Goal: Task Accomplishment & Management: Manage account settings

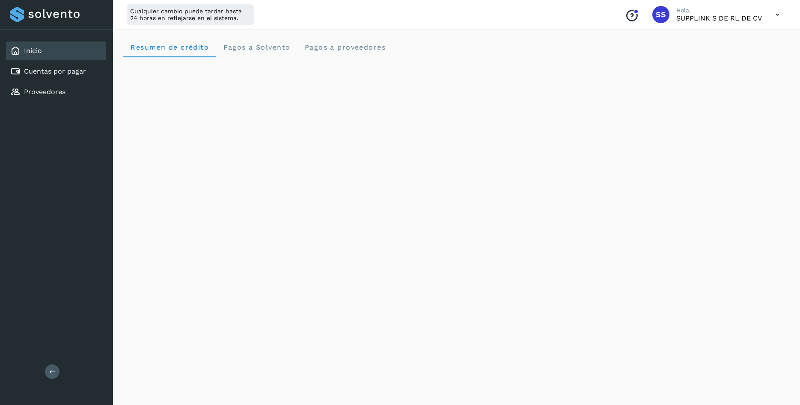
scroll to position [87, 0]
click at [779, 19] on icon at bounding box center [777, 15] width 18 height 18
click at [743, 59] on div "Cerrar sesión" at bounding box center [735, 55] width 102 height 16
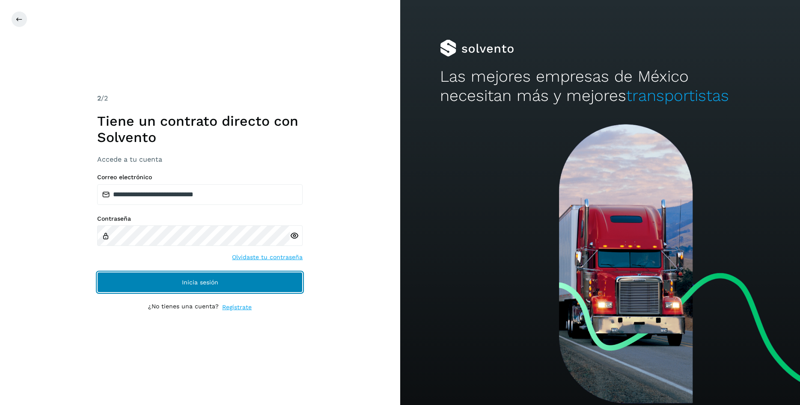
click at [179, 288] on button "Inicia sesión" at bounding box center [199, 282] width 205 height 21
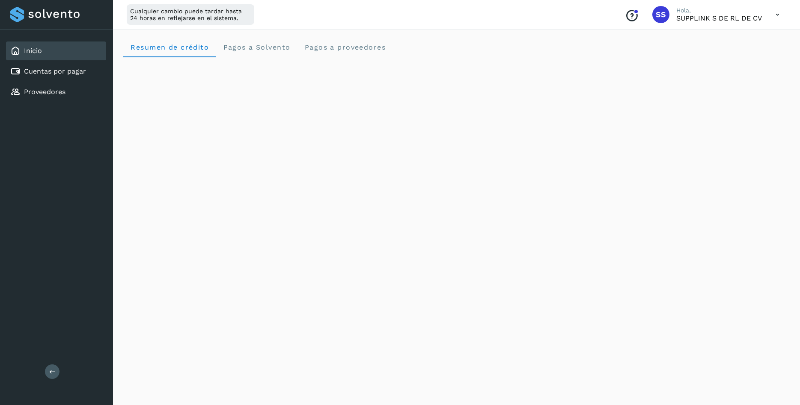
click at [78, 51] on div "Inicio" at bounding box center [56, 50] width 100 height 19
click at [43, 73] on link "Cuentas por pagar" at bounding box center [55, 71] width 62 height 8
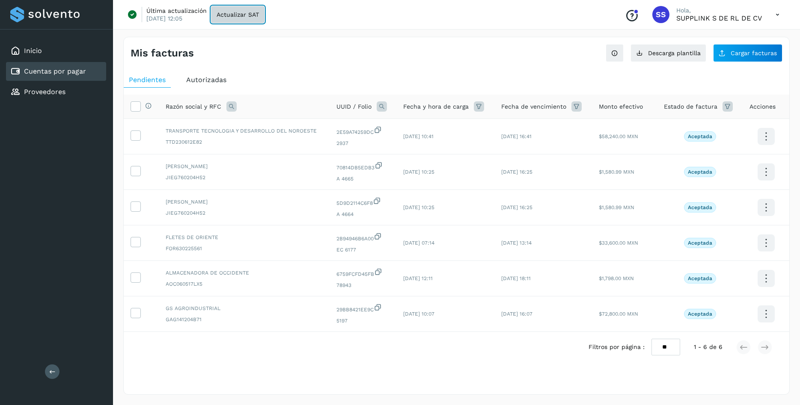
click at [255, 16] on span "Actualizar SAT" at bounding box center [237, 15] width 42 height 6
click at [744, 55] on span "Cargar facturas" at bounding box center [753, 53] width 46 height 6
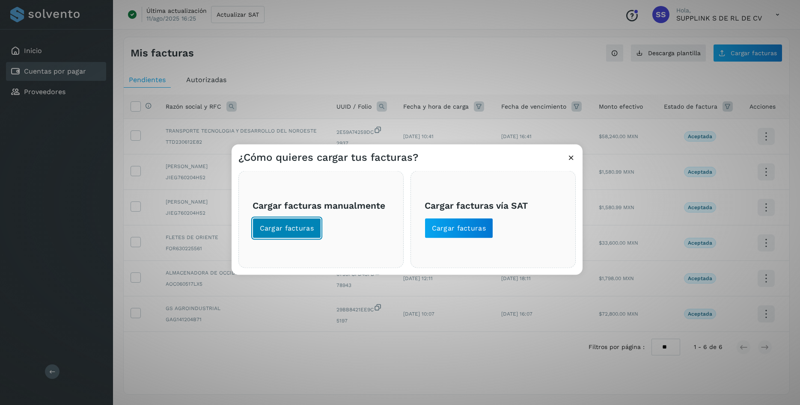
click at [290, 223] on button "Cargar facturas" at bounding box center [286, 228] width 69 height 21
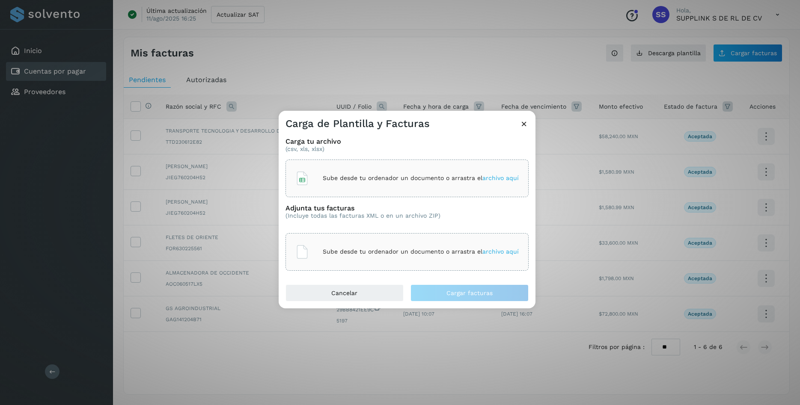
click at [366, 168] on div "Sube desde tu ordenador un documento o arrastra el archivo aquí" at bounding box center [406, 178] width 223 height 23
click at [418, 253] on p "Sube desde tu ordenador un documento o arrastra el archivo aquí" at bounding box center [421, 251] width 196 height 7
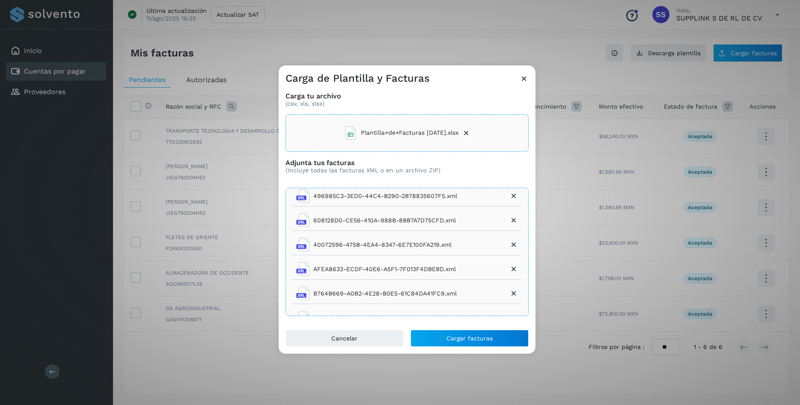
scroll to position [332, 0]
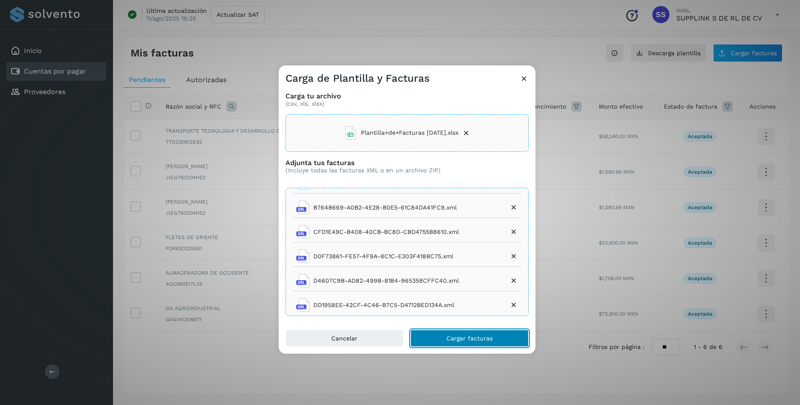
click at [474, 339] on span "Cargar facturas" at bounding box center [469, 338] width 46 height 6
click at [469, 132] on icon at bounding box center [466, 133] width 9 height 9
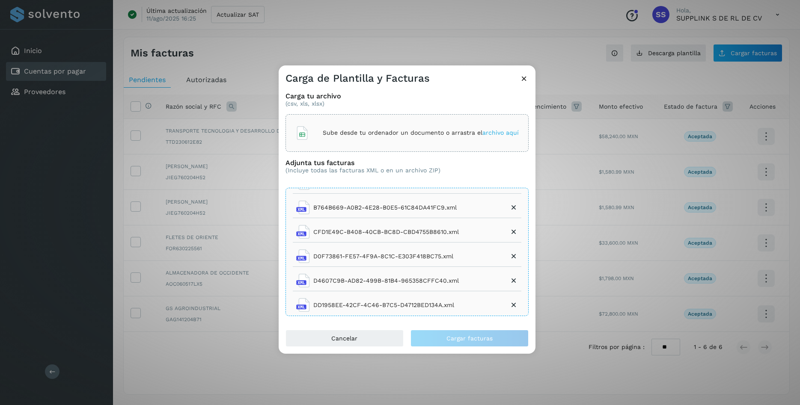
click at [500, 133] on span "archivo aquí" at bounding box center [500, 132] width 36 height 7
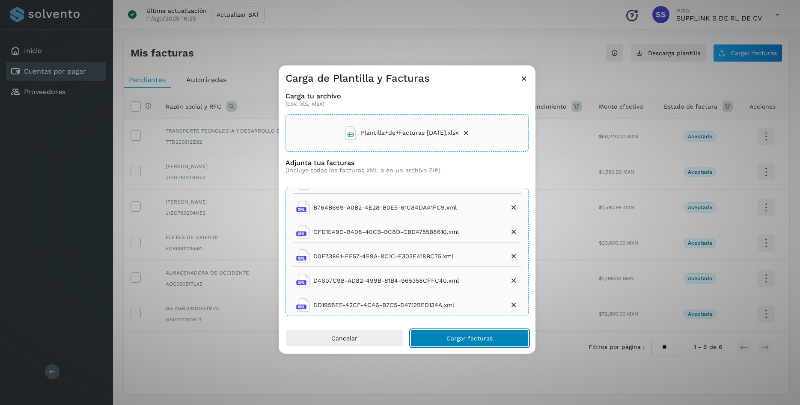
click at [443, 335] on button "Cargar facturas" at bounding box center [469, 338] width 118 height 17
click at [441, 228] on span "CFD1E49C-B408-40CB-BC8D-CBD4755B8610.xml" at bounding box center [377, 232] width 163 height 14
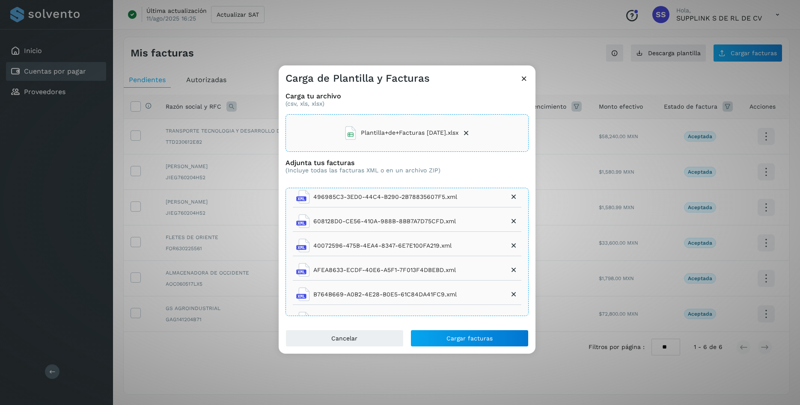
scroll to position [246, 0]
click at [511, 246] on icon at bounding box center [513, 244] width 9 height 9
click at [468, 132] on icon at bounding box center [466, 133] width 9 height 9
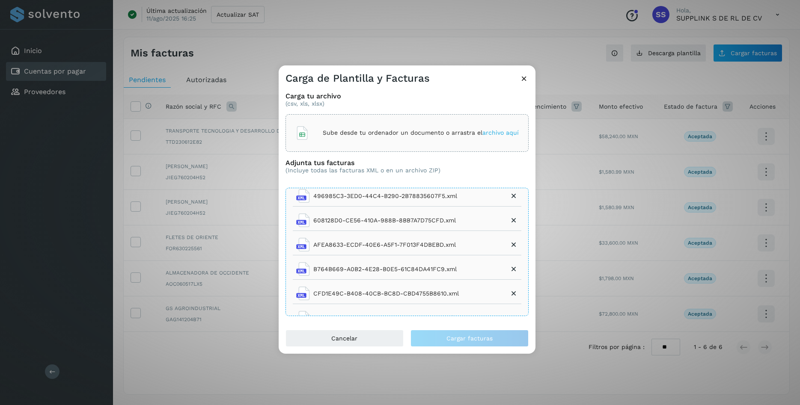
click at [508, 130] on span "archivo aquí" at bounding box center [500, 132] width 36 height 7
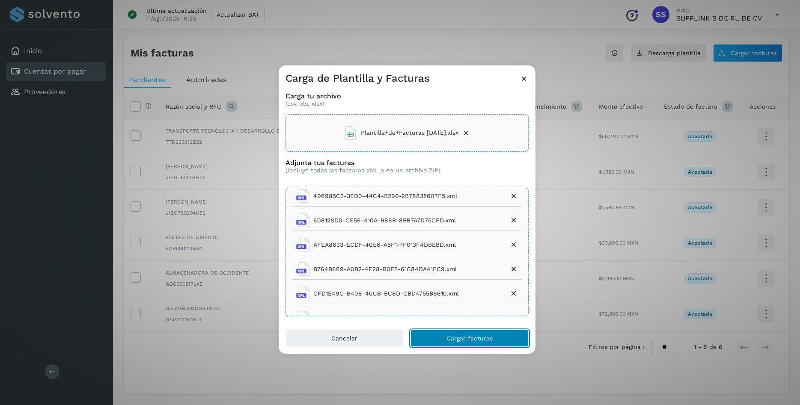
click at [461, 343] on button "Cargar facturas" at bounding box center [469, 338] width 118 height 17
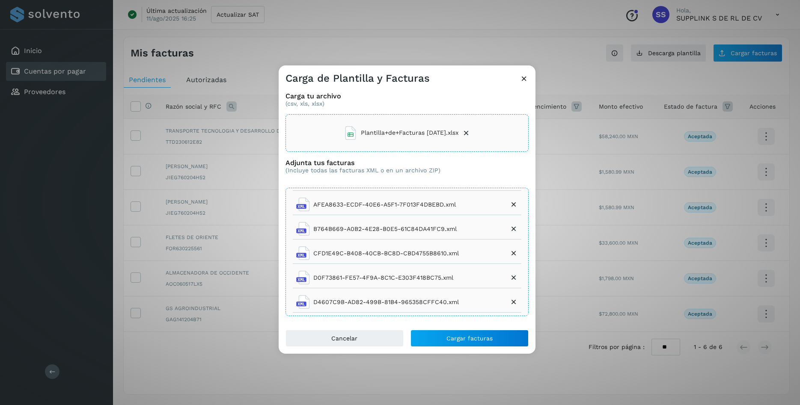
scroll to position [308, 0]
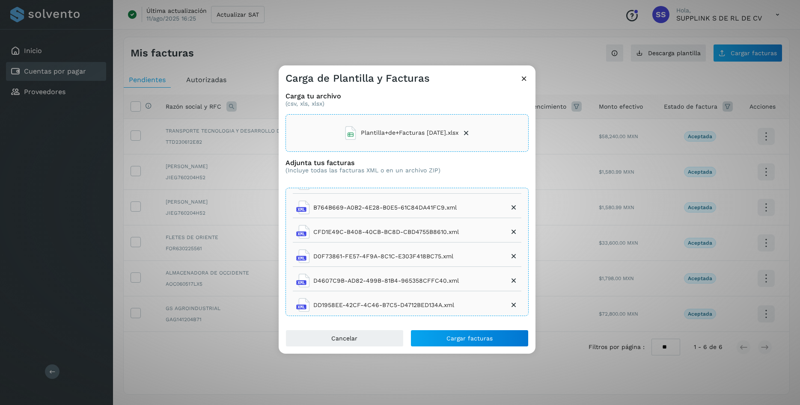
click at [513, 255] on icon at bounding box center [513, 256] width 9 height 9
click at [468, 133] on icon at bounding box center [466, 133] width 9 height 9
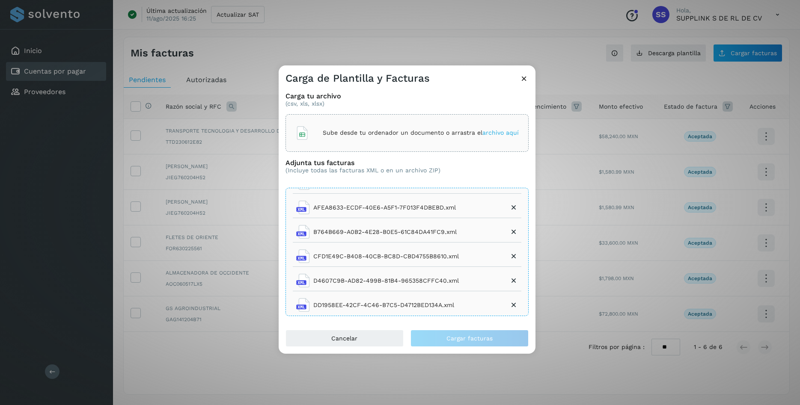
click at [509, 129] on div "Sube desde tu ordenador un documento o arrastra el archivo aquí" at bounding box center [406, 133] width 223 height 23
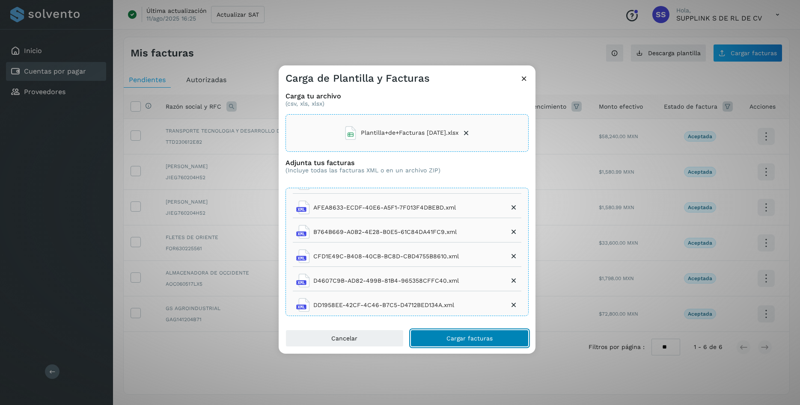
click at [451, 339] on span "Cargar facturas" at bounding box center [469, 338] width 46 height 6
click at [521, 79] on icon at bounding box center [523, 78] width 9 height 9
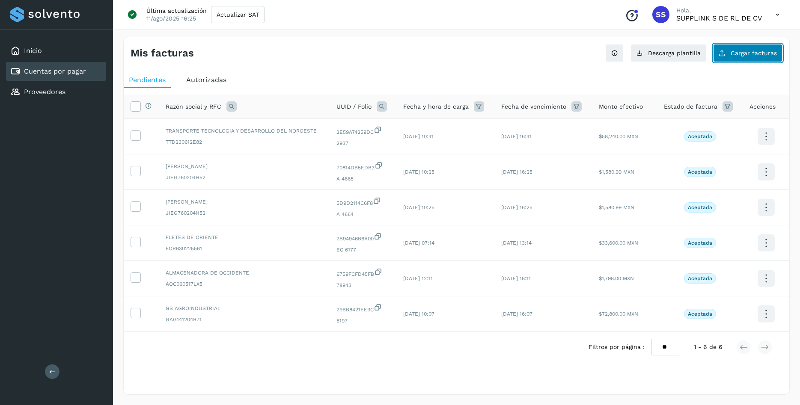
click at [756, 58] on button "Cargar facturas" at bounding box center [747, 53] width 69 height 18
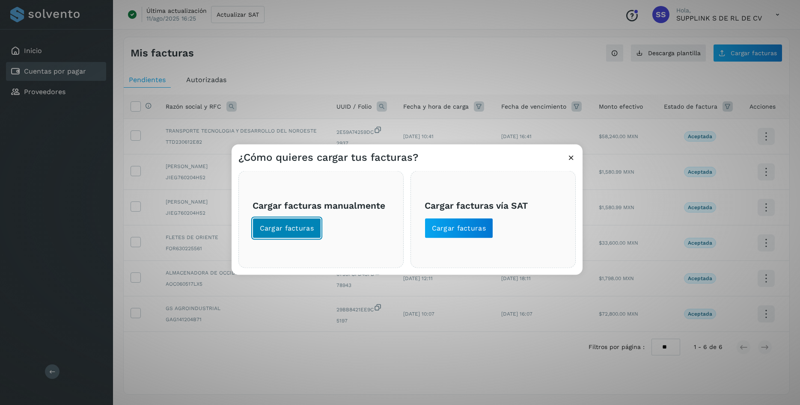
click at [285, 229] on span "Cargar facturas" at bounding box center [287, 227] width 54 height 9
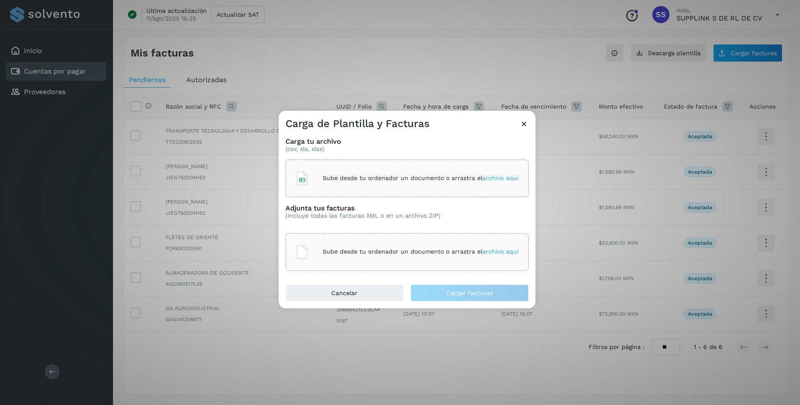
click at [345, 186] on div "Sube desde tu ordenador un documento o arrastra el archivo aquí" at bounding box center [406, 178] width 223 height 23
click at [470, 256] on div "Sube desde tu ordenador un documento o arrastra el archivo aquí" at bounding box center [406, 251] width 223 height 23
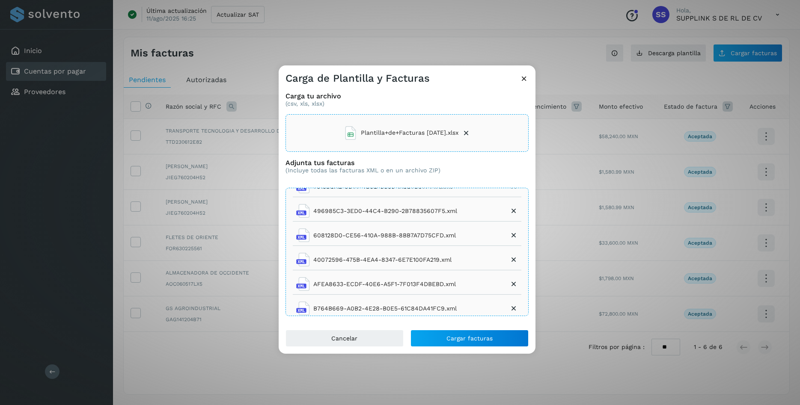
scroll to position [246, 0]
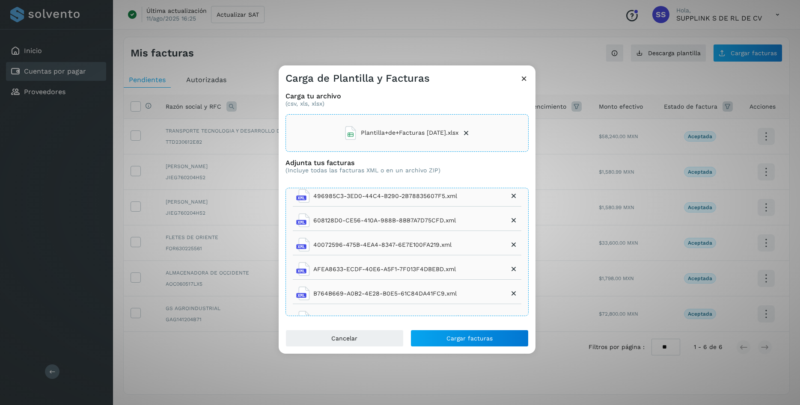
click at [512, 243] on icon at bounding box center [513, 244] width 9 height 9
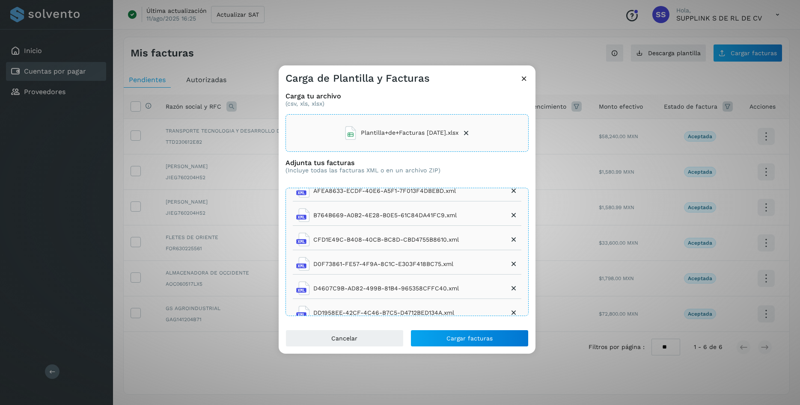
scroll to position [308, 0]
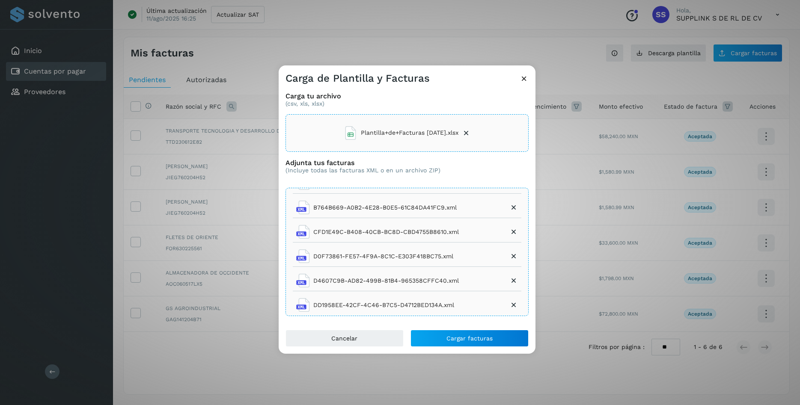
click at [511, 255] on icon at bounding box center [513, 256] width 9 height 9
click at [455, 339] on span "Cargar facturas" at bounding box center [469, 338] width 46 height 6
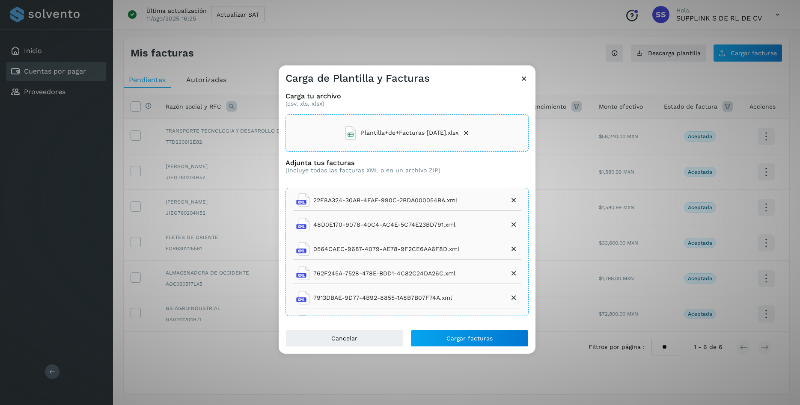
scroll to position [119, 0]
click at [514, 251] on icon at bounding box center [513, 250] width 9 height 9
click at [468, 135] on icon at bounding box center [466, 133] width 9 height 9
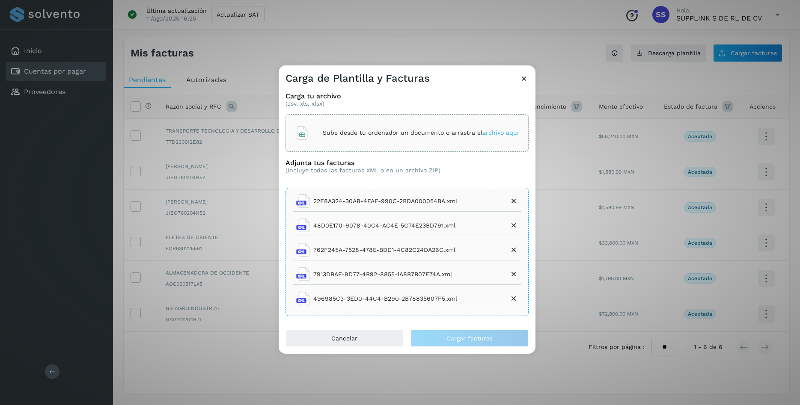
click at [500, 133] on span "archivo aquí" at bounding box center [500, 132] width 36 height 7
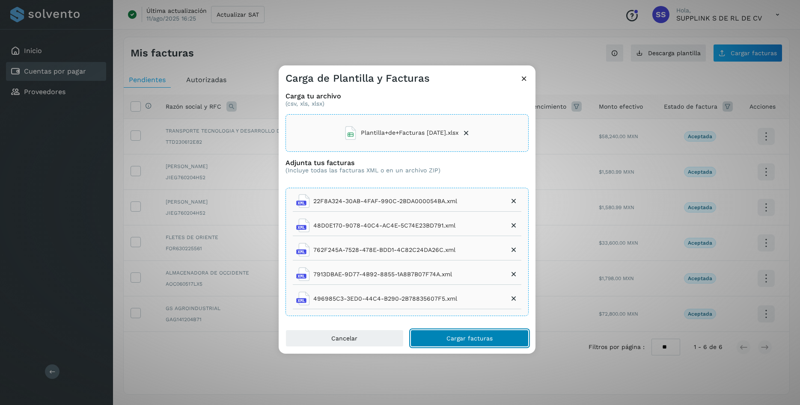
click at [452, 333] on button "Cargar facturas" at bounding box center [469, 338] width 118 height 17
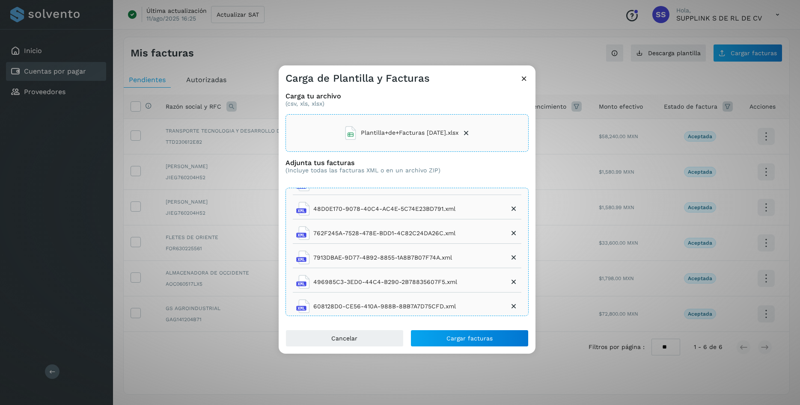
scroll to position [54, 0]
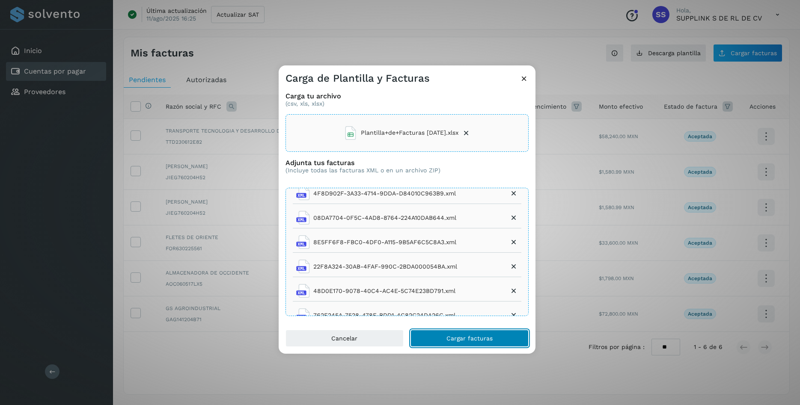
click at [472, 342] on button "Cargar facturas" at bounding box center [469, 338] width 118 height 17
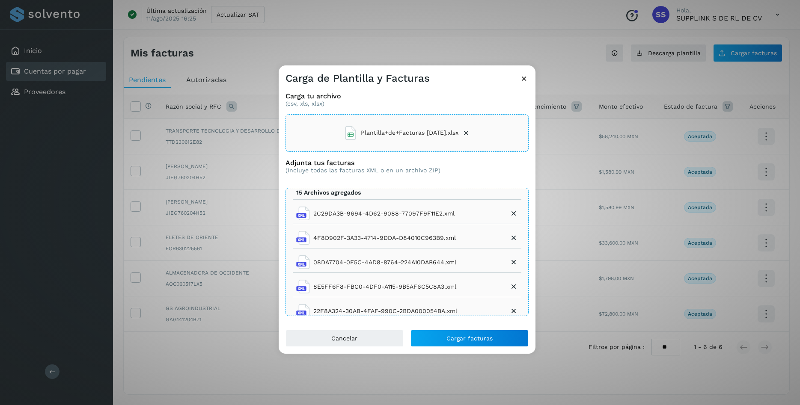
scroll to position [0, 0]
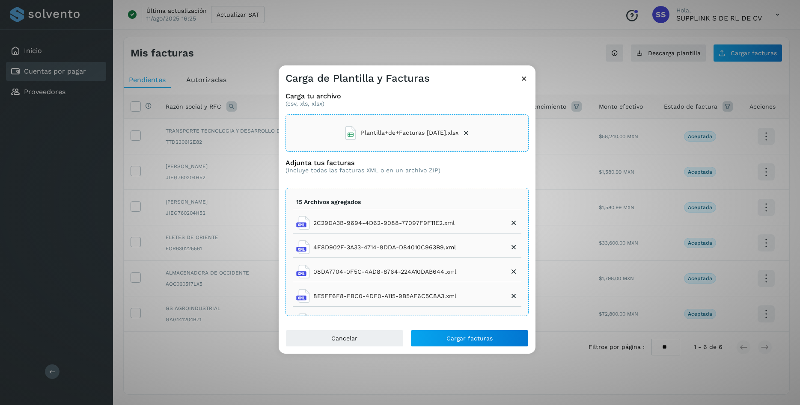
click at [510, 225] on icon at bounding box center [513, 223] width 9 height 9
click at [445, 344] on button "Cargar facturas" at bounding box center [469, 338] width 118 height 17
click at [468, 129] on li "Plantilla+de+Facturas [DATE].xlsx" at bounding box center [407, 133] width 127 height 23
click at [450, 335] on span "Cargar facturas" at bounding box center [469, 338] width 46 height 6
click at [528, 81] on div "Carga de Plantilla y Facturas" at bounding box center [407, 75] width 257 height 20
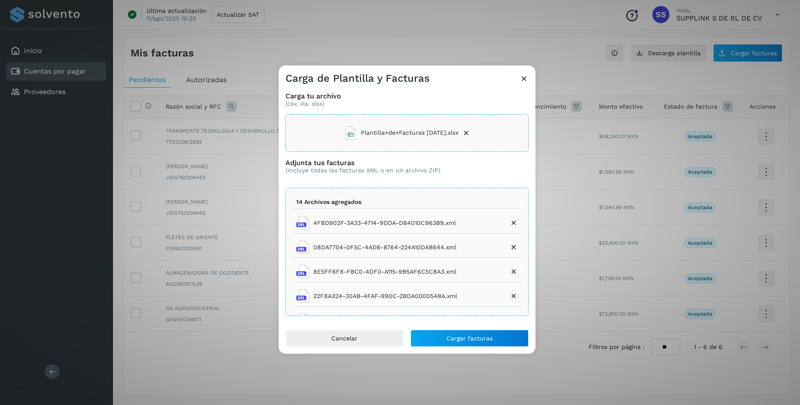
click at [523, 80] on icon at bounding box center [523, 78] width 9 height 9
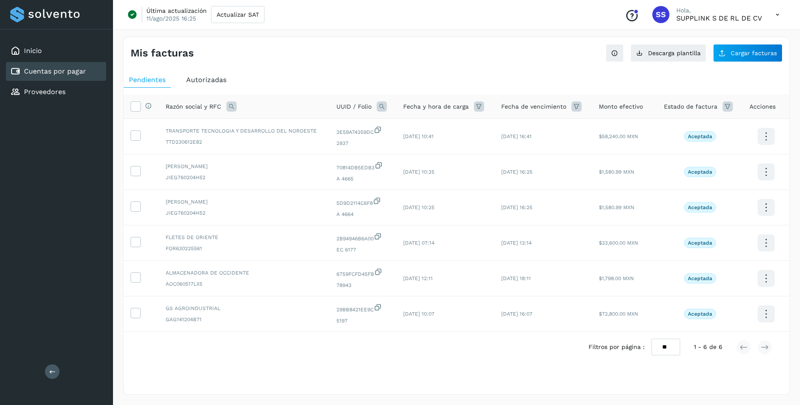
click at [206, 78] on span "Autorizadas" at bounding box center [206, 80] width 40 height 8
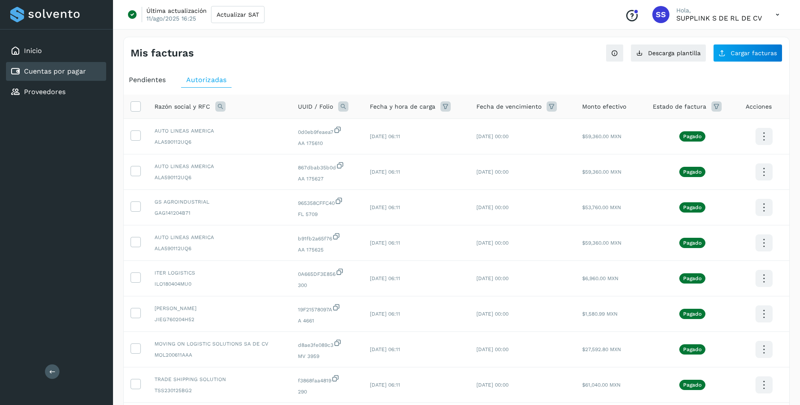
click at [223, 109] on icon at bounding box center [220, 106] width 10 height 10
click at [287, 125] on span at bounding box center [287, 126] width 5 height 5
click at [283, 140] on input "text" at bounding box center [276, 142] width 105 height 14
paste input "**********"
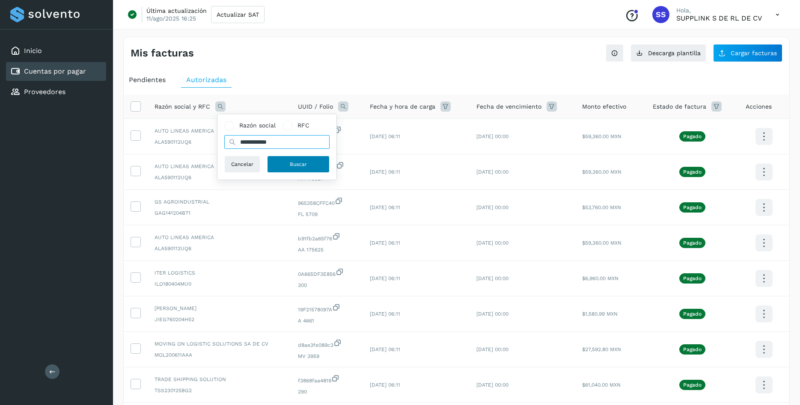
type input "**********"
click at [297, 167] on span "Buscar" at bounding box center [298, 164] width 17 height 8
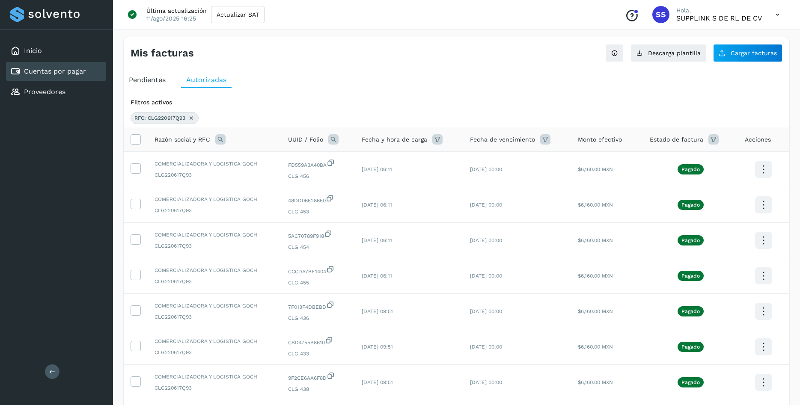
click at [336, 138] on icon at bounding box center [333, 139] width 10 height 10
click at [360, 171] on input "text" at bounding box center [390, 175] width 105 height 14
paste input "**********"
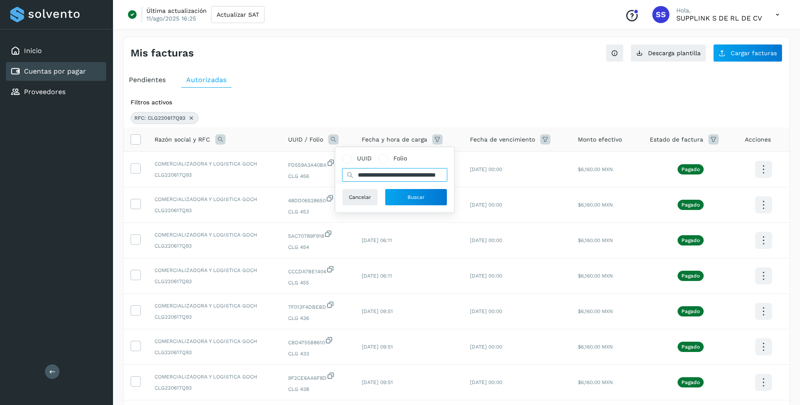
scroll to position [0, 37]
type input "**********"
click at [417, 193] on button "Buscar" at bounding box center [416, 197] width 62 height 17
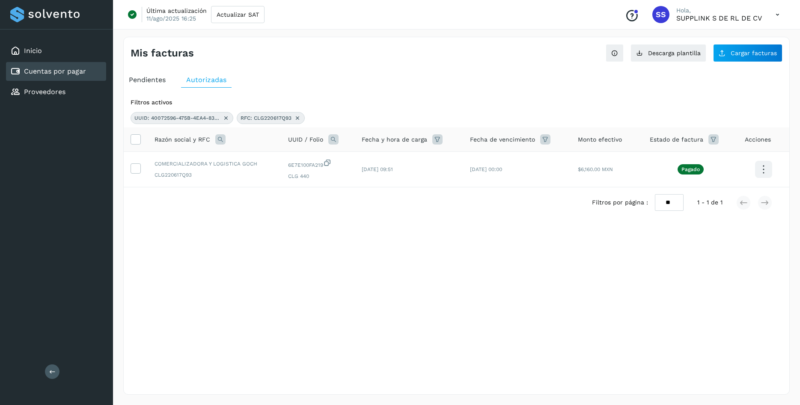
click at [227, 119] on icon at bounding box center [225, 118] width 7 height 7
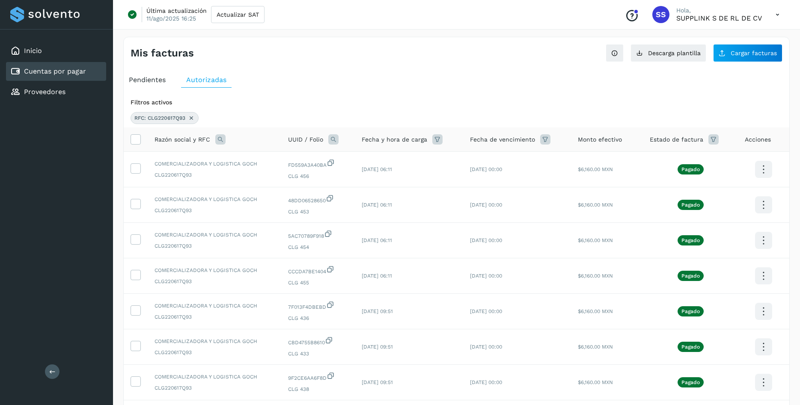
click at [337, 141] on icon at bounding box center [333, 139] width 10 height 10
click at [372, 172] on input "text" at bounding box center [390, 175] width 105 height 14
paste input "**********"
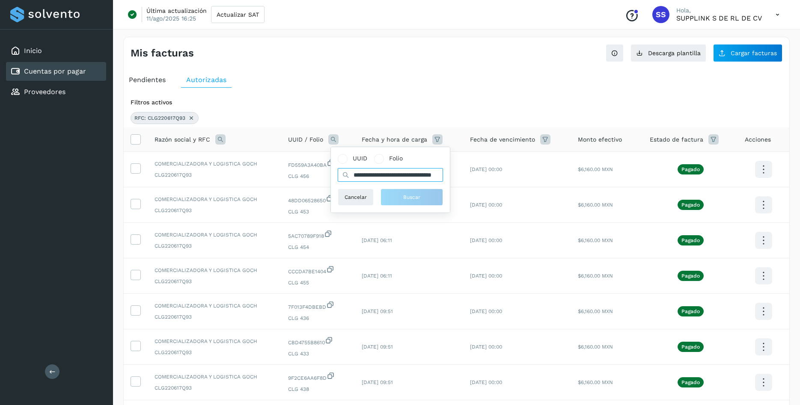
scroll to position [0, 38]
type input "**********"
click at [427, 203] on button "Buscar" at bounding box center [416, 197] width 62 height 17
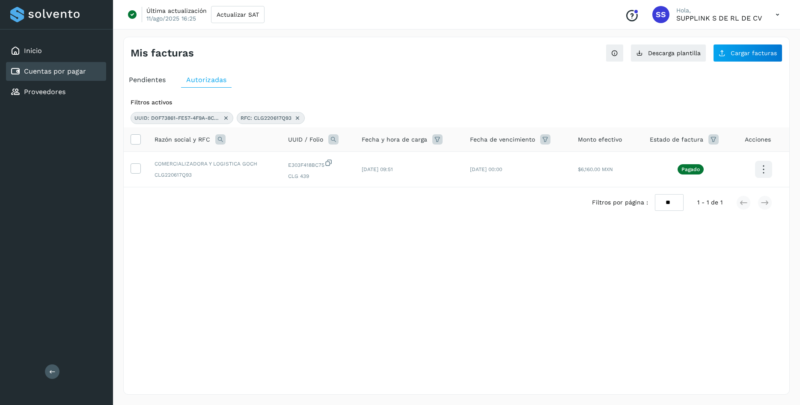
click at [226, 117] on icon at bounding box center [225, 118] width 7 height 7
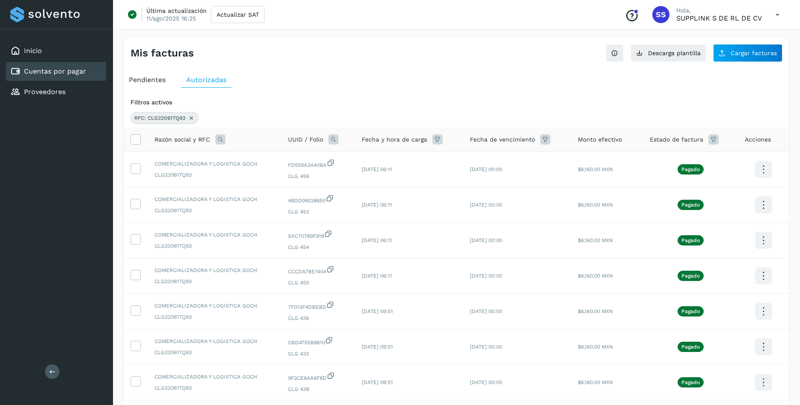
click at [332, 141] on icon at bounding box center [333, 139] width 10 height 10
click at [391, 175] on input "text" at bounding box center [390, 175] width 105 height 14
paste input "**********"
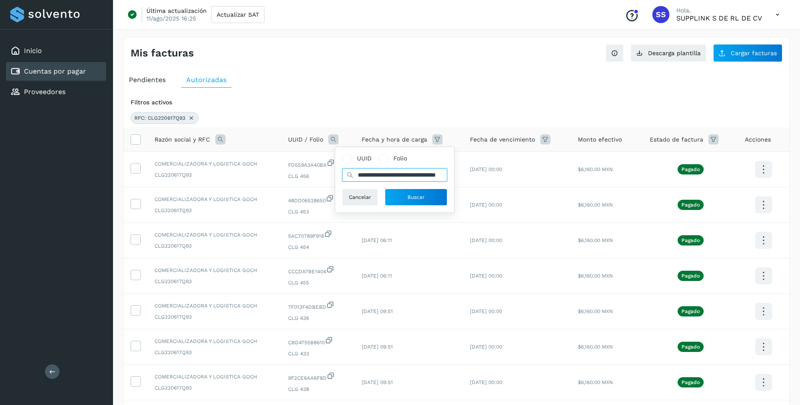
scroll to position [0, 43]
type input "**********"
click at [424, 202] on button "Buscar" at bounding box center [416, 197] width 62 height 17
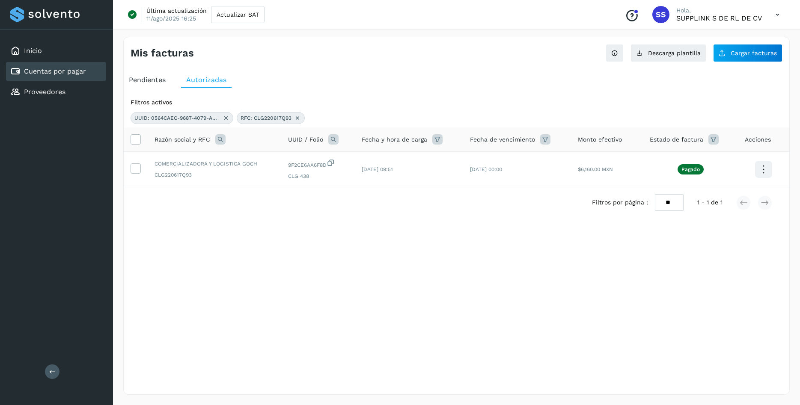
click at [226, 119] on icon at bounding box center [225, 118] width 7 height 7
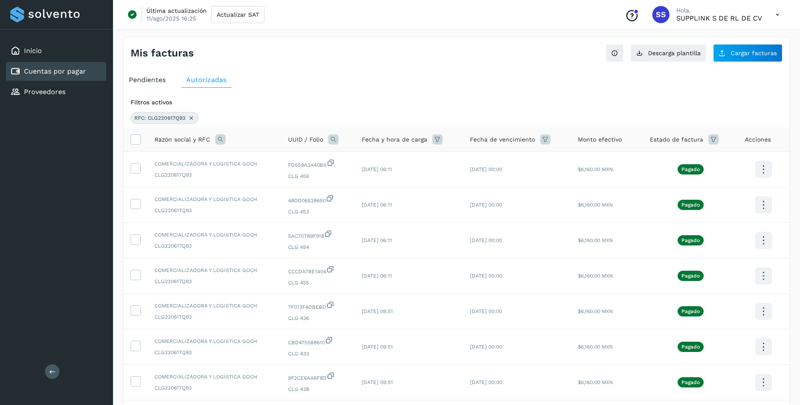
click at [332, 141] on icon at bounding box center [333, 139] width 10 height 10
click at [353, 173] on input "text" at bounding box center [390, 175] width 105 height 14
paste input "**********"
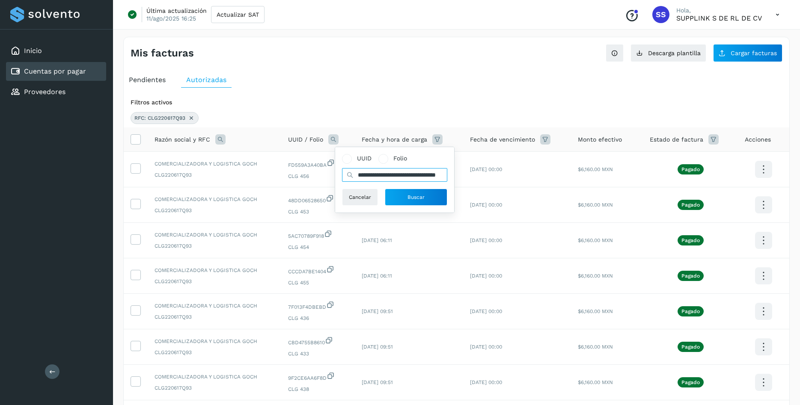
scroll to position [0, 39]
type input "**********"
click at [411, 195] on span "Buscar" at bounding box center [415, 197] width 17 height 8
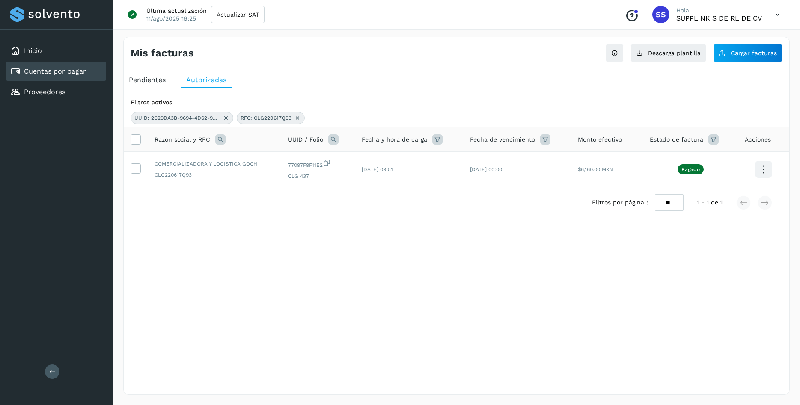
click at [228, 117] on icon at bounding box center [225, 118] width 7 height 7
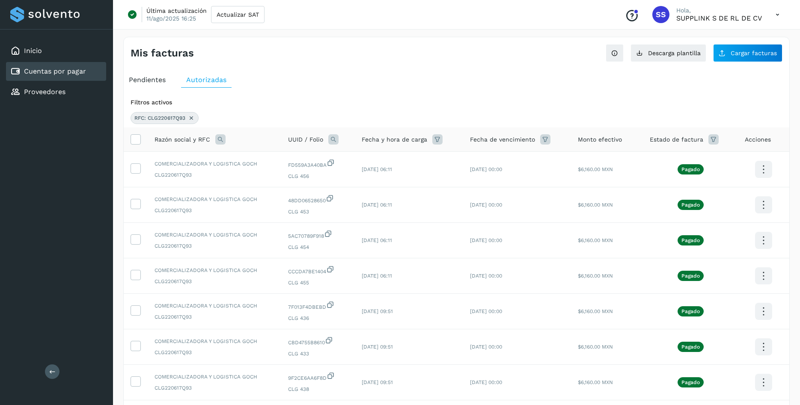
click at [337, 142] on icon at bounding box center [333, 139] width 10 height 10
click at [375, 178] on input "text" at bounding box center [390, 175] width 105 height 14
paste input "**********"
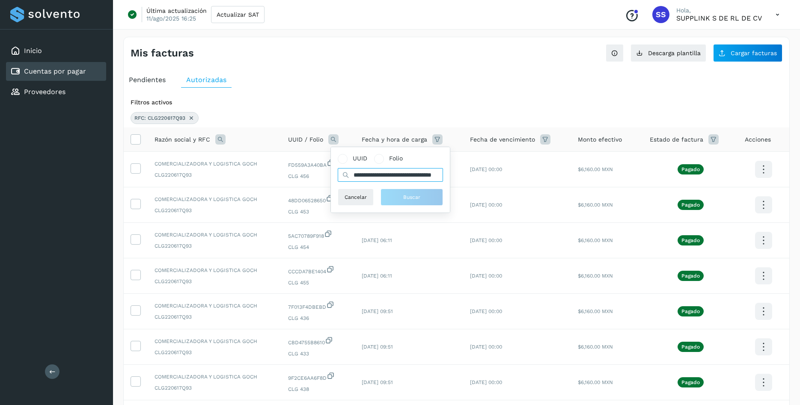
scroll to position [0, 42]
type input "**********"
click at [409, 197] on span "Buscar" at bounding box center [415, 197] width 17 height 8
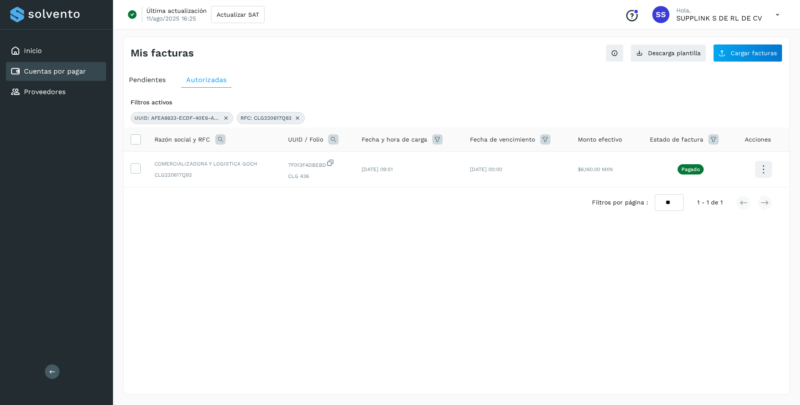
click at [224, 118] on icon at bounding box center [225, 118] width 7 height 7
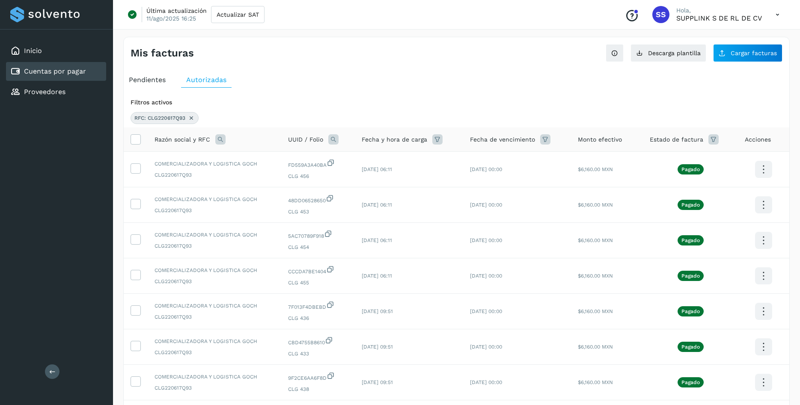
click at [331, 139] on icon at bounding box center [333, 139] width 10 height 10
click at [362, 177] on input "text" at bounding box center [390, 175] width 105 height 14
paste input "**********"
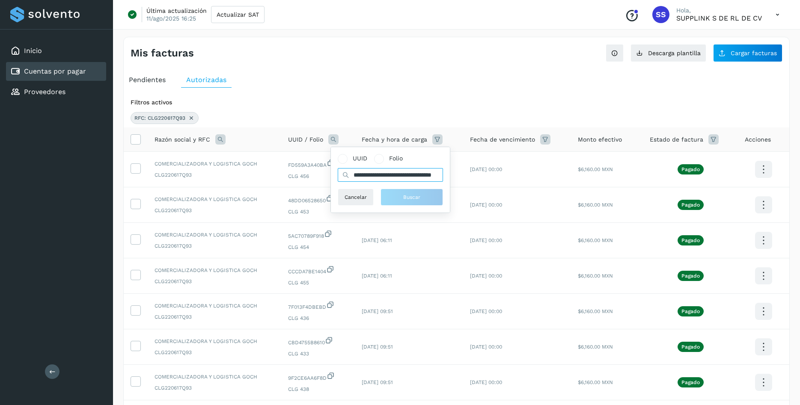
scroll to position [0, 40]
type input "**********"
click at [424, 199] on span "Buscar" at bounding box center [415, 197] width 17 height 8
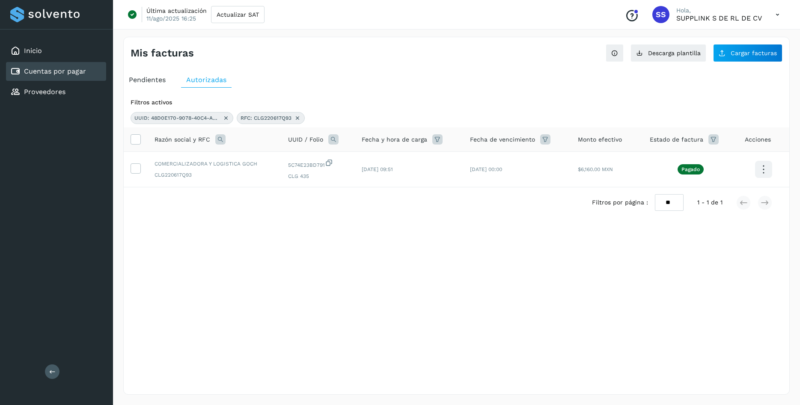
click at [228, 116] on icon at bounding box center [225, 118] width 7 height 7
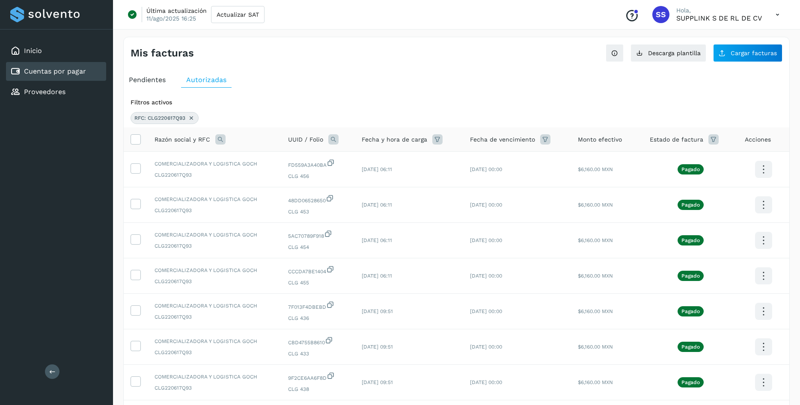
click at [337, 142] on icon at bounding box center [333, 139] width 10 height 10
click at [367, 177] on input "text" at bounding box center [390, 175] width 105 height 14
paste input "**********"
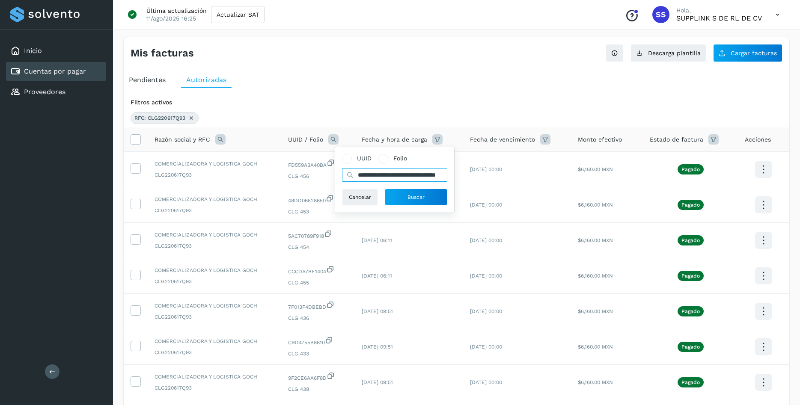
scroll to position [0, 43]
type input "**********"
click at [418, 200] on span "Buscar" at bounding box center [415, 197] width 17 height 8
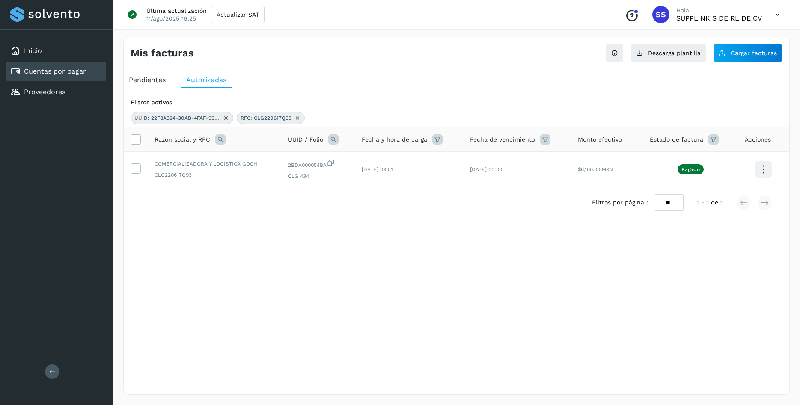
click at [222, 117] on div "UUID: 22F8A324-30AB-4FAF-990C-2BDA000054BA" at bounding box center [181, 118] width 103 height 12
click at [228, 122] on icon at bounding box center [225, 118] width 7 height 7
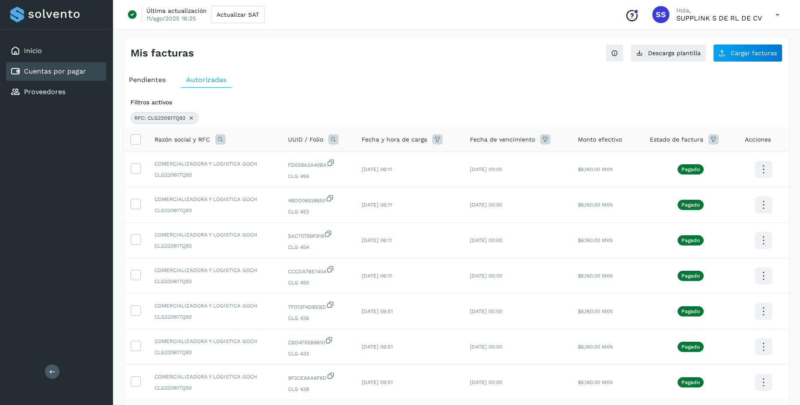
click at [330, 137] on icon at bounding box center [333, 139] width 10 height 10
click at [376, 171] on input "text" at bounding box center [390, 175] width 105 height 14
paste input "**********"
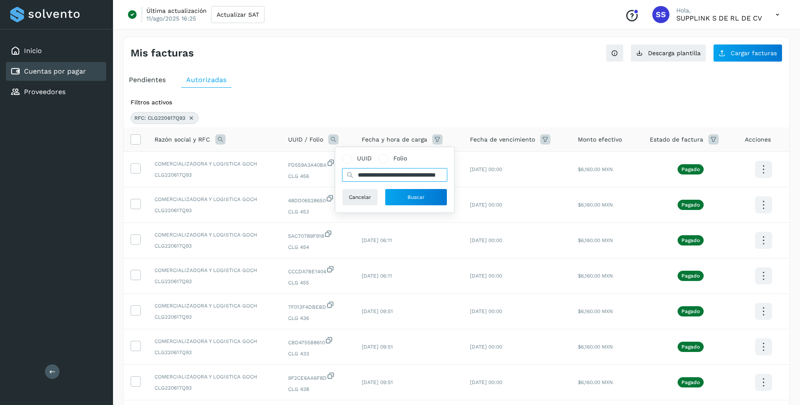
scroll to position [0, 44]
type input "**********"
click at [413, 199] on span "Buscar" at bounding box center [415, 197] width 17 height 8
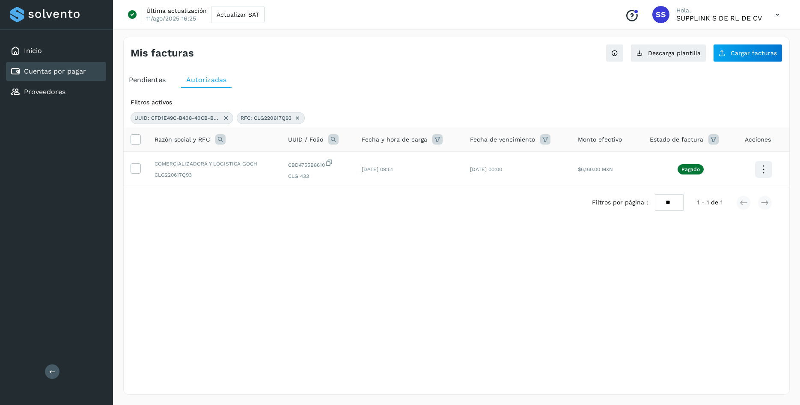
click at [228, 121] on icon at bounding box center [225, 118] width 7 height 7
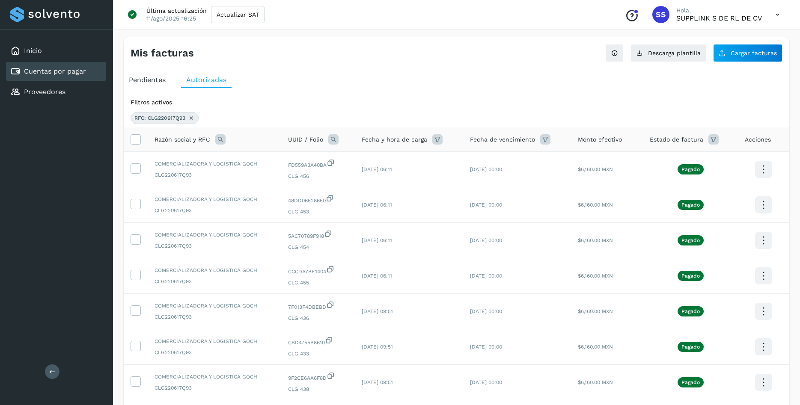
click at [335, 137] on icon at bounding box center [333, 139] width 10 height 10
click at [362, 173] on input "text" at bounding box center [390, 175] width 105 height 14
paste input "**********"
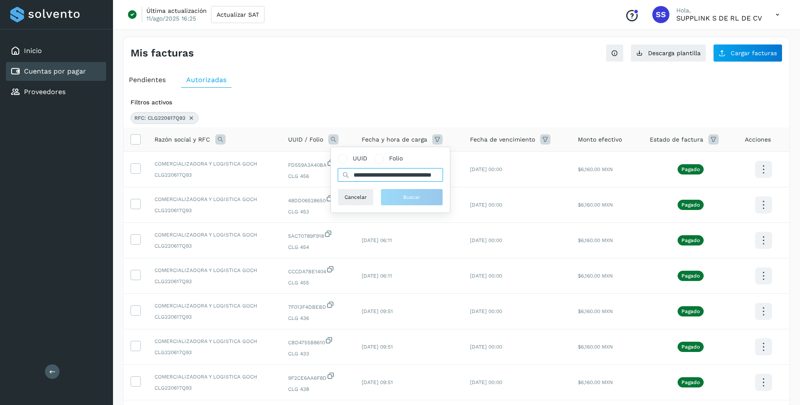
scroll to position [0, 41]
type input "**********"
click at [409, 195] on span "Buscar" at bounding box center [415, 197] width 17 height 8
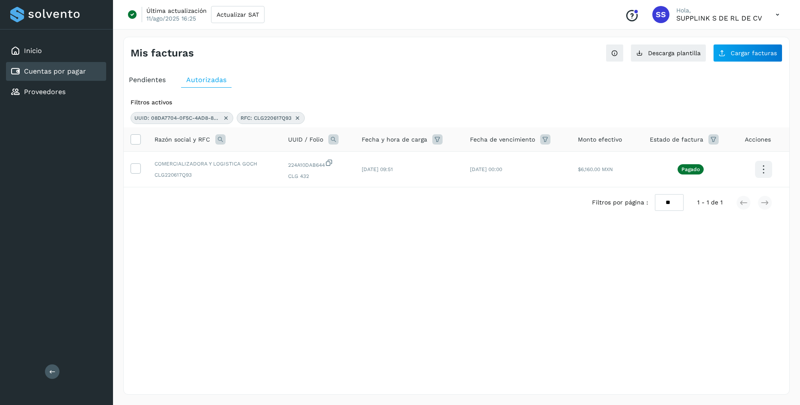
click at [296, 119] on icon at bounding box center [297, 118] width 7 height 7
click at [228, 119] on icon at bounding box center [225, 118] width 7 height 7
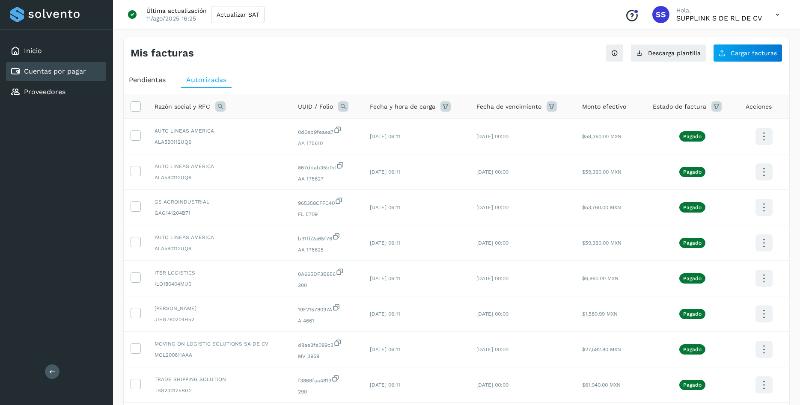
click at [341, 107] on icon at bounding box center [343, 106] width 10 height 10
click at [363, 148] on input "text" at bounding box center [398, 142] width 105 height 14
paste input "**********"
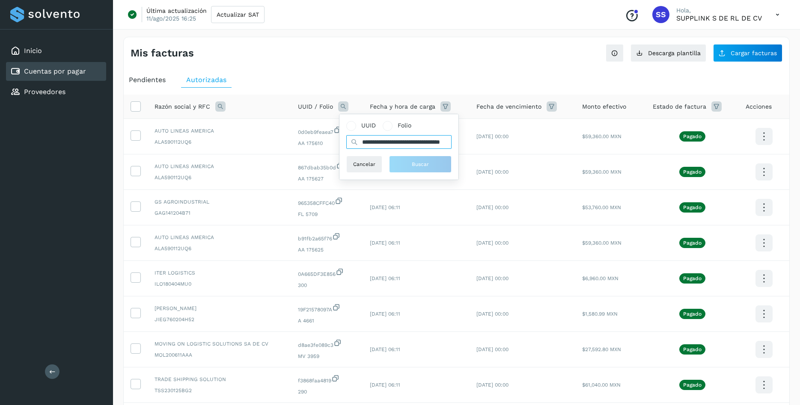
scroll to position [0, 43]
type input "**********"
click at [404, 165] on button "Buscar" at bounding box center [424, 164] width 62 height 17
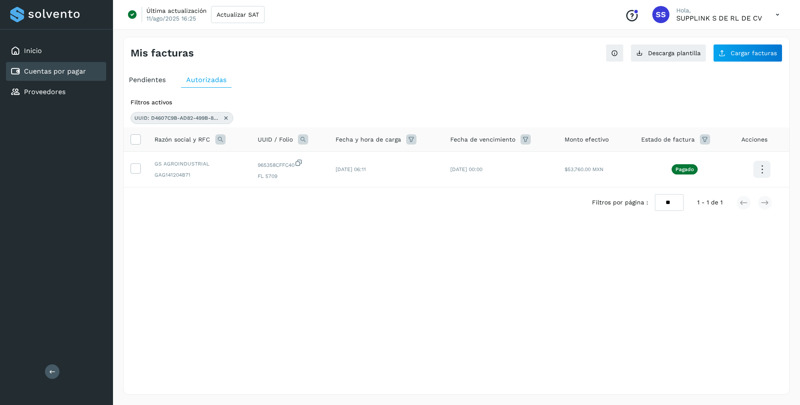
click at [226, 116] on icon at bounding box center [225, 118] width 7 height 7
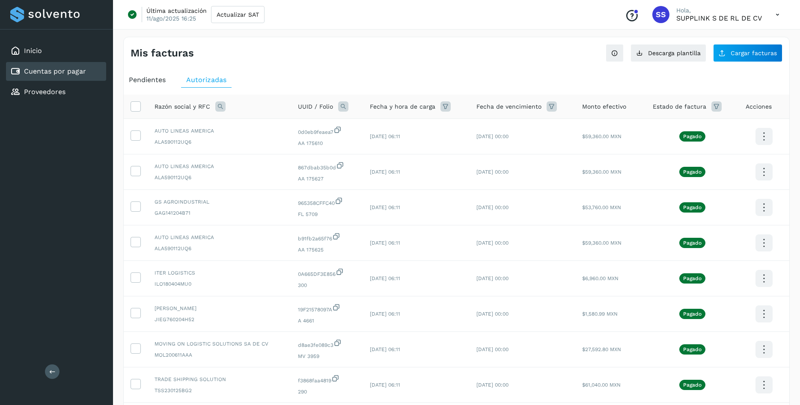
click at [338, 106] on icon at bounding box center [343, 106] width 10 height 10
click at [390, 147] on input "text" at bounding box center [398, 142] width 105 height 14
paste input "**********"
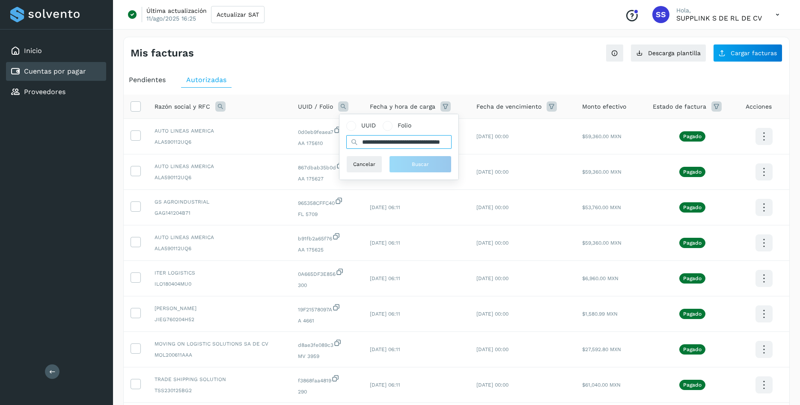
scroll to position [0, 41]
type input "**********"
click at [405, 165] on button "Buscar" at bounding box center [424, 164] width 62 height 17
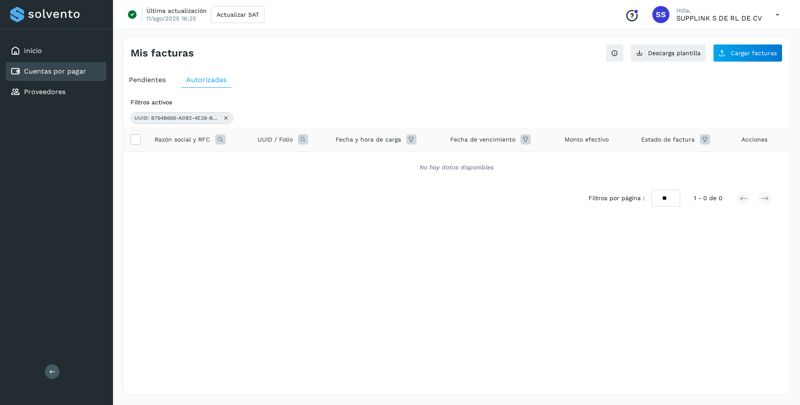
click at [228, 115] on div "UUID: B764B669-A0B2-4E28-B0E5-61C84DA41FC9" at bounding box center [181, 118] width 103 height 12
click at [227, 117] on icon at bounding box center [225, 118] width 7 height 7
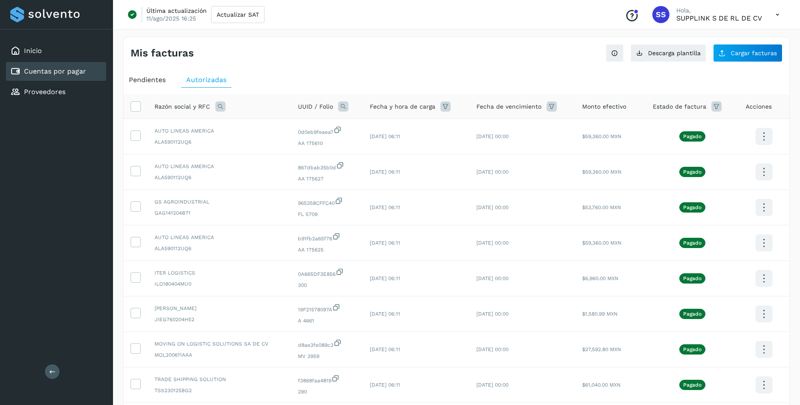
click at [346, 106] on icon at bounding box center [343, 106] width 10 height 10
click at [364, 142] on input "text" at bounding box center [398, 142] width 105 height 14
paste input "**********"
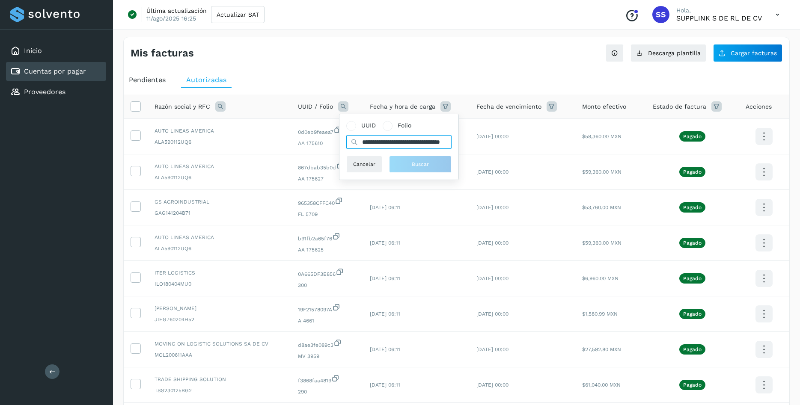
scroll to position [0, 29]
type input "**********"
click at [426, 165] on span "Buscar" at bounding box center [424, 164] width 17 height 8
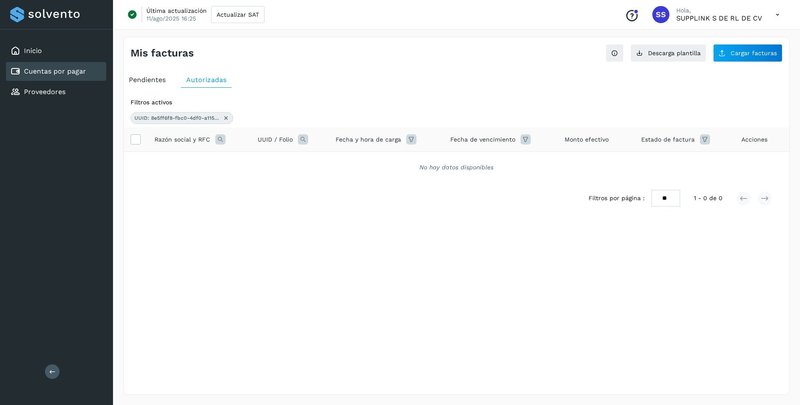
click at [223, 117] on icon at bounding box center [225, 118] width 7 height 7
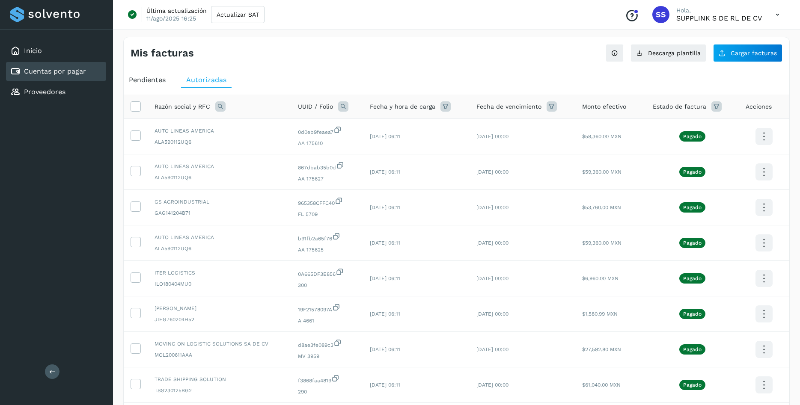
click at [342, 107] on icon at bounding box center [343, 106] width 10 height 10
click at [364, 143] on input "text" at bounding box center [398, 142] width 105 height 14
paste input "**********"
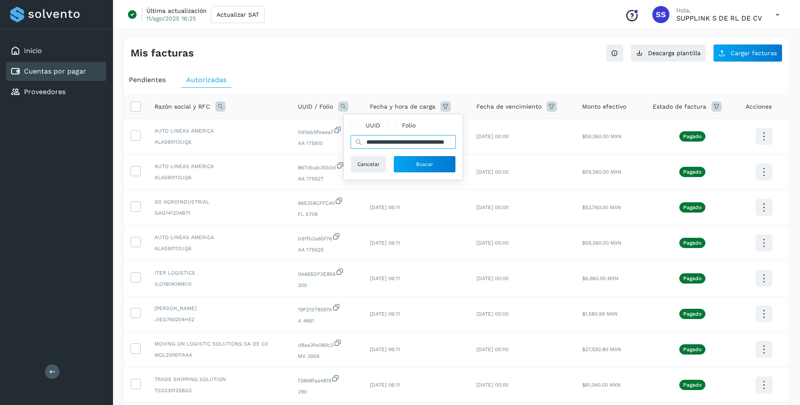
scroll to position [0, 34]
type input "**********"
click at [420, 162] on span "Buscar" at bounding box center [424, 164] width 17 height 8
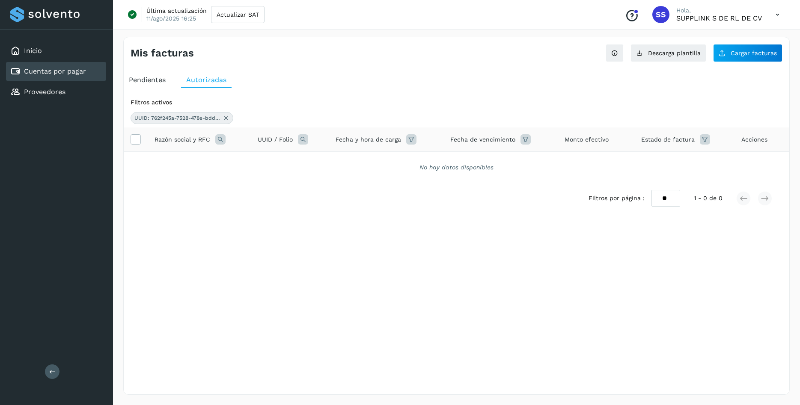
click at [144, 76] on span "Pendientes" at bounding box center [147, 80] width 37 height 8
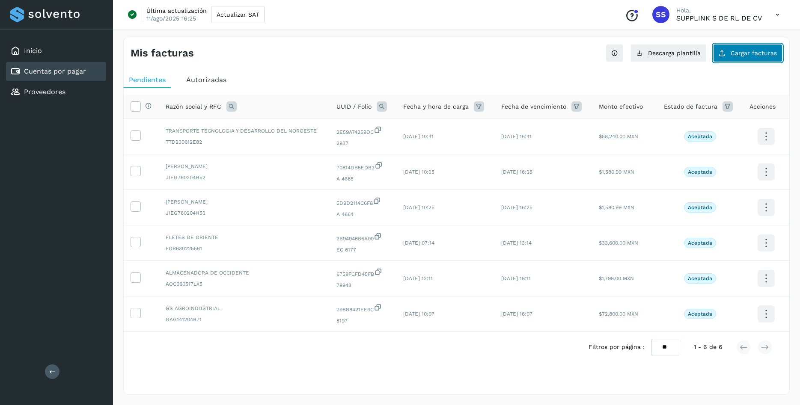
click at [747, 54] on span "Cargar facturas" at bounding box center [753, 53] width 46 height 6
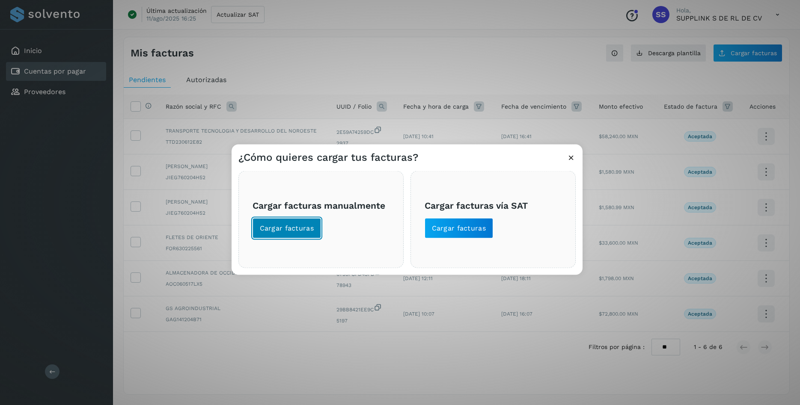
click at [302, 235] on button "Cargar facturas" at bounding box center [286, 228] width 69 height 21
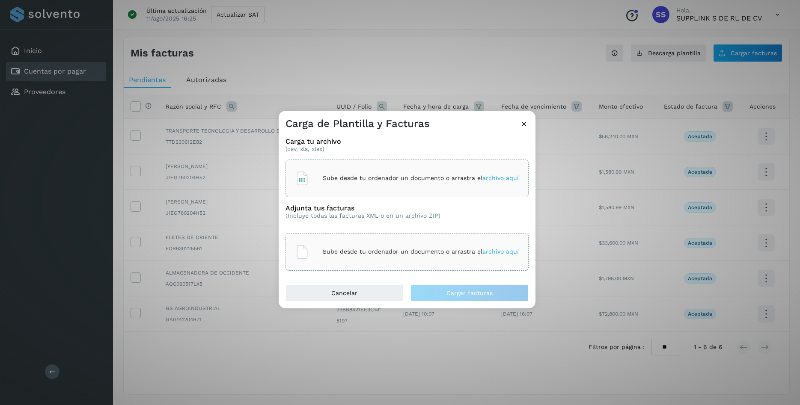
click at [323, 183] on div "Sube desde tu ordenador un documento o arrastra el archivo aquí" at bounding box center [406, 178] width 223 height 23
click at [339, 259] on div "Sube desde tu ordenador un documento o arrastra el archivo aquí" at bounding box center [406, 251] width 223 height 23
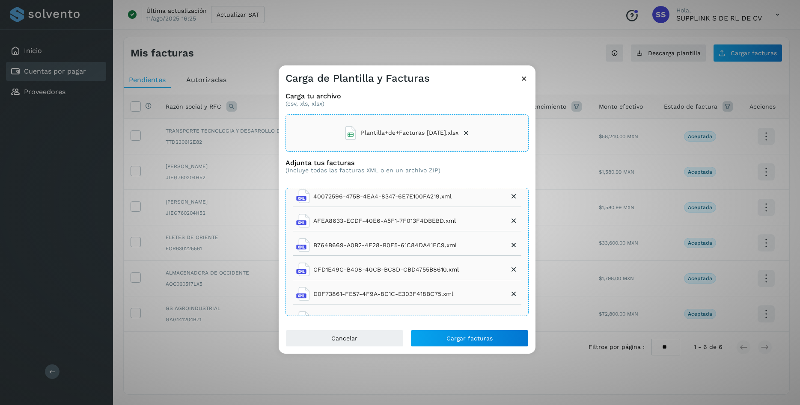
scroll to position [250, 0]
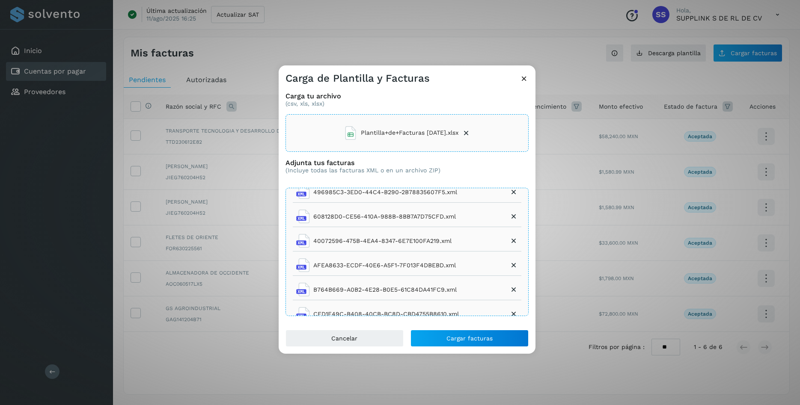
click at [512, 242] on icon at bounding box center [513, 241] width 9 height 9
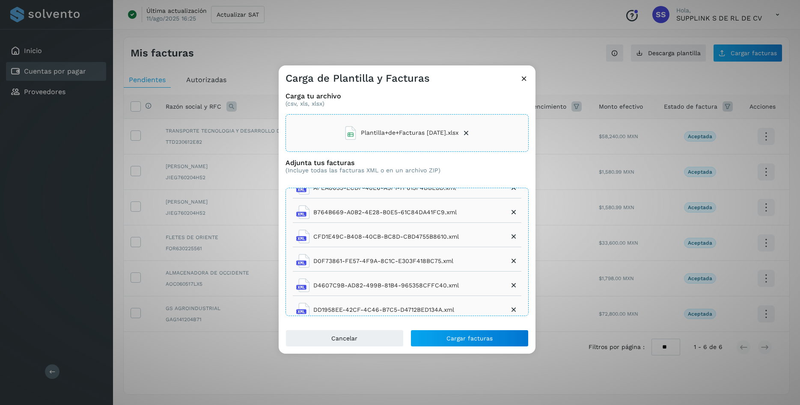
scroll to position [308, 0]
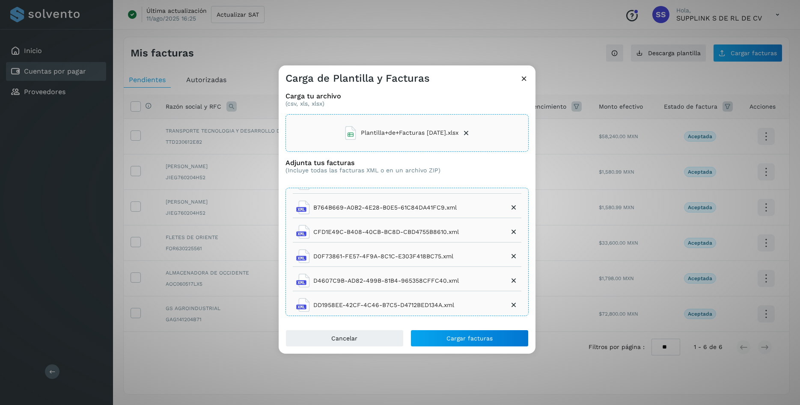
click at [513, 258] on icon at bounding box center [513, 256] width 9 height 9
click at [510, 208] on icon at bounding box center [513, 209] width 9 height 9
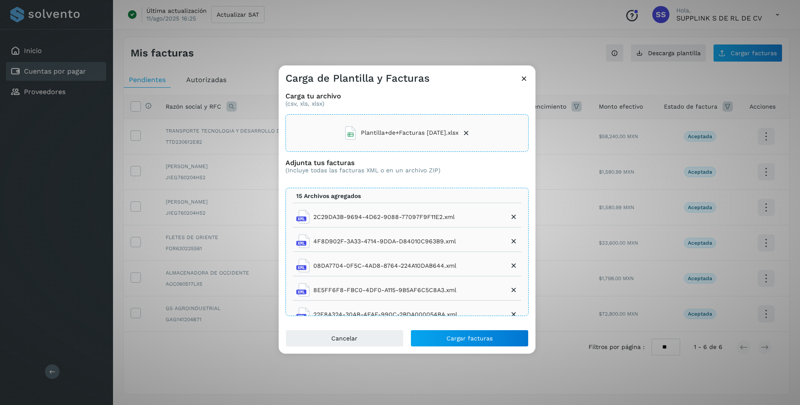
scroll to position [0, 0]
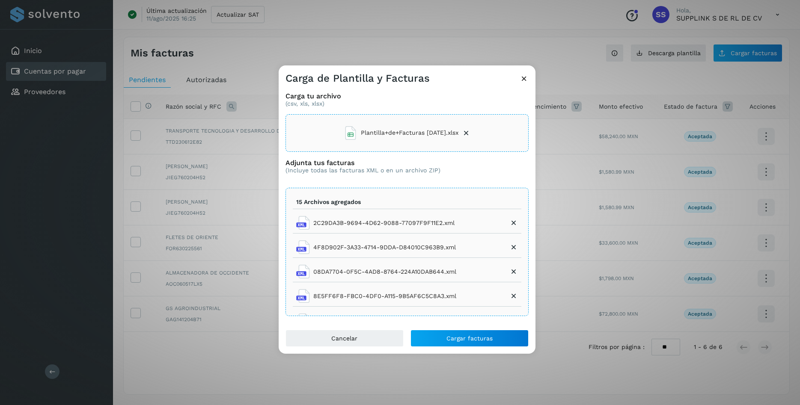
click at [516, 225] on icon at bounding box center [513, 223] width 9 height 9
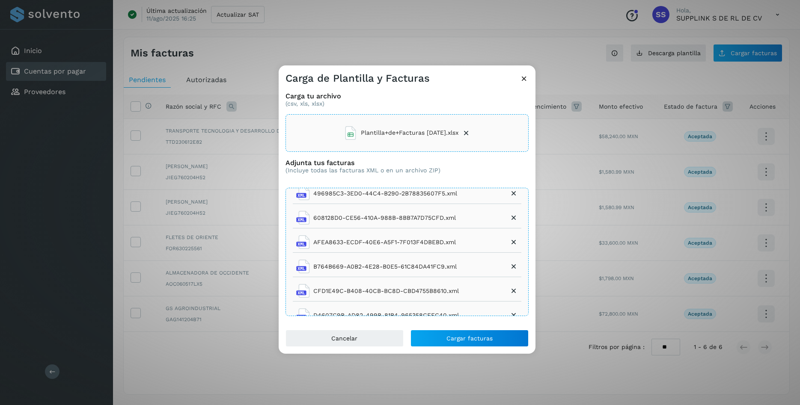
scroll to position [205, 0]
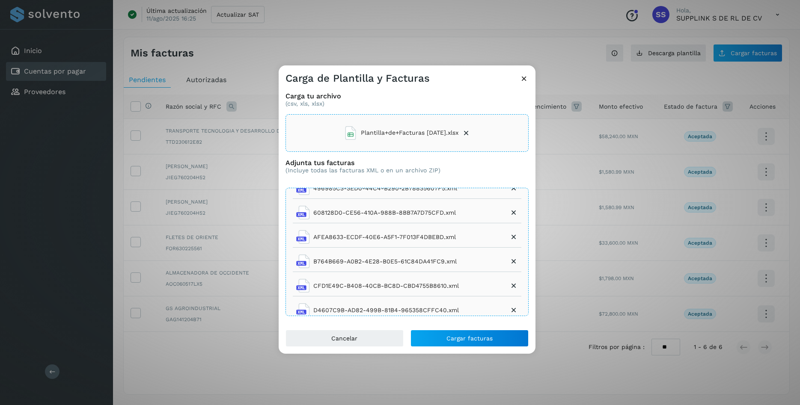
click at [511, 236] on icon at bounding box center [513, 237] width 9 height 9
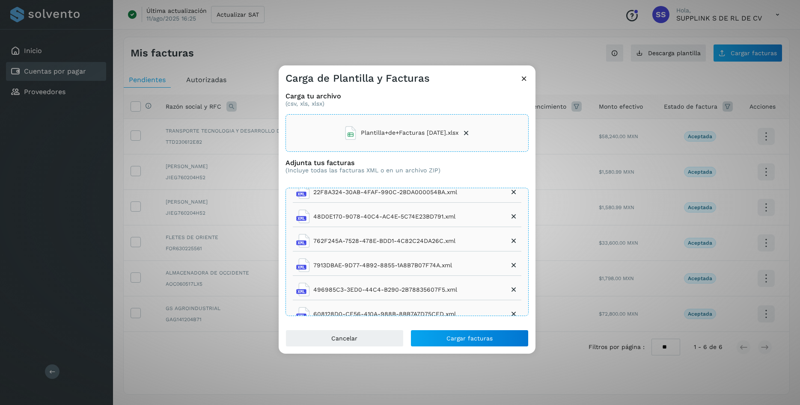
scroll to position [87, 0]
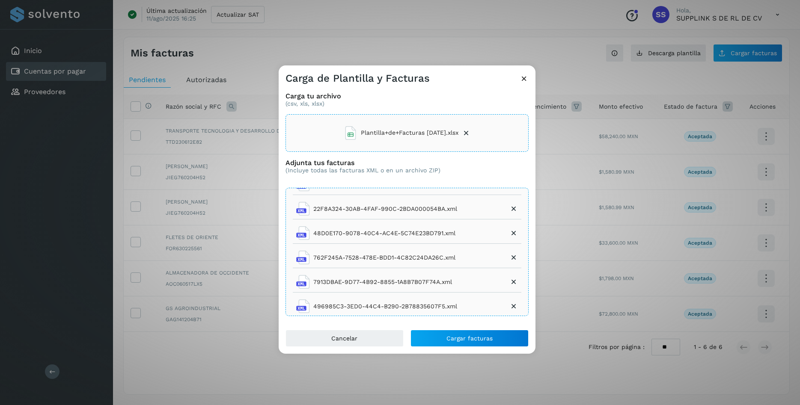
click at [513, 234] on icon at bounding box center [513, 233] width 9 height 9
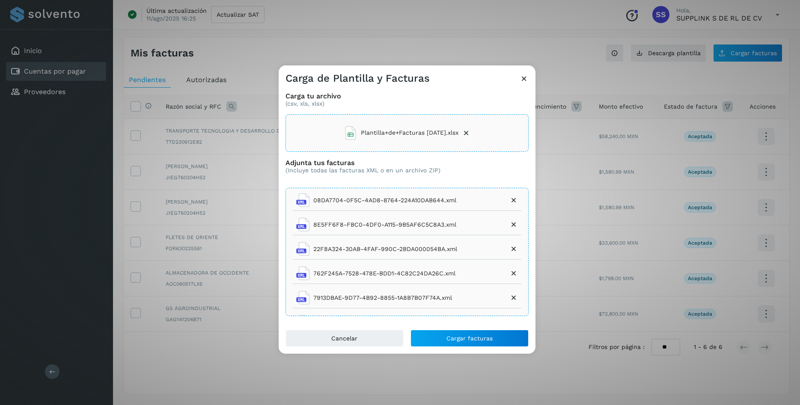
scroll to position [5, 0]
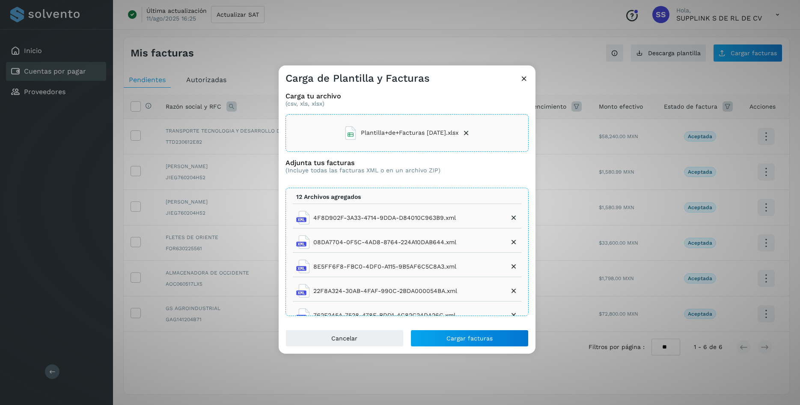
click at [510, 292] on icon at bounding box center [513, 291] width 9 height 9
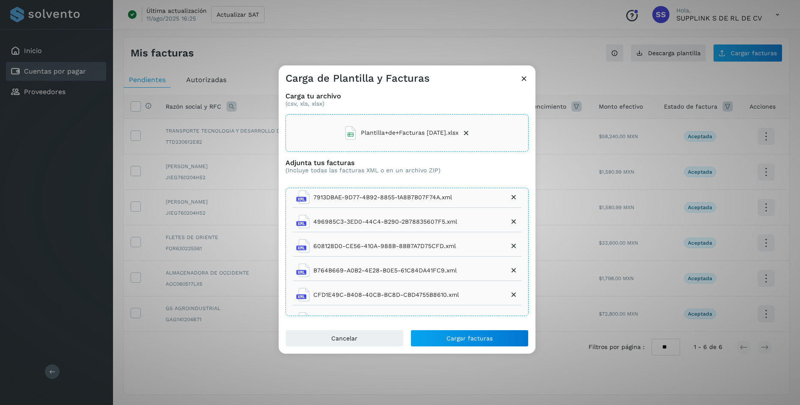
scroll to position [162, 0]
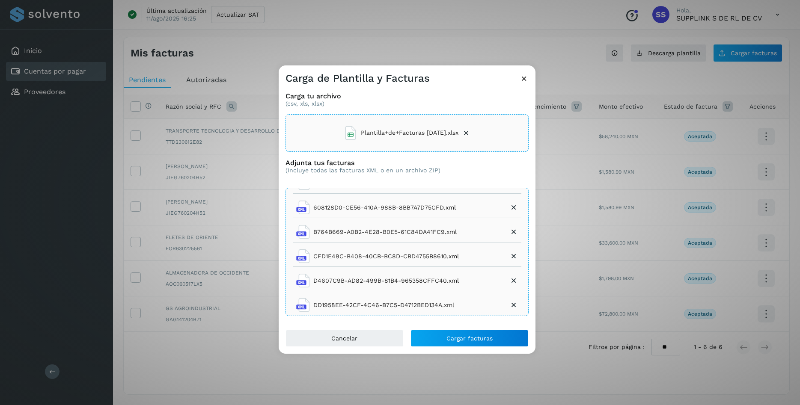
click at [512, 259] on icon at bounding box center [513, 256] width 9 height 9
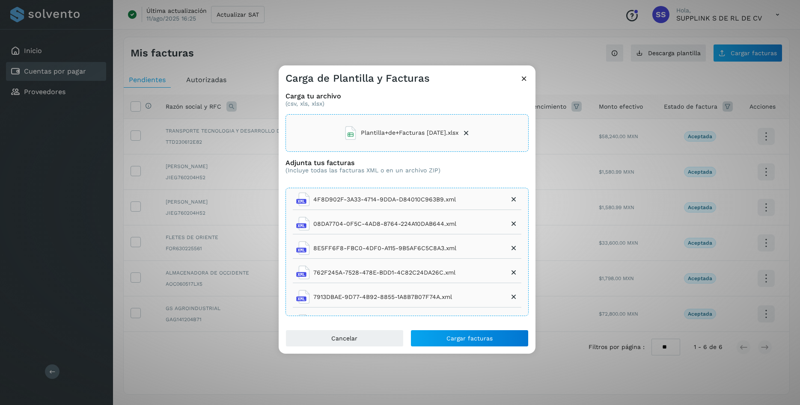
scroll to position [0, 0]
click at [514, 249] on icon at bounding box center [513, 247] width 9 height 9
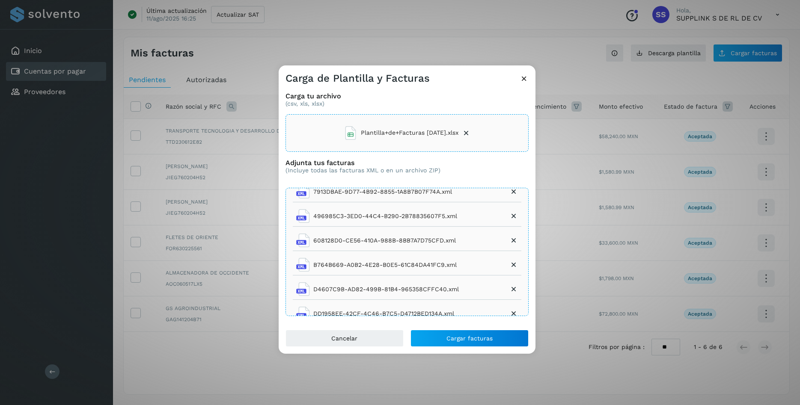
scroll to position [113, 0]
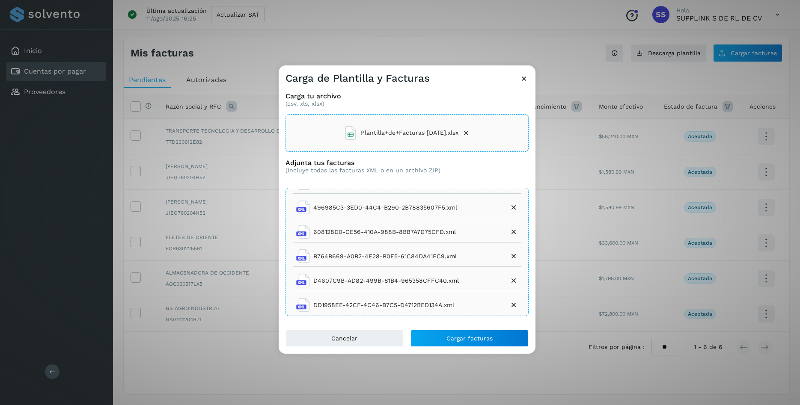
click at [510, 280] on icon at bounding box center [513, 280] width 9 height 9
click at [578, 271] on div "Carga de Plantilla y Facturas Carga tu archivo (csv, xls, xlsx) Plantilla+de+Fa…" at bounding box center [400, 202] width 800 height 405
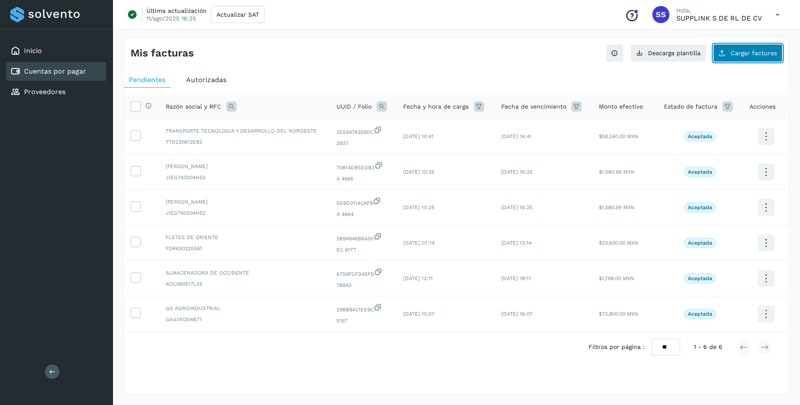
click at [745, 54] on span "Cargar facturas" at bounding box center [753, 53] width 46 height 6
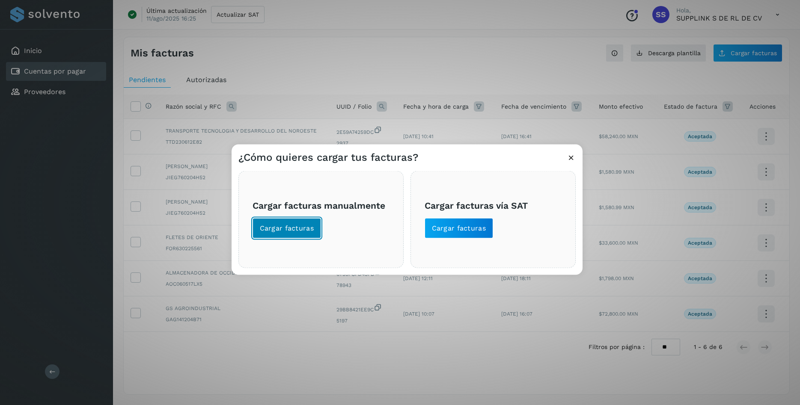
click at [300, 228] on span "Cargar facturas" at bounding box center [287, 227] width 54 height 9
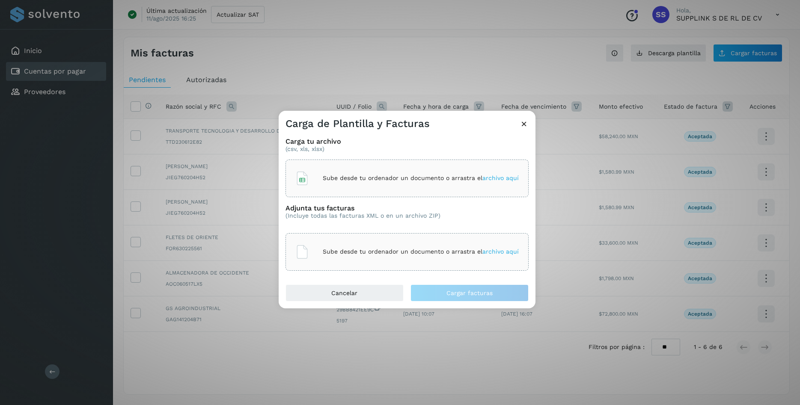
click at [338, 174] on div "Sube desde tu ordenador un documento o arrastra el archivo aquí" at bounding box center [406, 178] width 223 height 23
click at [325, 251] on p "Sube desde tu ordenador un documento o arrastra el archivo aquí" at bounding box center [421, 251] width 196 height 7
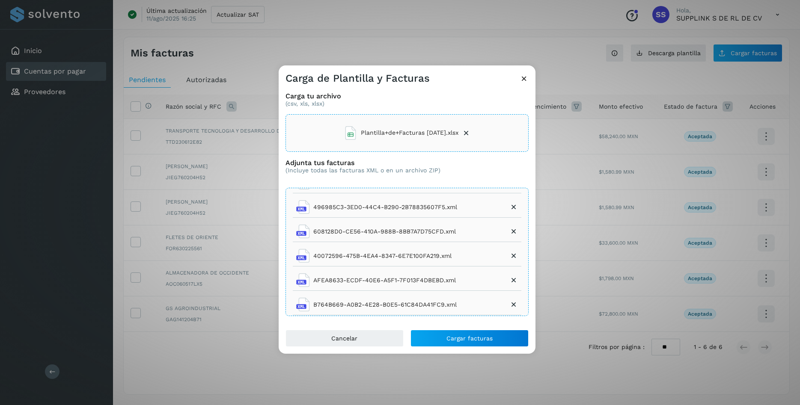
scroll to position [246, 0]
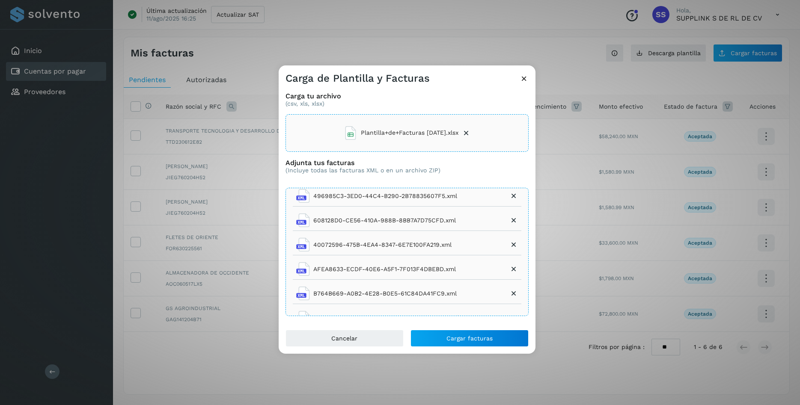
click at [516, 247] on icon at bounding box center [513, 244] width 9 height 9
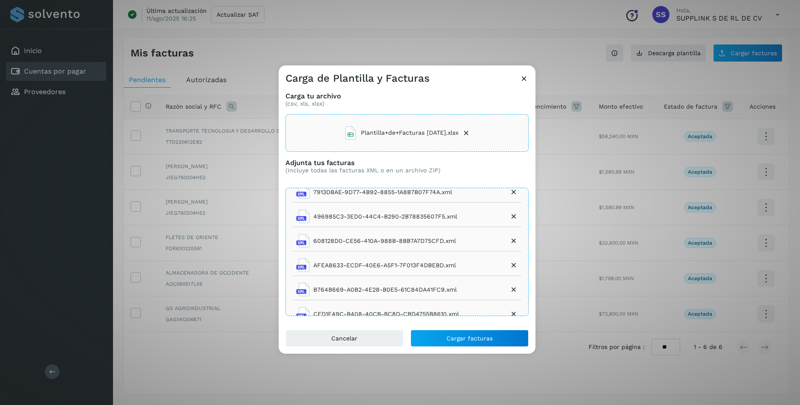
scroll to position [288, 0]
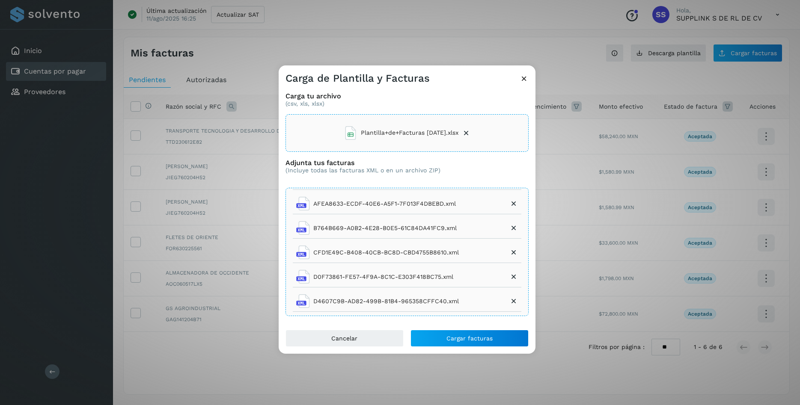
click at [515, 277] on icon at bounding box center [513, 277] width 9 height 9
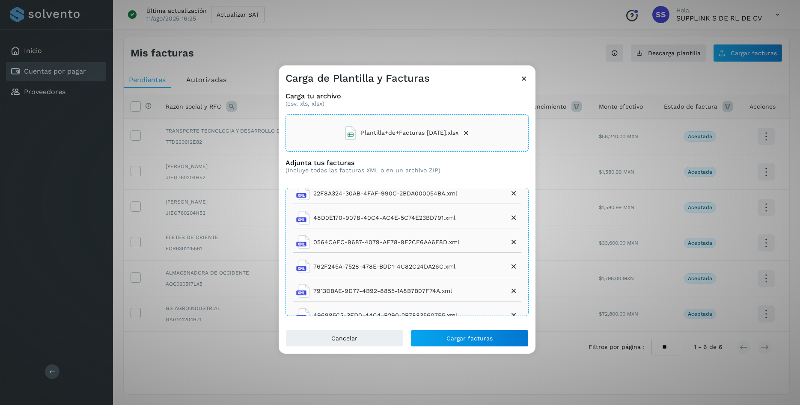
scroll to position [119, 0]
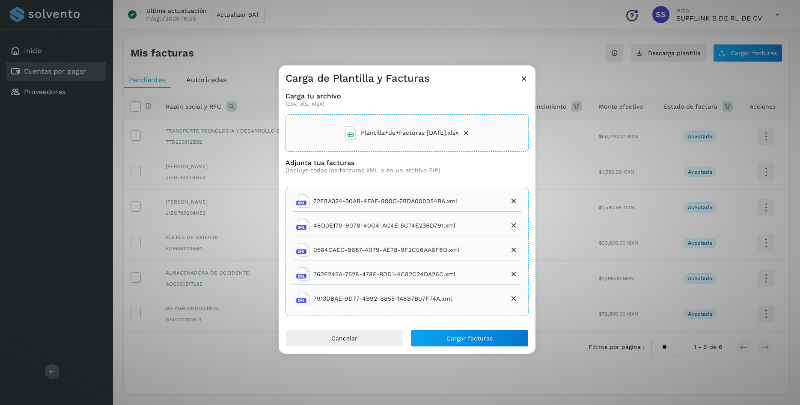
click at [511, 250] on icon at bounding box center [513, 250] width 9 height 9
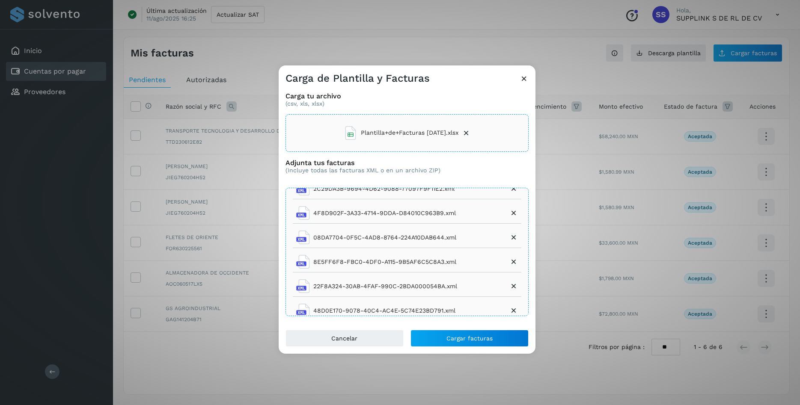
scroll to position [0, 0]
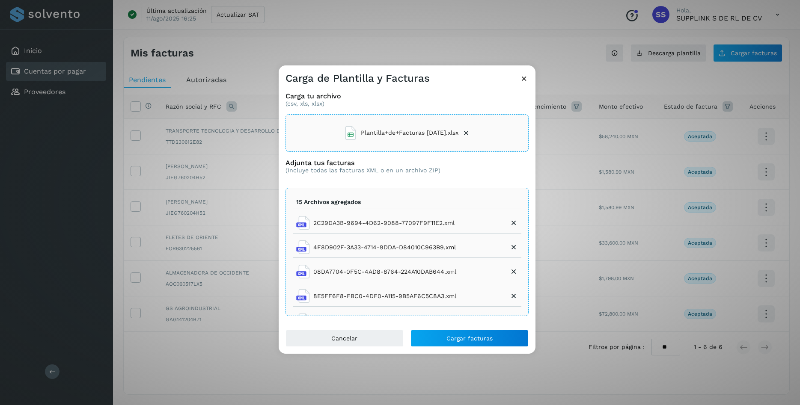
click at [512, 223] on icon at bounding box center [513, 223] width 9 height 9
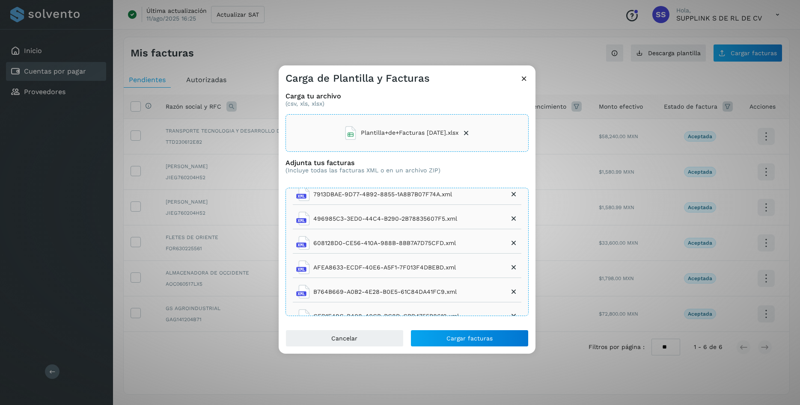
scroll to position [205, 0]
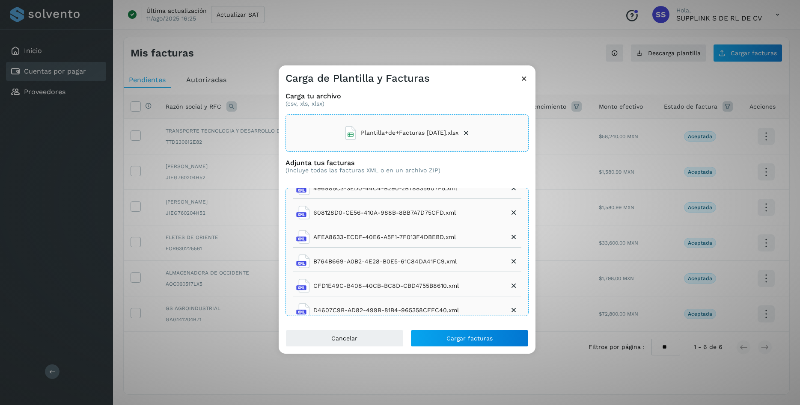
click at [513, 237] on icon at bounding box center [513, 237] width 9 height 9
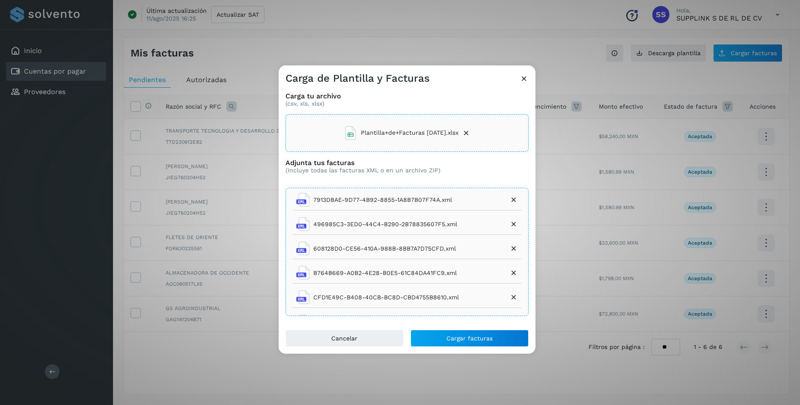
scroll to position [128, 0]
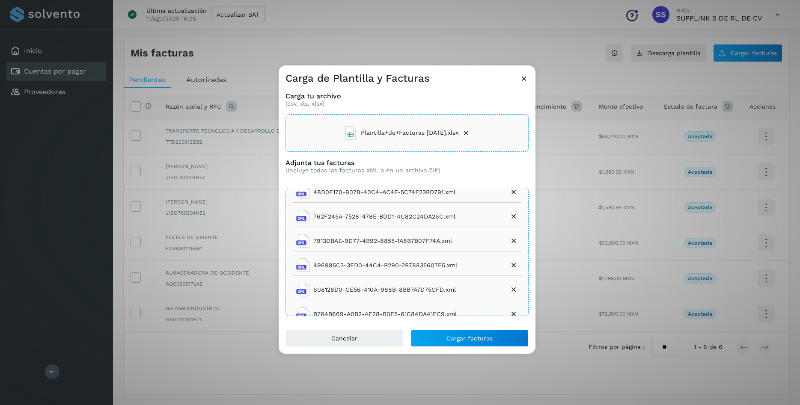
click at [513, 193] on icon at bounding box center [513, 192] width 9 height 9
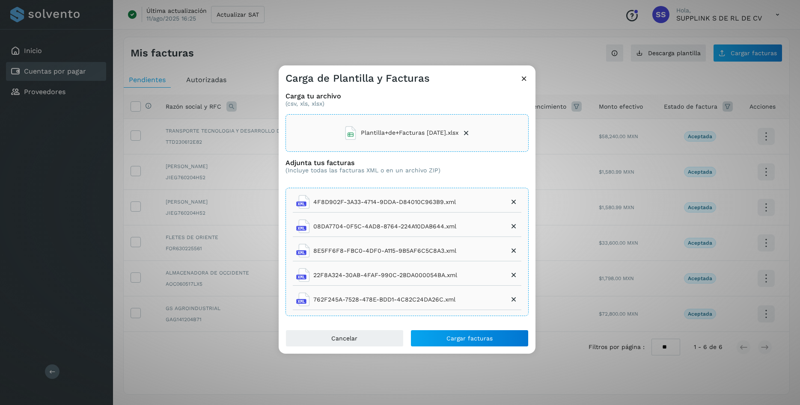
scroll to position [41, 0]
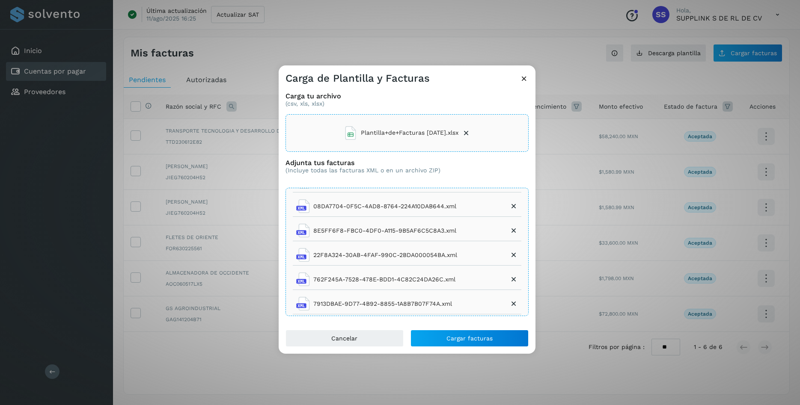
click at [514, 255] on icon at bounding box center [513, 255] width 9 height 9
click at [511, 256] on icon at bounding box center [513, 256] width 9 height 9
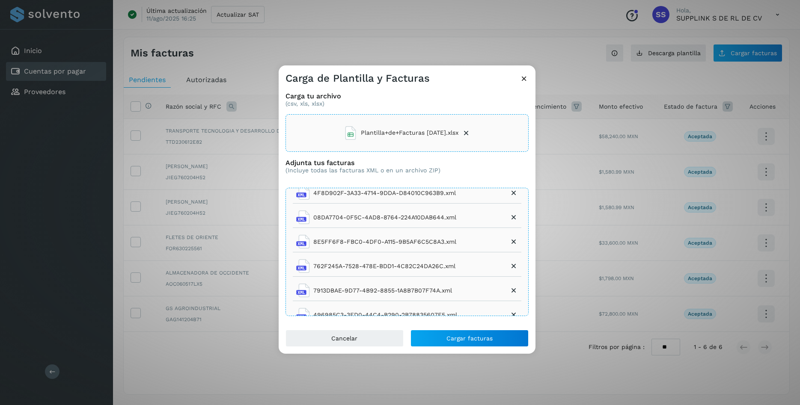
scroll to position [14, 0]
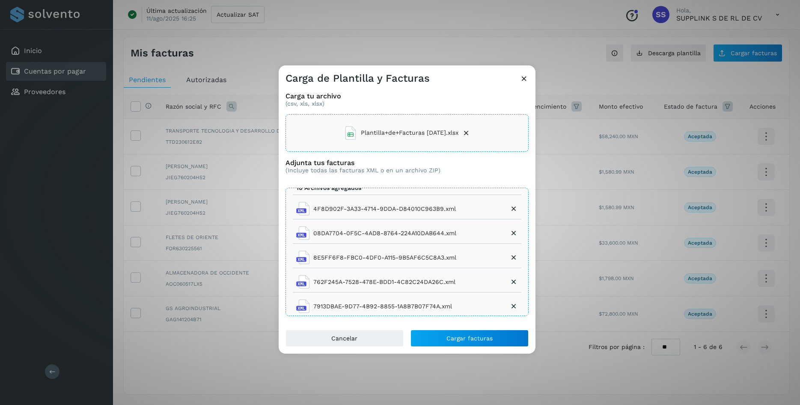
click at [510, 234] on icon at bounding box center [513, 233] width 9 height 9
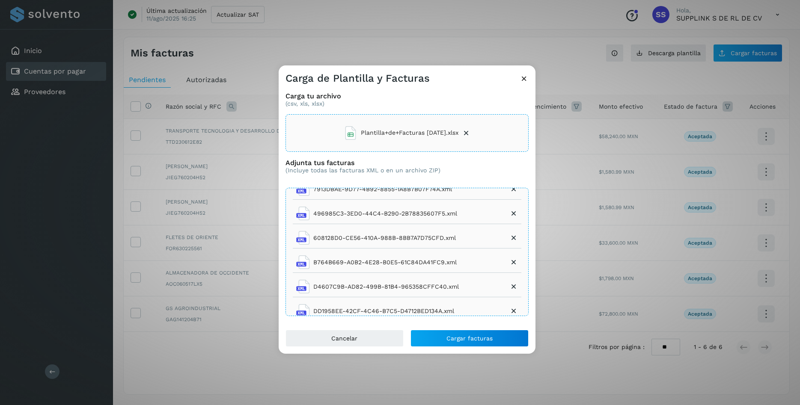
scroll to position [113, 0]
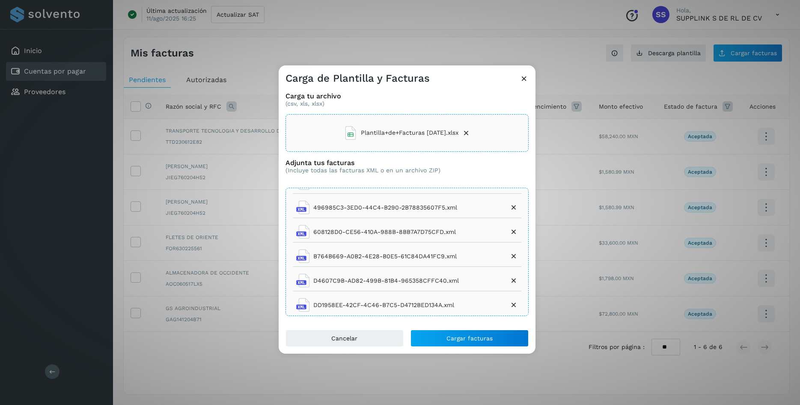
click at [512, 279] on icon at bounding box center [513, 280] width 9 height 9
click at [464, 337] on span "Cargar facturas" at bounding box center [469, 338] width 46 height 6
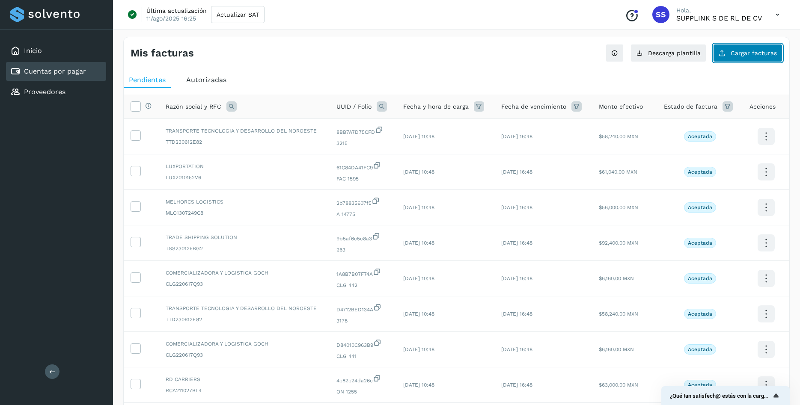
click at [735, 54] on span "Cargar facturas" at bounding box center [753, 53] width 46 height 6
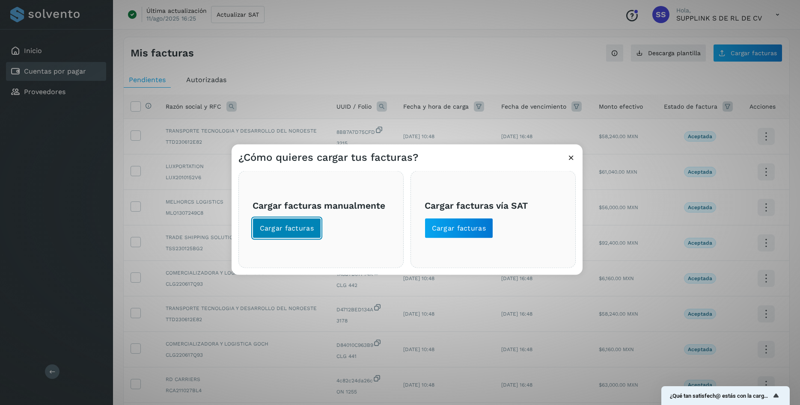
click at [289, 232] on span "Cargar facturas" at bounding box center [287, 227] width 54 height 9
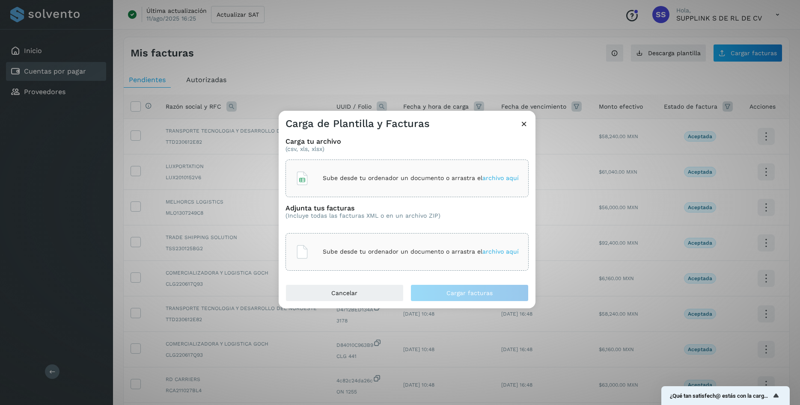
click at [497, 182] on p "Sube desde tu ordenador un documento o arrastra el archivo aquí" at bounding box center [421, 178] width 196 height 7
click at [506, 255] on span "archivo aquí" at bounding box center [500, 251] width 36 height 7
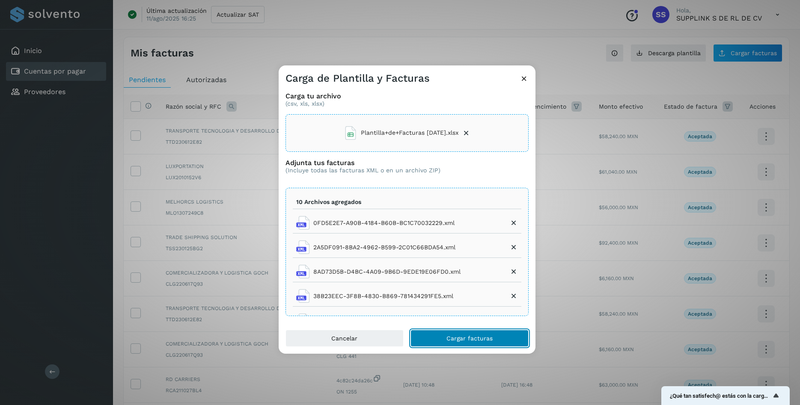
click at [455, 344] on button "Cargar facturas" at bounding box center [469, 338] width 118 height 17
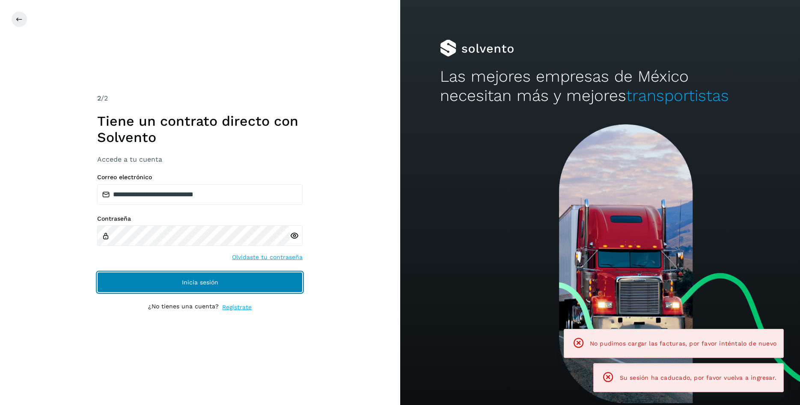
click at [184, 285] on span "Inicia sesión" at bounding box center [200, 282] width 36 height 6
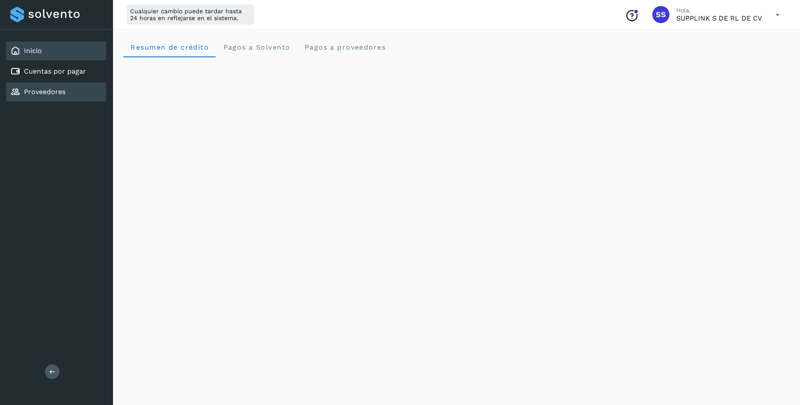
click at [48, 94] on link "Proveedores" at bounding box center [44, 92] width 41 height 8
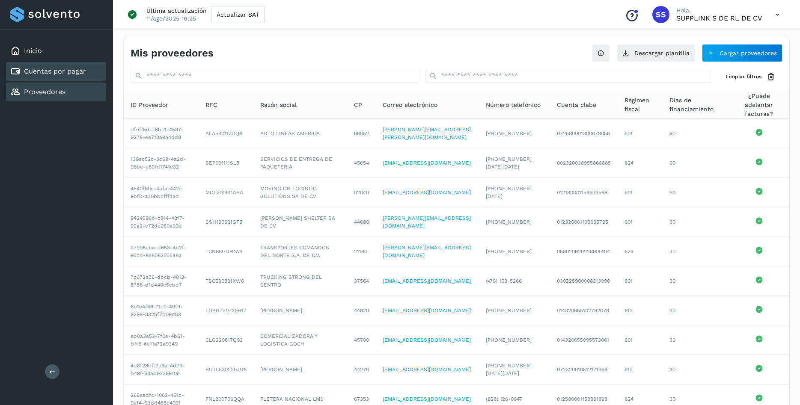
click at [50, 78] on div "Cuentas por pagar" at bounding box center [56, 71] width 100 height 19
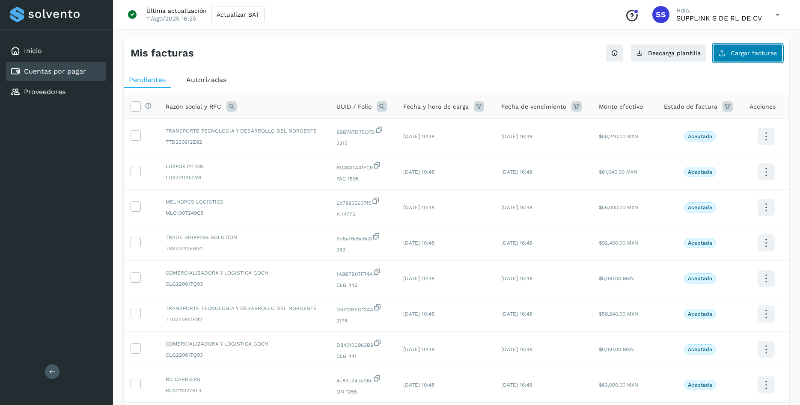
click at [738, 53] on span "Cargar facturas" at bounding box center [753, 53] width 46 height 6
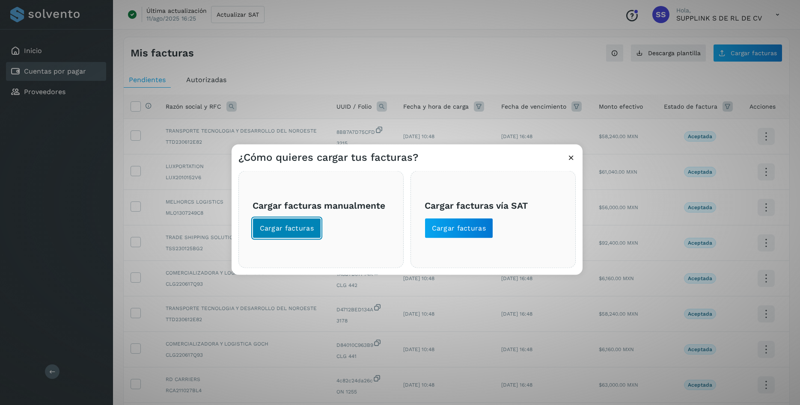
click at [258, 230] on button "Cargar facturas" at bounding box center [286, 228] width 69 height 21
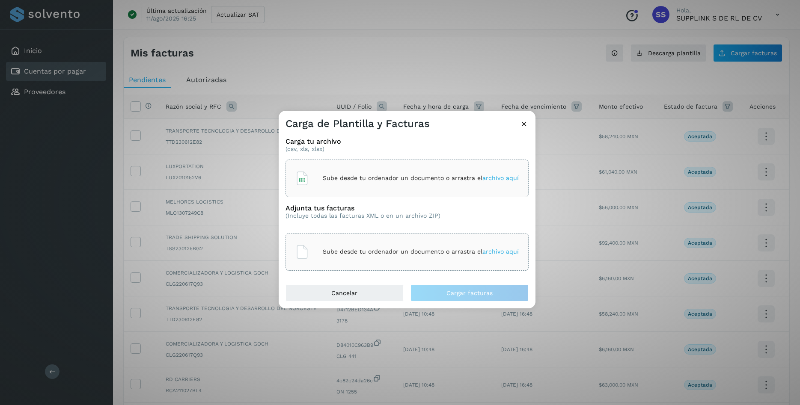
click at [493, 178] on span "archivo aquí" at bounding box center [500, 178] width 36 height 7
click at [503, 252] on span "archivo aquí" at bounding box center [500, 251] width 36 height 7
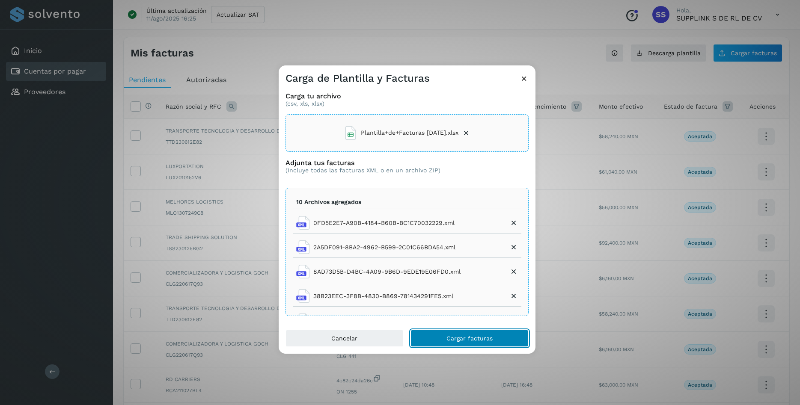
click at [448, 333] on button "Cargar facturas" at bounding box center [469, 338] width 118 height 17
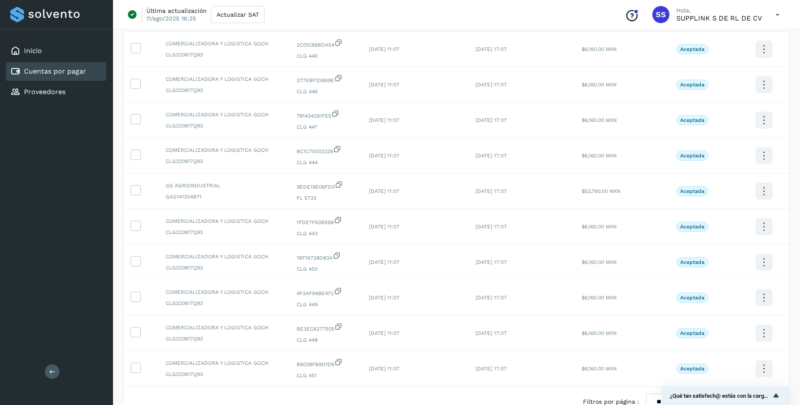
scroll to position [145, 0]
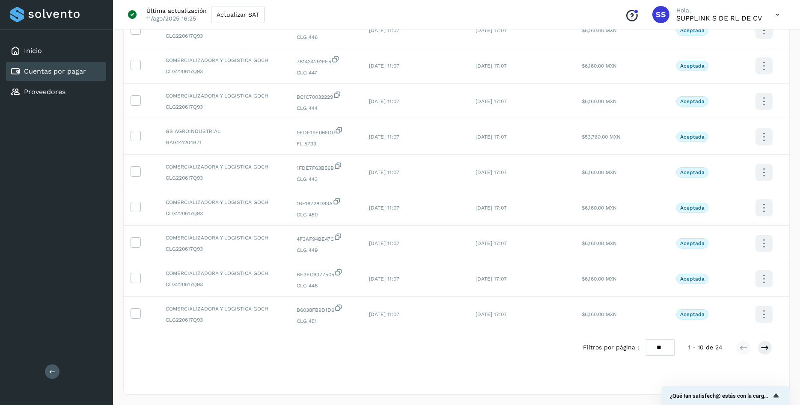
click at [646, 339] on select "** ** **" at bounding box center [660, 347] width 29 height 17
select select "**"
click option "**" at bounding box center [0, 0] width 0 height 0
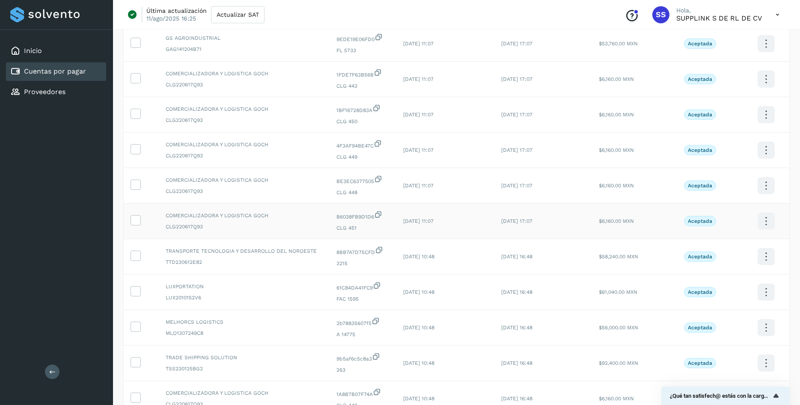
scroll to position [305, 0]
click at [135, 260] on icon at bounding box center [135, 255] width 9 height 9
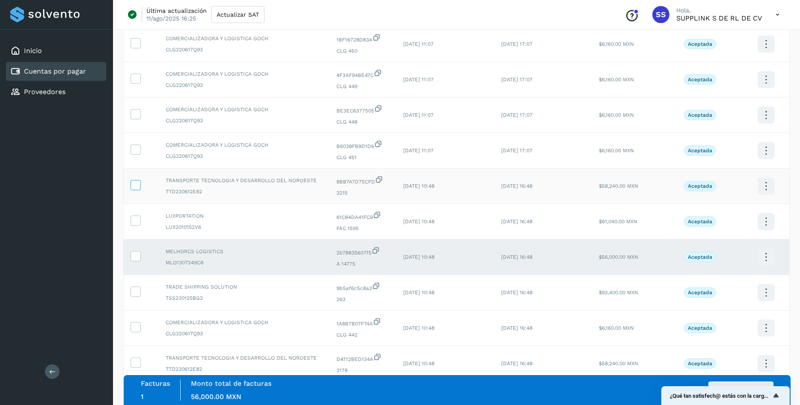
click at [136, 189] on icon at bounding box center [135, 184] width 9 height 9
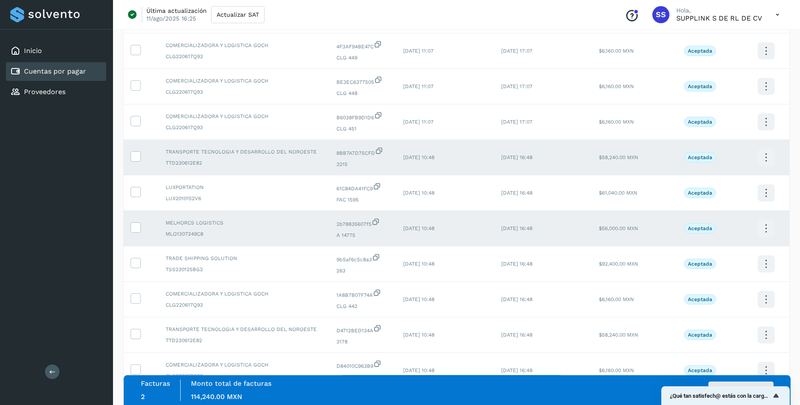
scroll to position [349, 0]
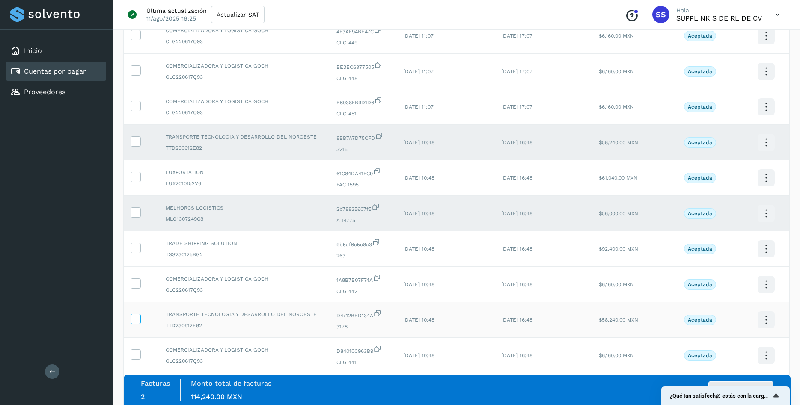
click at [136, 323] on icon at bounding box center [135, 318] width 9 height 9
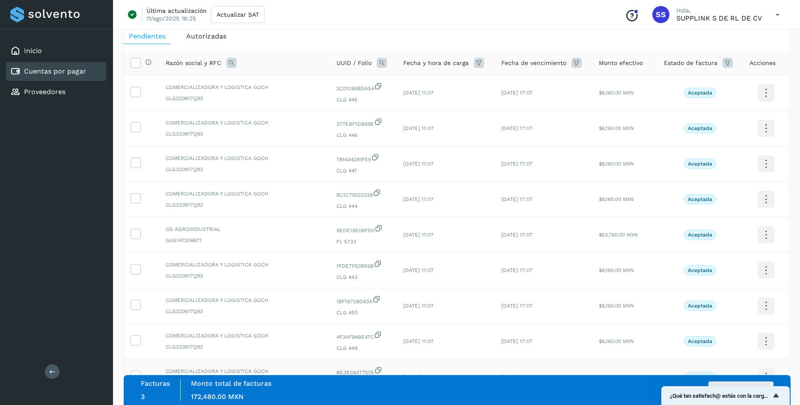
scroll to position [0, 0]
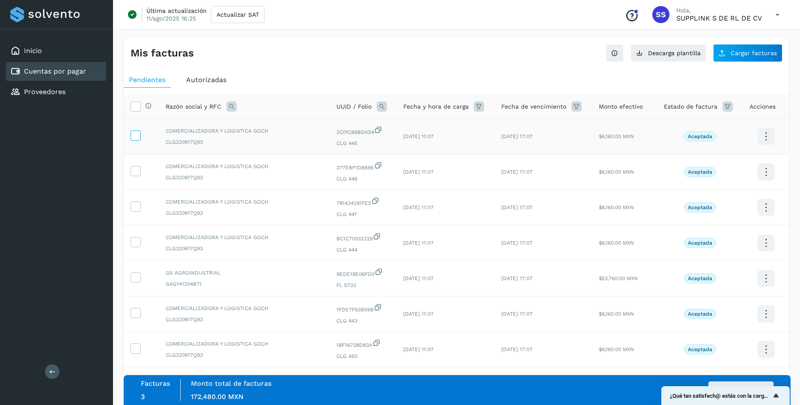
click at [136, 134] on icon at bounding box center [135, 134] width 9 height 9
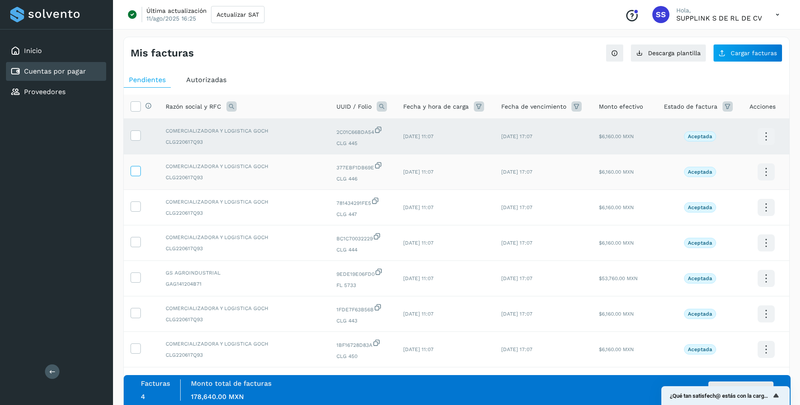
click at [138, 168] on icon at bounding box center [135, 170] width 9 height 9
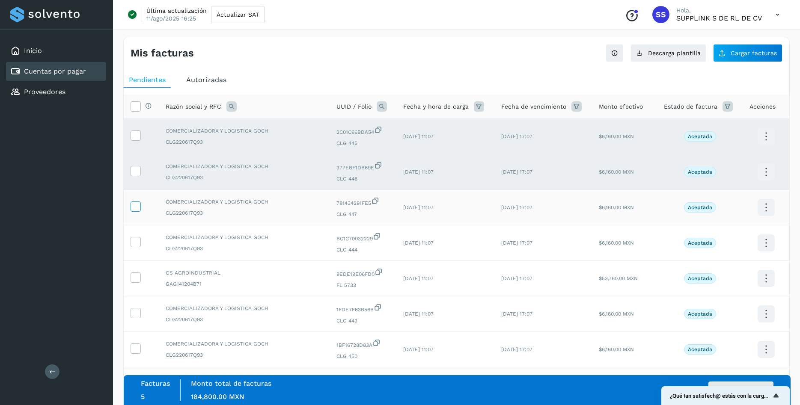
click at [134, 209] on icon at bounding box center [135, 206] width 9 height 9
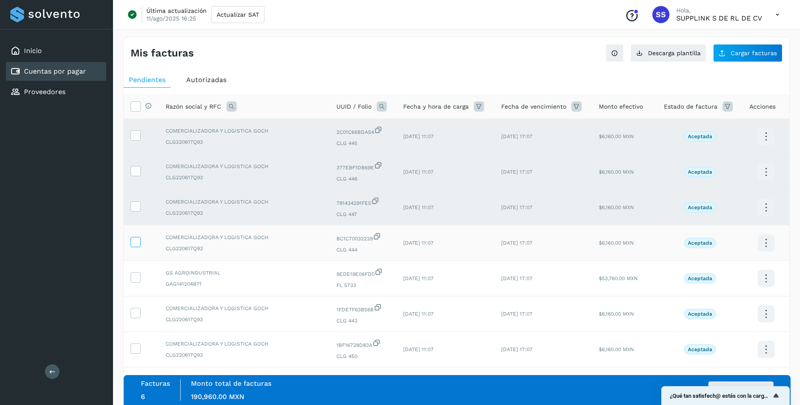
click at [136, 242] on icon at bounding box center [135, 241] width 9 height 9
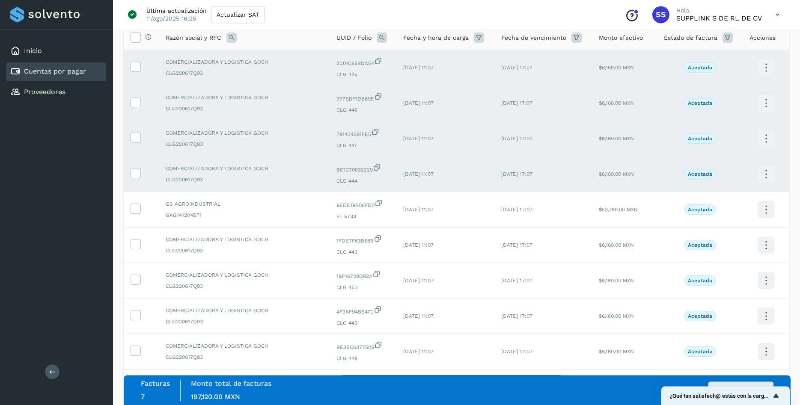
scroll to position [87, 0]
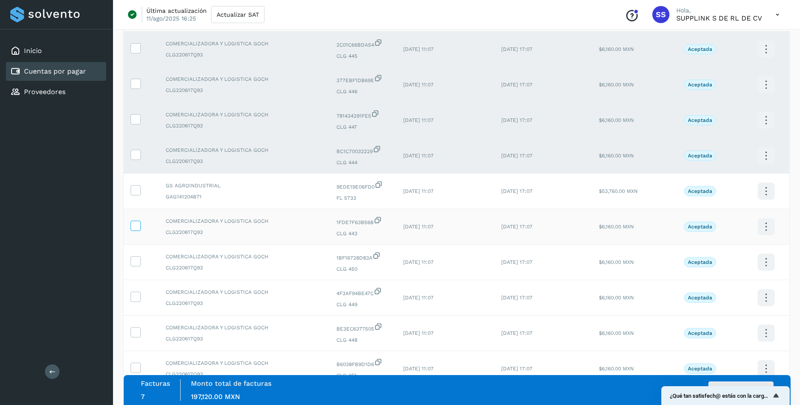
click at [133, 230] on icon at bounding box center [135, 225] width 9 height 9
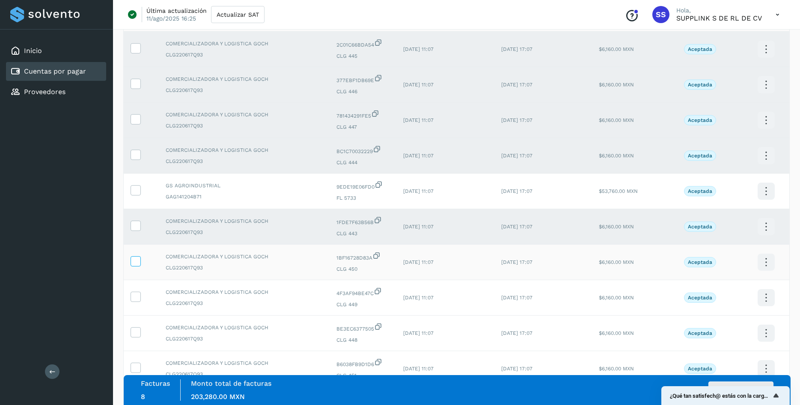
click at [133, 265] on icon at bounding box center [135, 260] width 9 height 9
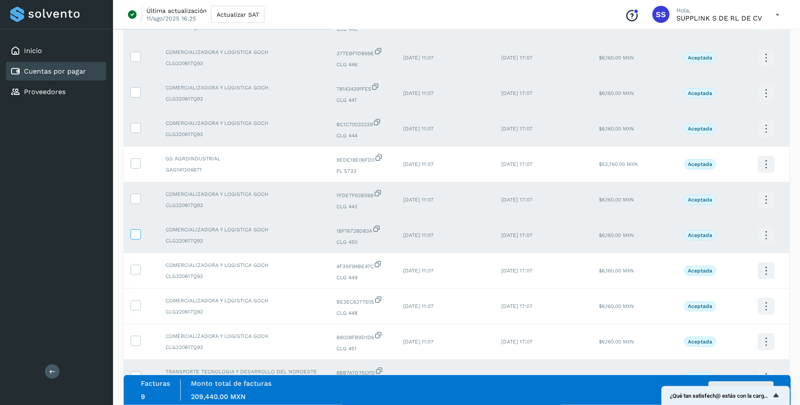
scroll to position [131, 0]
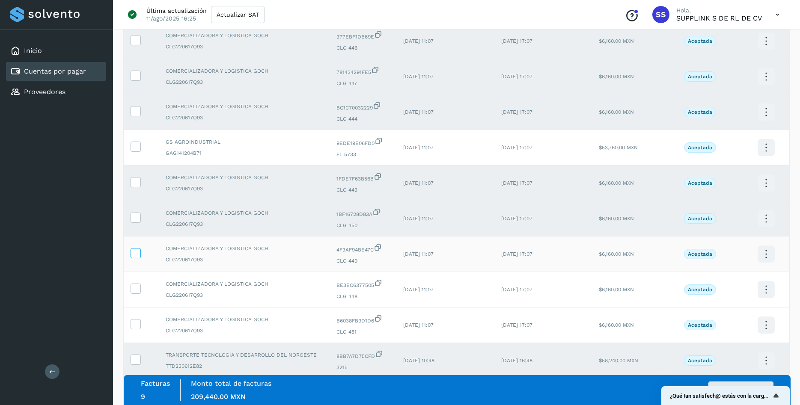
click at [134, 257] on icon at bounding box center [135, 252] width 9 height 9
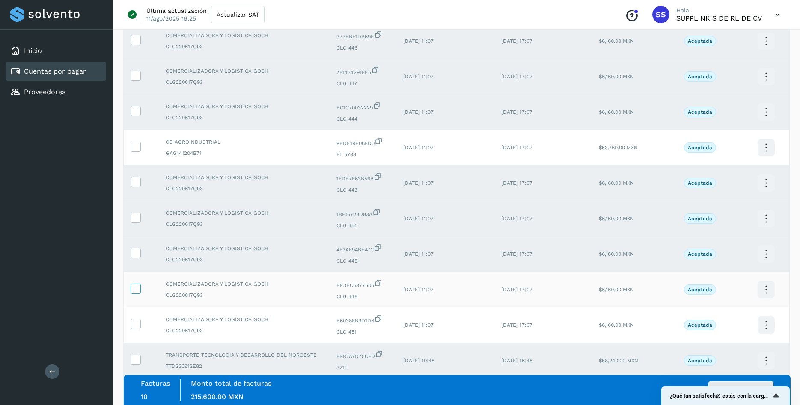
click at [135, 293] on icon at bounding box center [135, 288] width 9 height 9
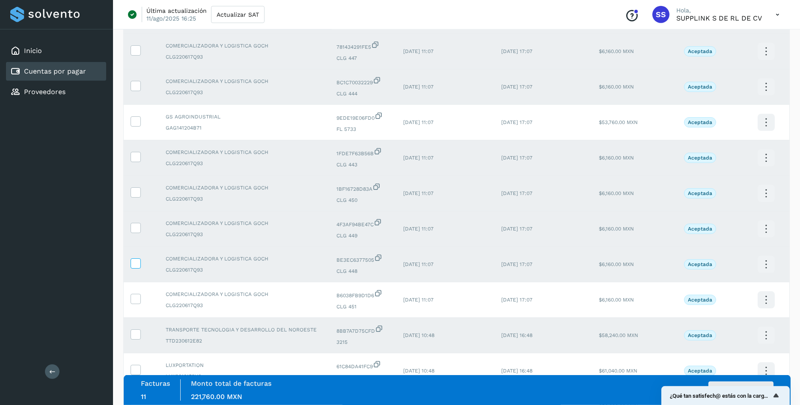
scroll to position [175, 0]
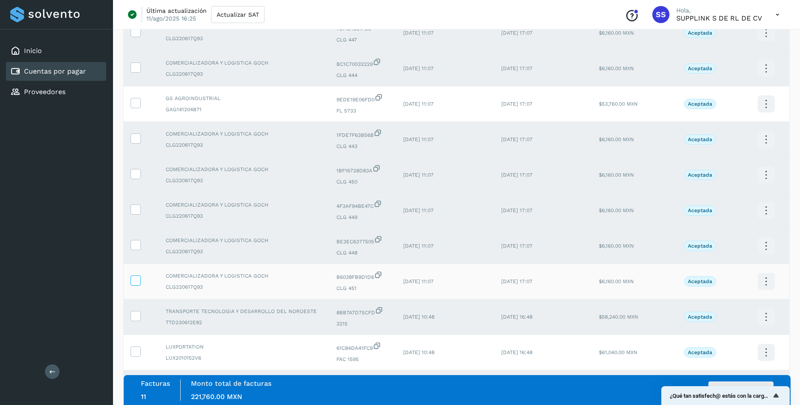
click at [134, 285] on icon at bounding box center [135, 280] width 9 height 9
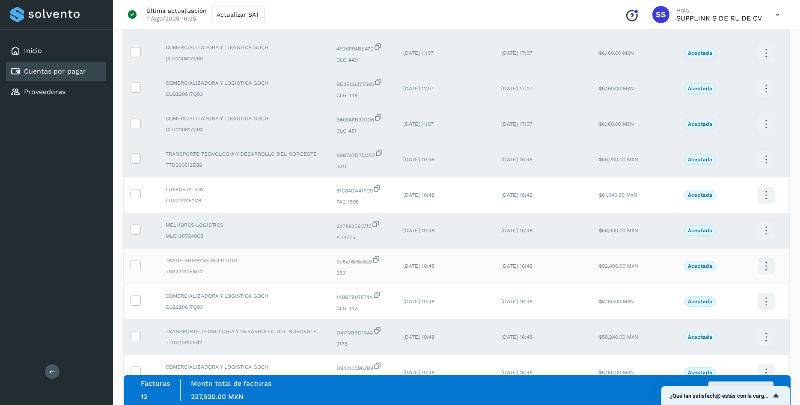
scroll to position [349, 0]
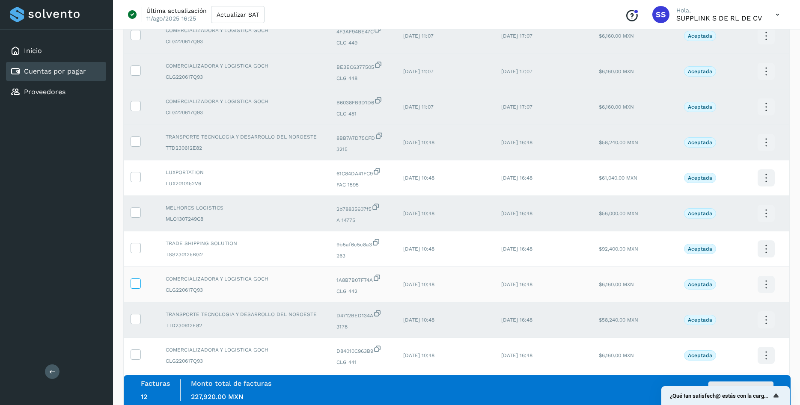
click at [135, 287] on icon at bounding box center [135, 283] width 9 height 9
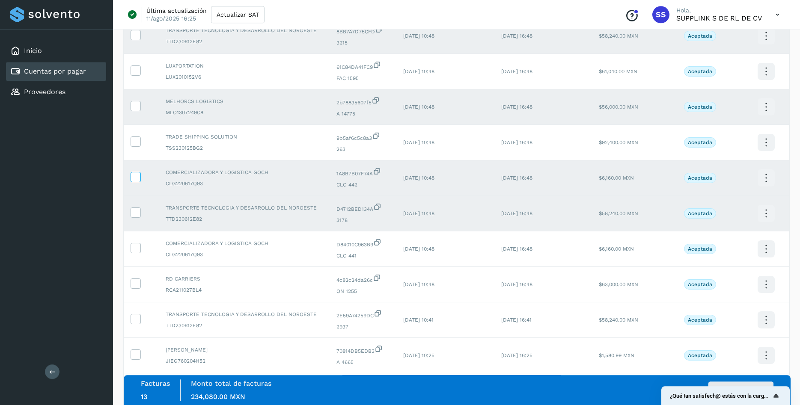
scroll to position [480, 0]
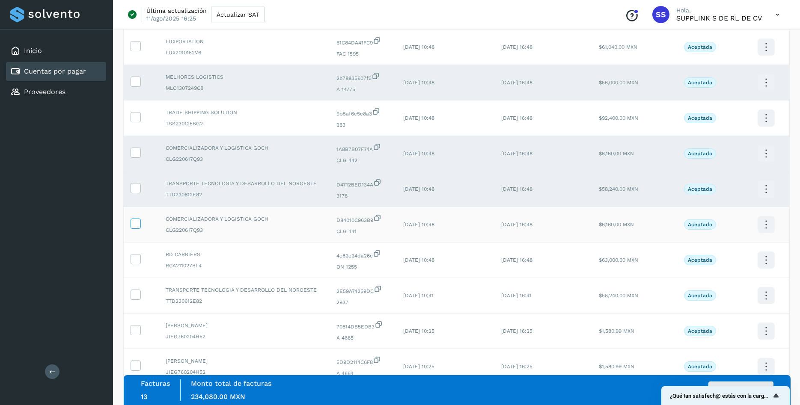
click at [135, 228] on icon at bounding box center [135, 223] width 9 height 9
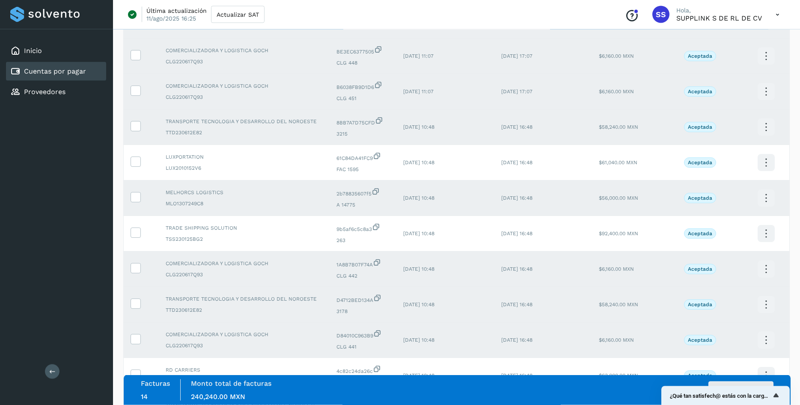
scroll to position [342, 0]
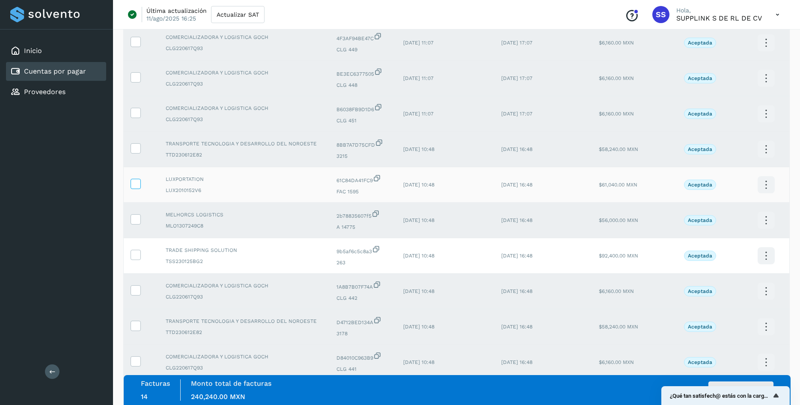
click at [137, 188] on icon at bounding box center [135, 183] width 9 height 9
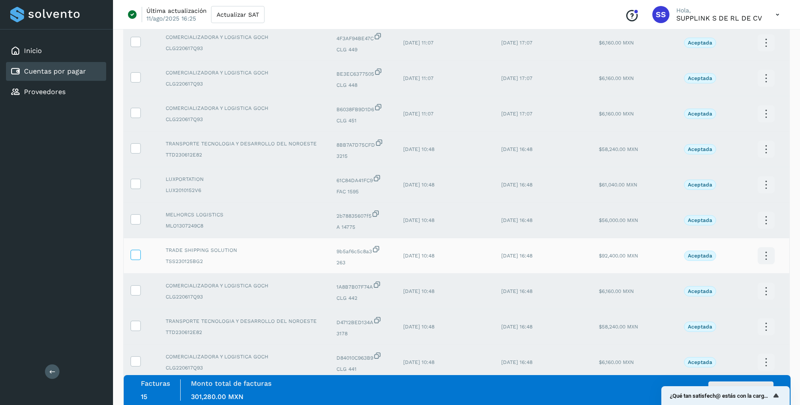
click at [134, 259] on icon at bounding box center [135, 254] width 9 height 9
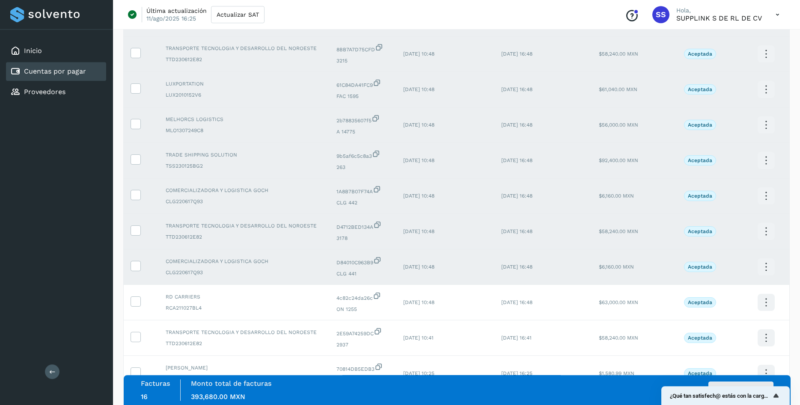
scroll to position [517, 0]
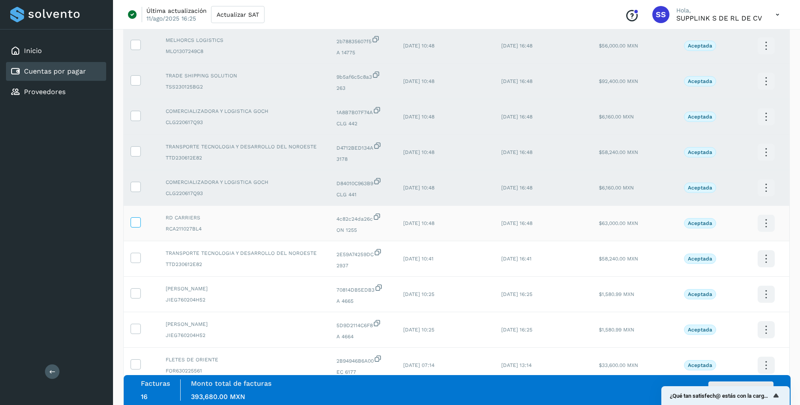
click at [133, 226] on icon at bounding box center [135, 221] width 9 height 9
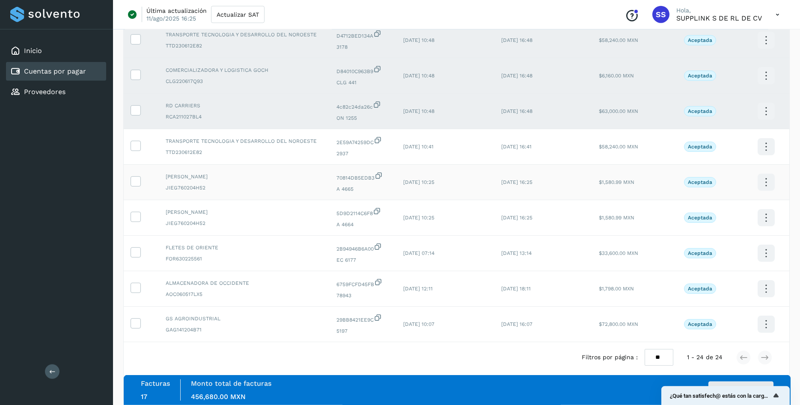
scroll to position [648, 0]
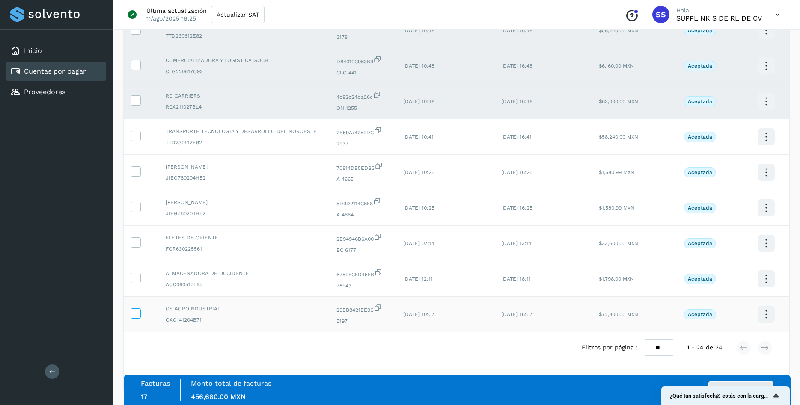
click at [138, 313] on icon at bounding box center [135, 312] width 9 height 9
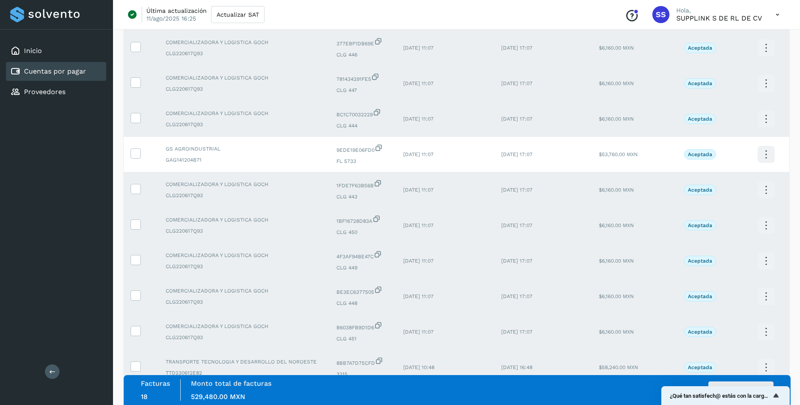
scroll to position [0, 0]
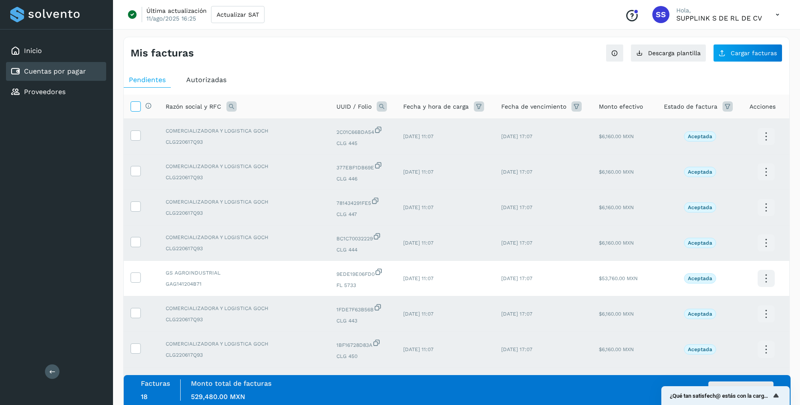
click at [138, 107] on icon at bounding box center [135, 105] width 9 height 9
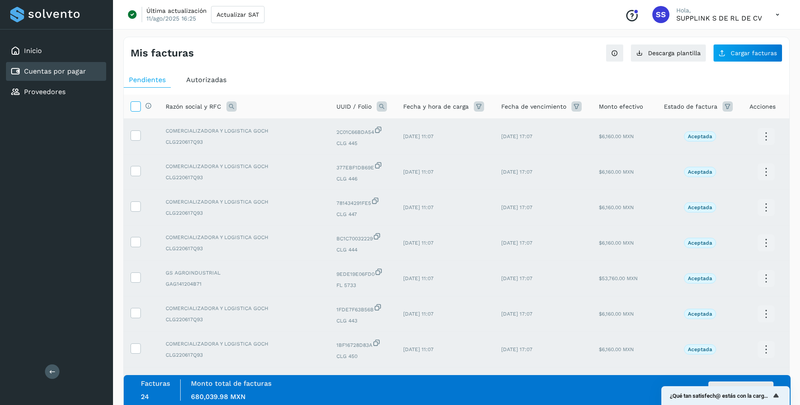
click at [138, 107] on icon at bounding box center [135, 105] width 9 height 9
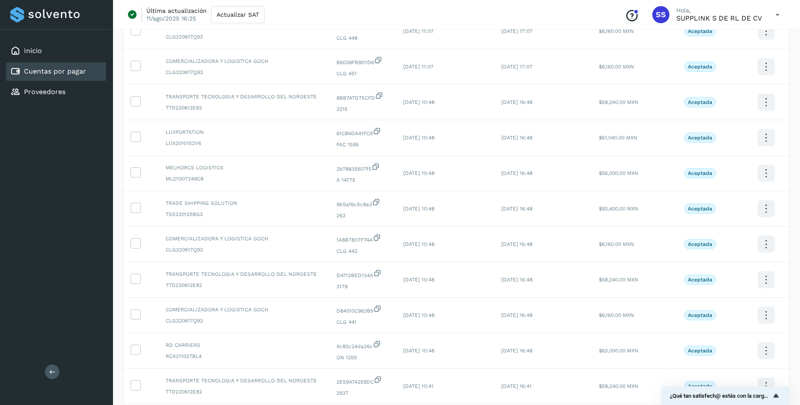
scroll to position [393, 0]
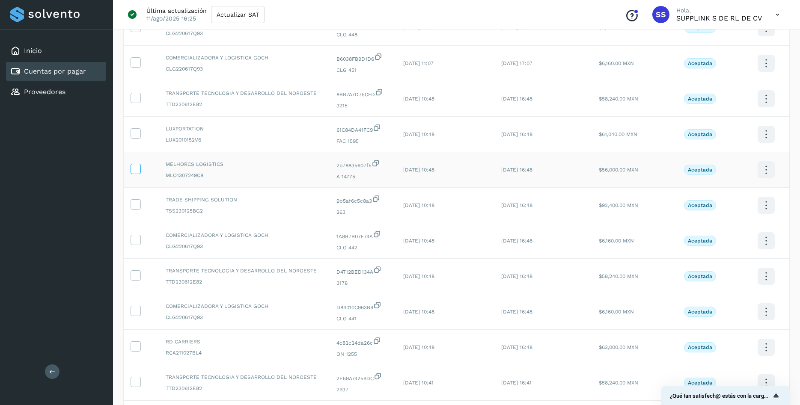
click at [139, 173] on icon at bounding box center [135, 168] width 9 height 9
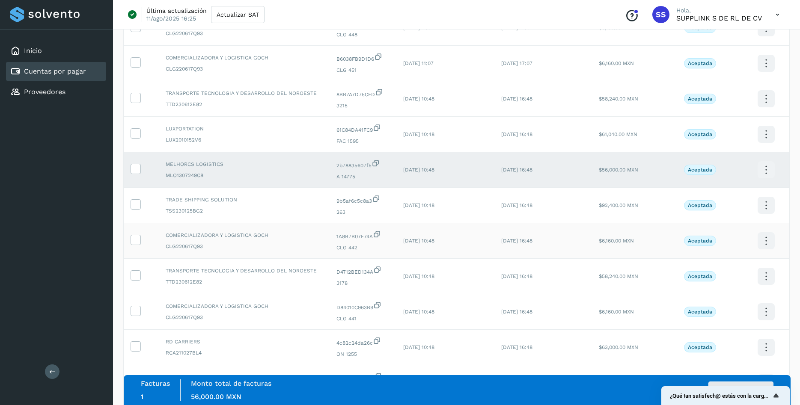
scroll to position [436, 0]
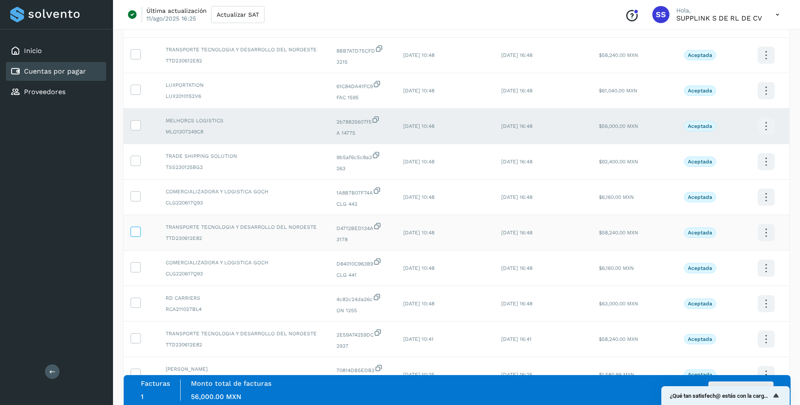
click at [136, 236] on icon at bounding box center [135, 231] width 9 height 9
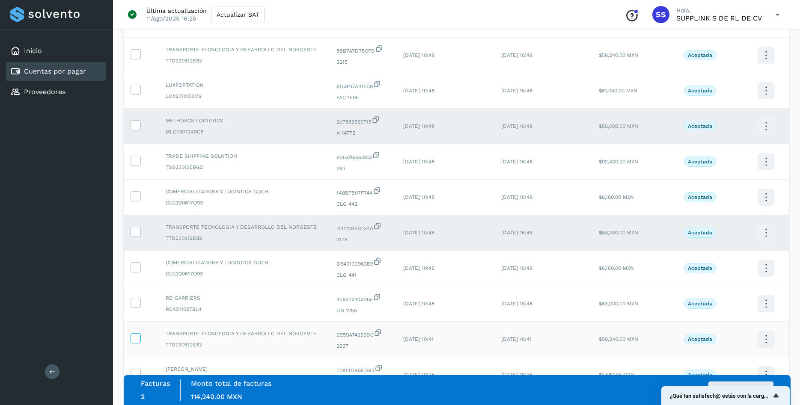
click at [137, 342] on icon at bounding box center [135, 337] width 9 height 9
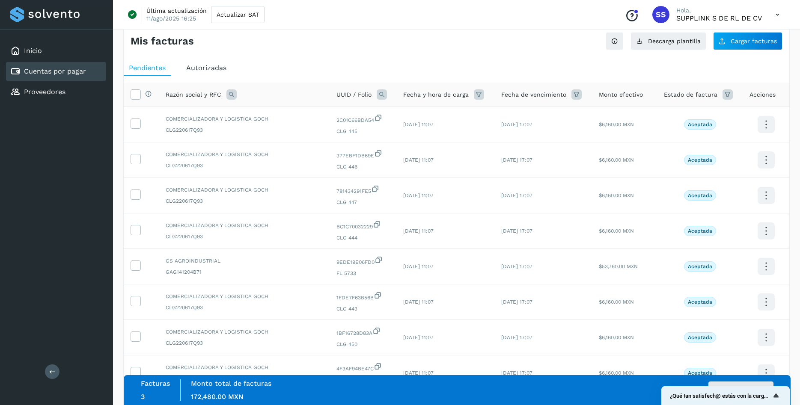
scroll to position [0, 0]
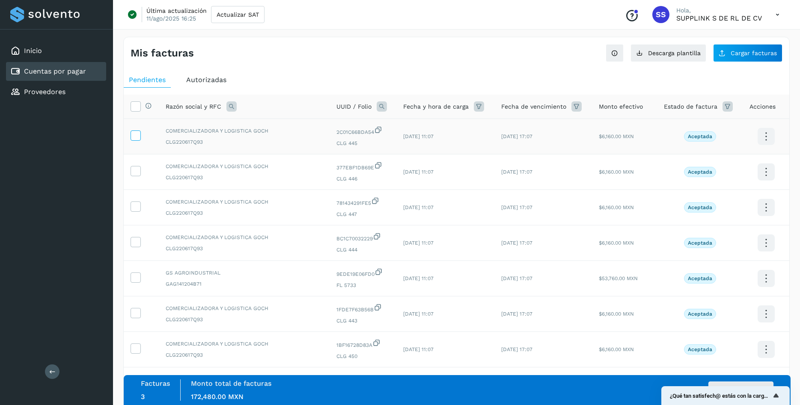
click at [139, 139] on icon at bounding box center [135, 134] width 9 height 9
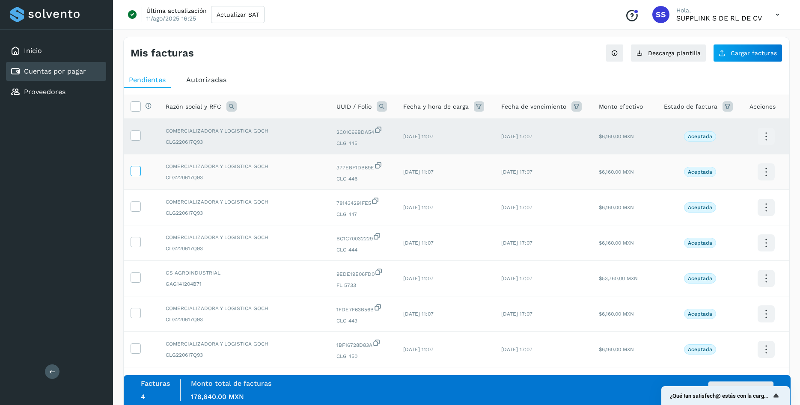
click at [135, 173] on icon at bounding box center [135, 170] width 9 height 9
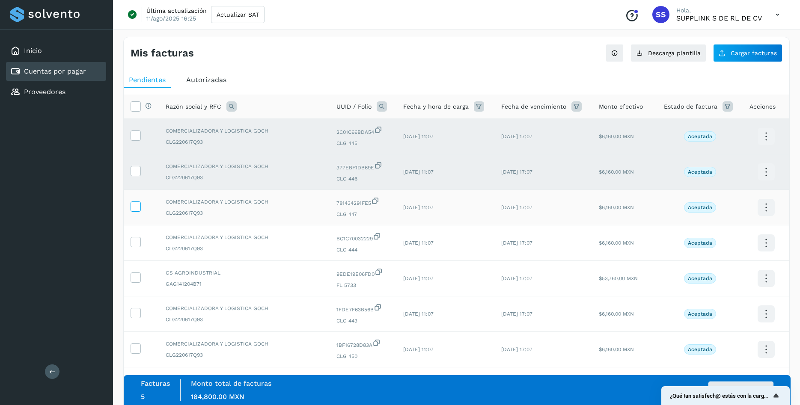
click at [135, 207] on icon at bounding box center [135, 206] width 9 height 9
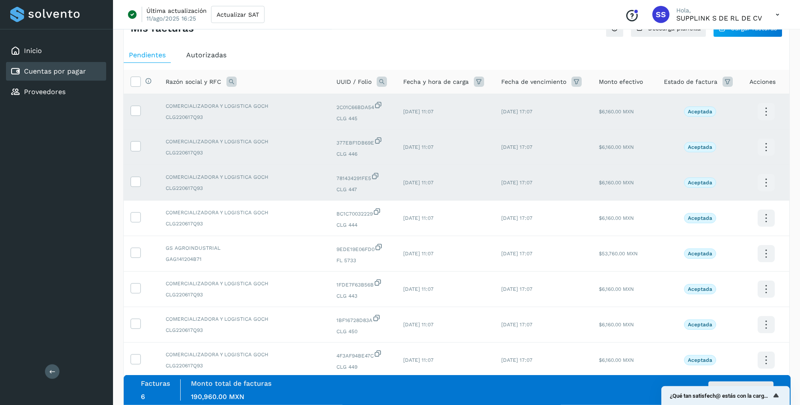
scroll to position [44, 0]
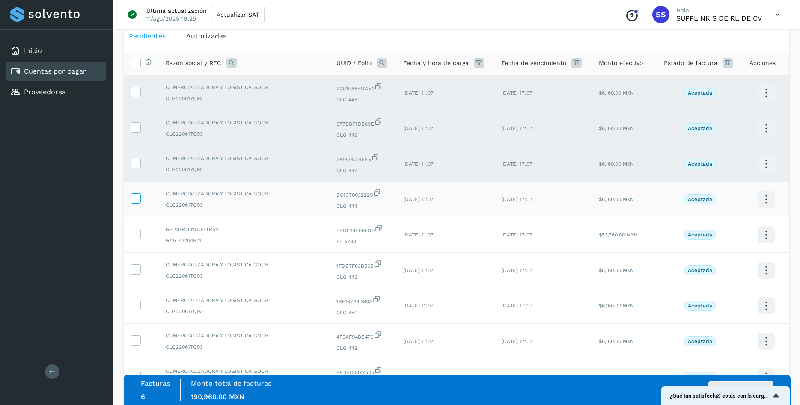
click at [137, 202] on icon at bounding box center [135, 197] width 9 height 9
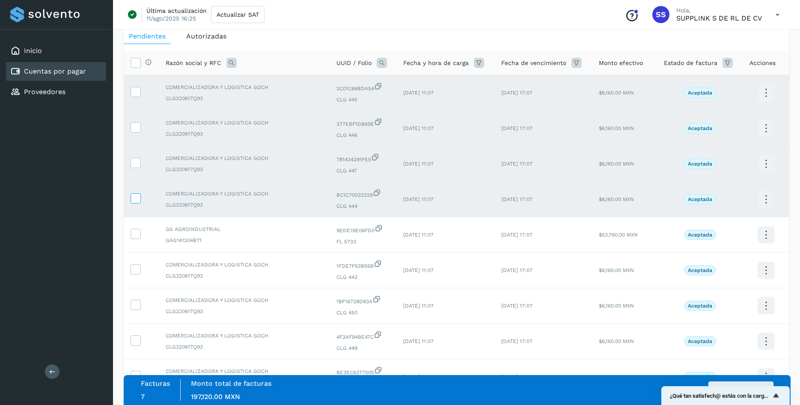
scroll to position [87, 0]
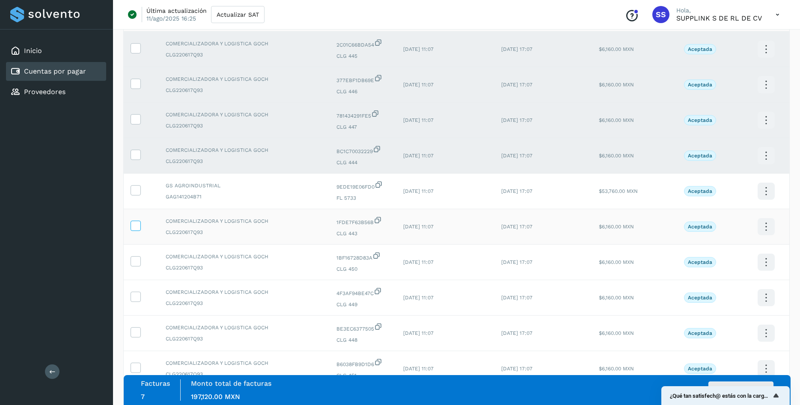
click at [136, 228] on icon at bounding box center [135, 225] width 9 height 9
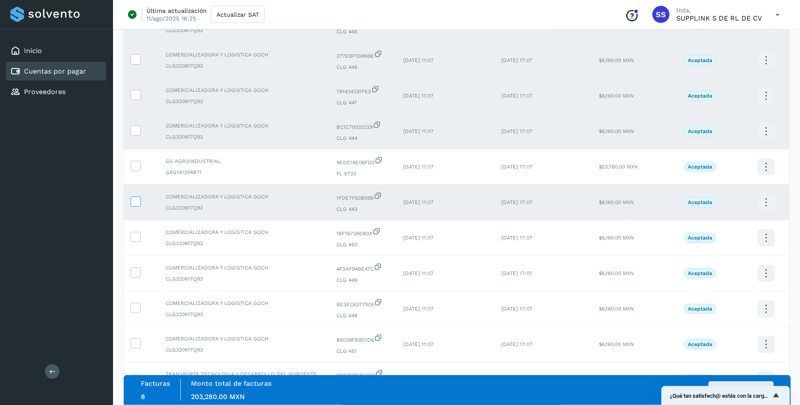
scroll to position [131, 0]
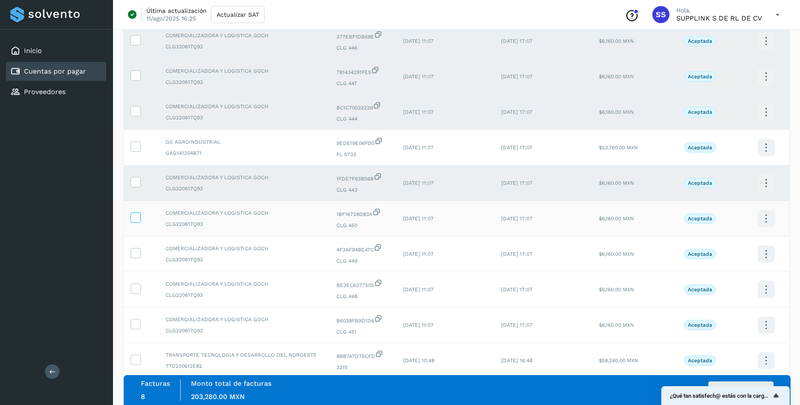
click at [136, 222] on span at bounding box center [135, 219] width 9 height 6
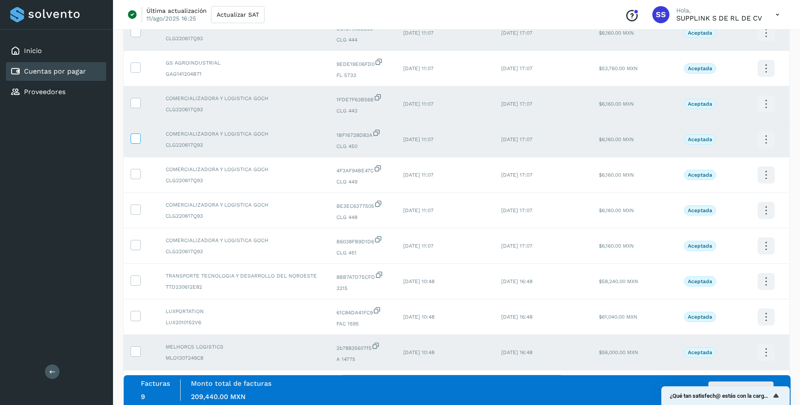
scroll to position [218, 0]
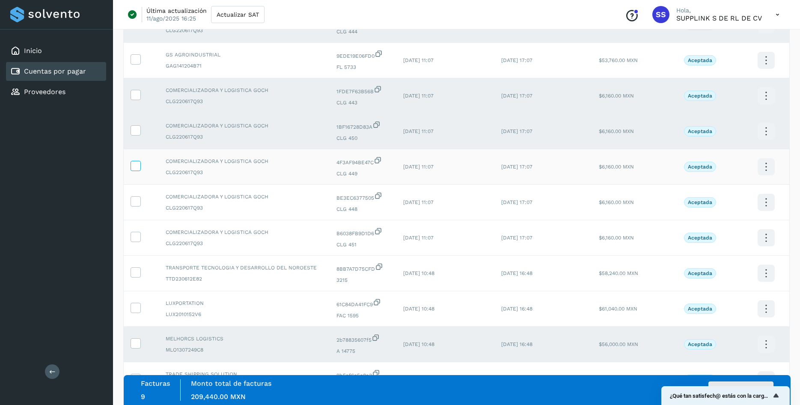
click at [135, 171] on span at bounding box center [135, 168] width 9 height 6
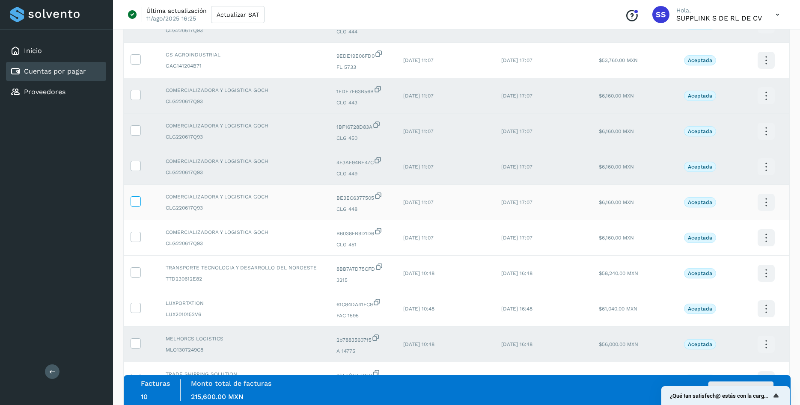
click at [130, 204] on label at bounding box center [135, 201] width 10 height 10
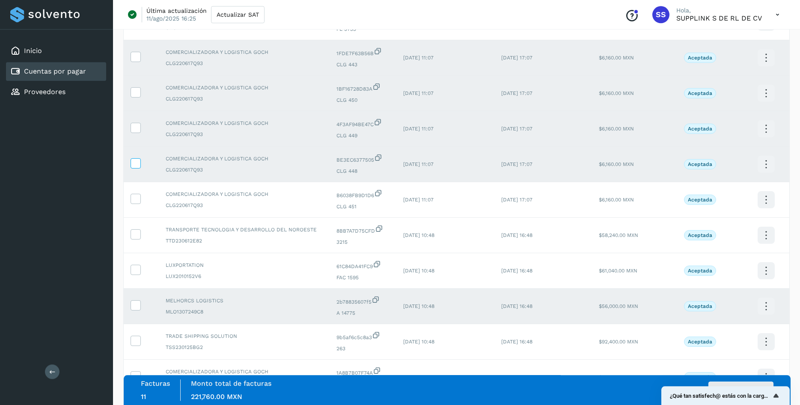
scroll to position [305, 0]
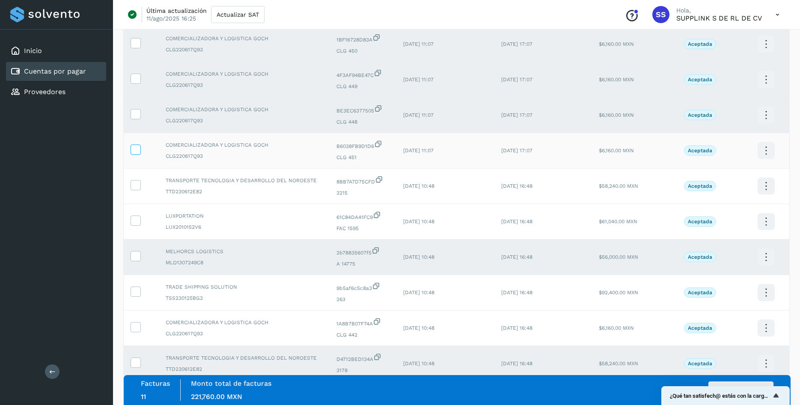
click at [133, 154] on icon at bounding box center [135, 149] width 9 height 9
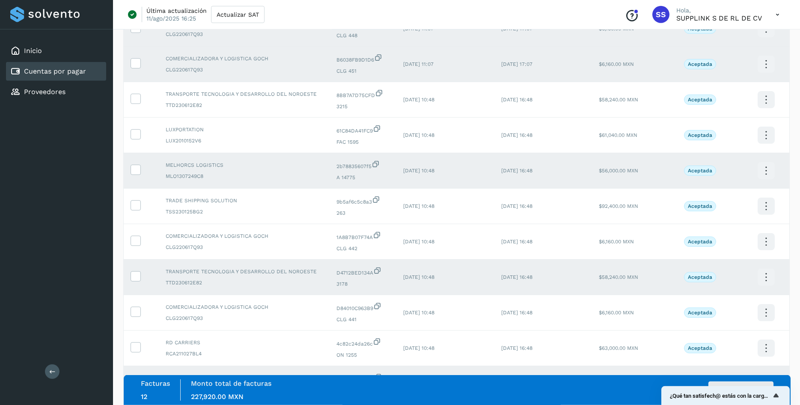
scroll to position [393, 0]
click at [134, 244] on icon at bounding box center [135, 239] width 9 height 9
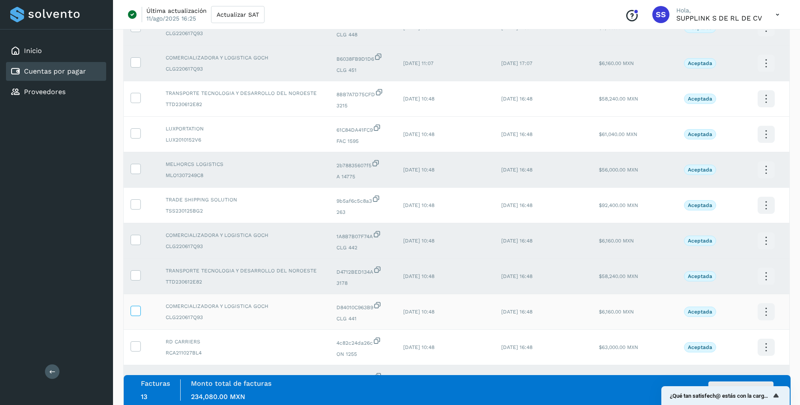
click at [139, 315] on icon at bounding box center [135, 310] width 9 height 9
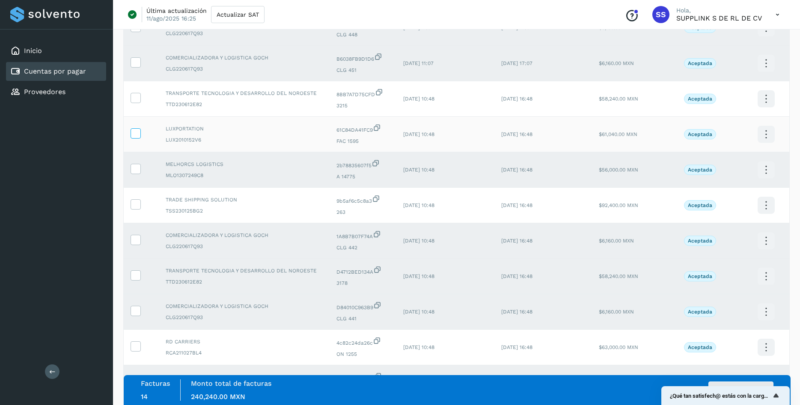
click at [136, 137] on icon at bounding box center [135, 132] width 9 height 9
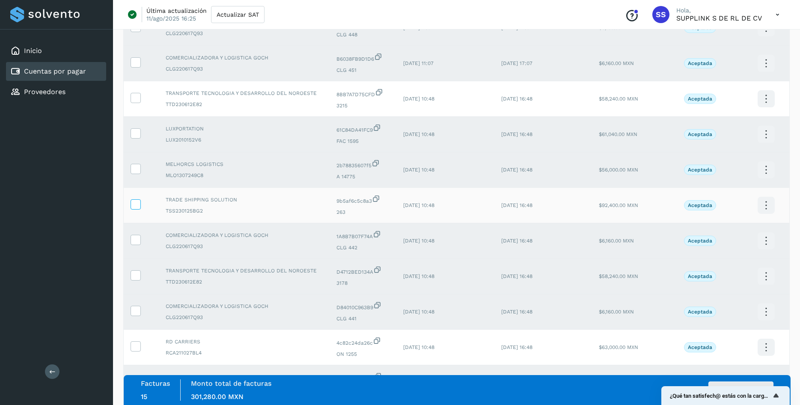
click at [139, 208] on icon at bounding box center [135, 203] width 9 height 9
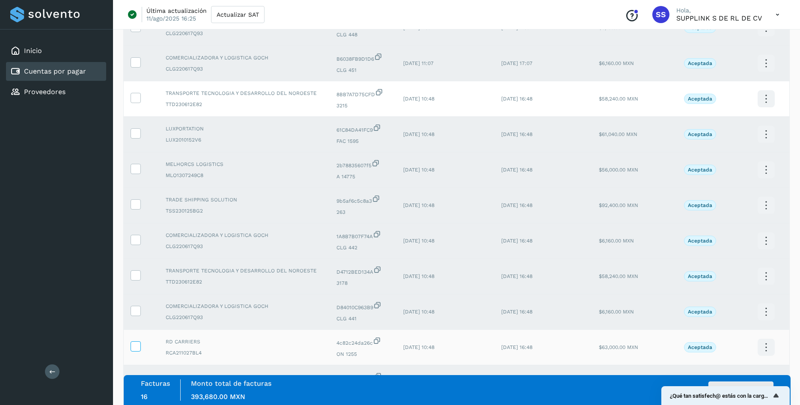
click at [132, 350] on icon at bounding box center [135, 345] width 9 height 9
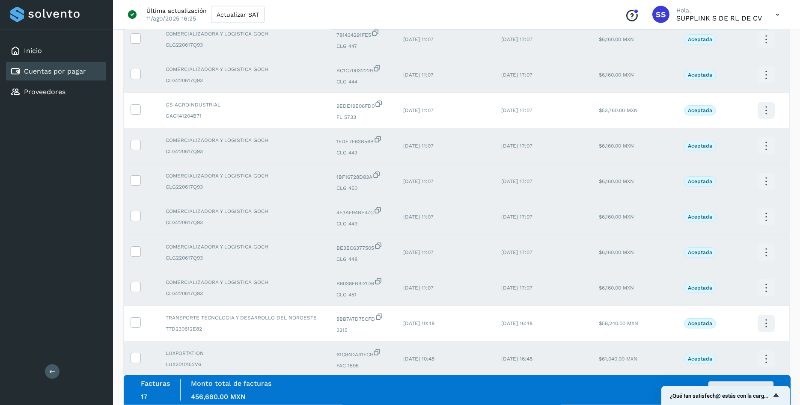
scroll to position [168, 0]
click at [135, 113] on icon at bounding box center [135, 109] width 9 height 9
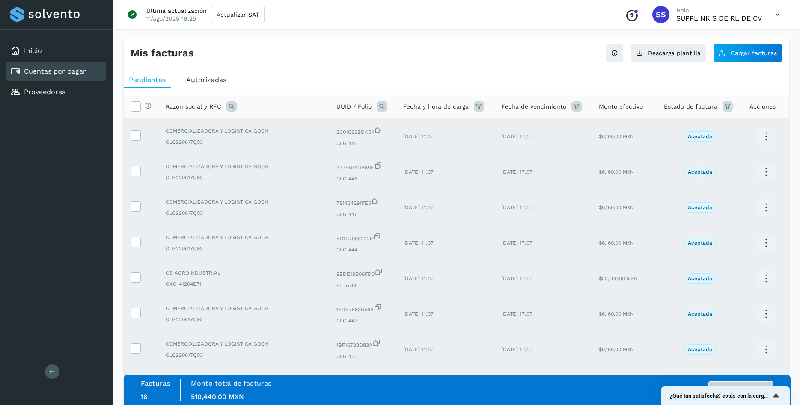
scroll to position [44, 0]
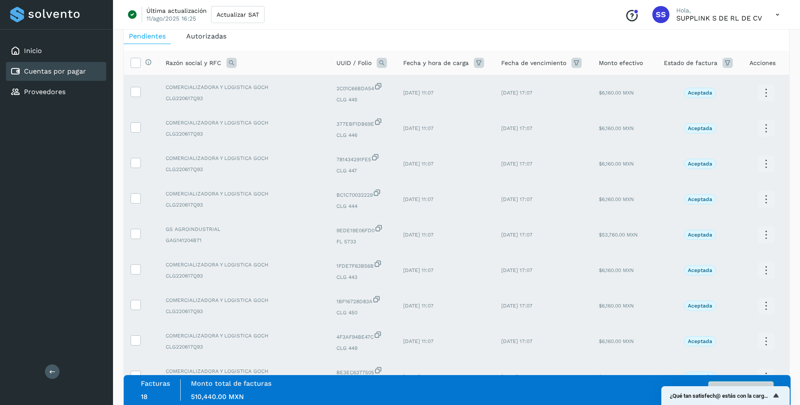
click at [718, 384] on button "Autorizar facturas" at bounding box center [740, 390] width 65 height 17
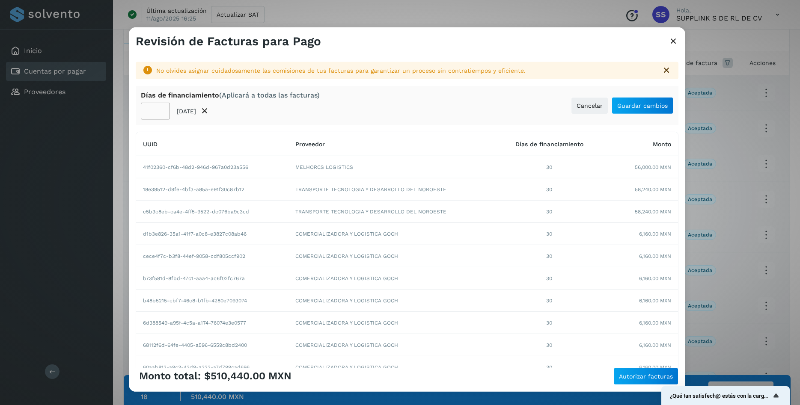
click at [160, 112] on input "**" at bounding box center [155, 111] width 29 height 17
click at [160, 110] on input "**" at bounding box center [155, 111] width 29 height 17
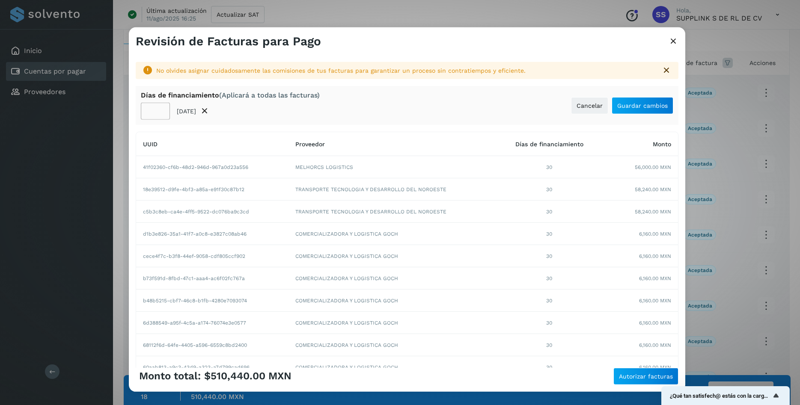
click at [160, 110] on input "**" at bounding box center [155, 111] width 29 height 17
drag, startPoint x: 147, startPoint y: 110, endPoint x: 159, endPoint y: 115, distance: 12.9
click at [159, 115] on input "**" at bounding box center [155, 111] width 29 height 17
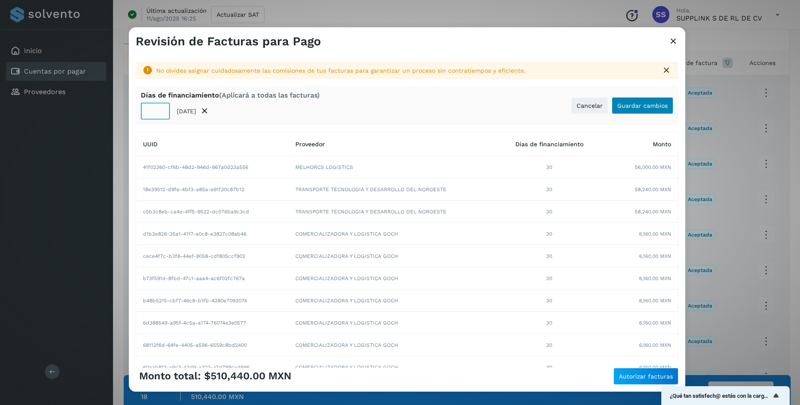
type input "**"
click at [642, 103] on span "Guardar cambios" at bounding box center [642, 106] width 50 height 6
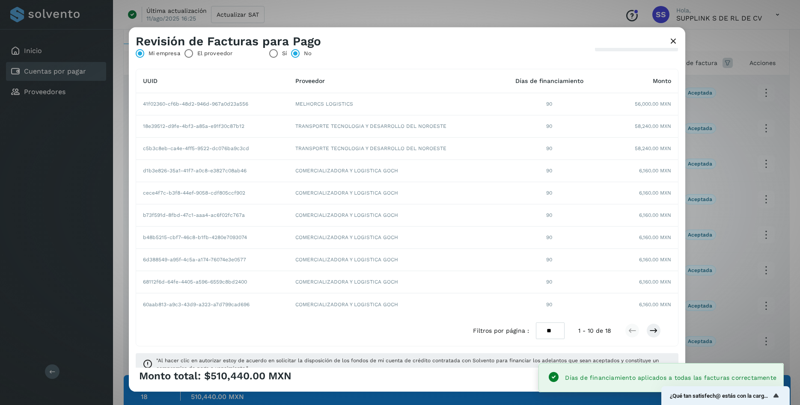
scroll to position [70, 0]
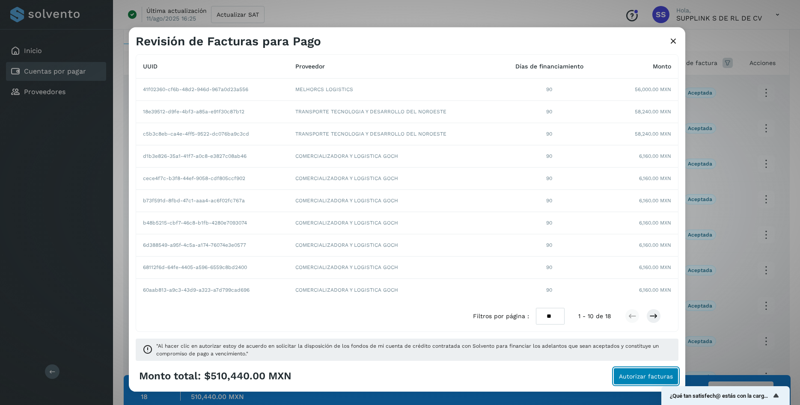
click at [639, 379] on span "Autorizar facturas" at bounding box center [646, 376] width 54 height 6
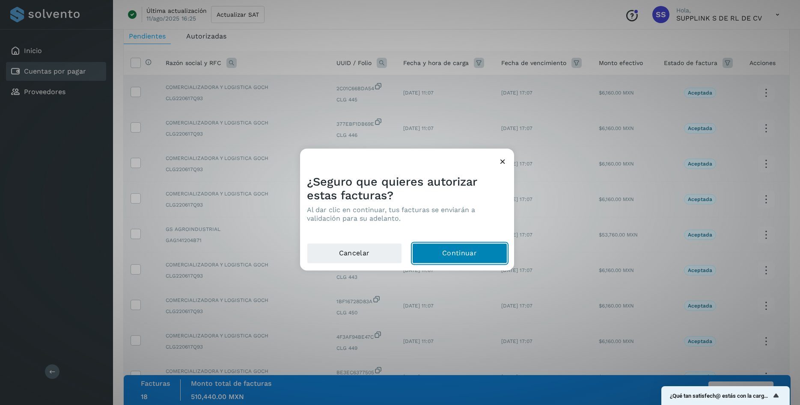
click at [475, 248] on button "Continuar" at bounding box center [459, 253] width 95 height 21
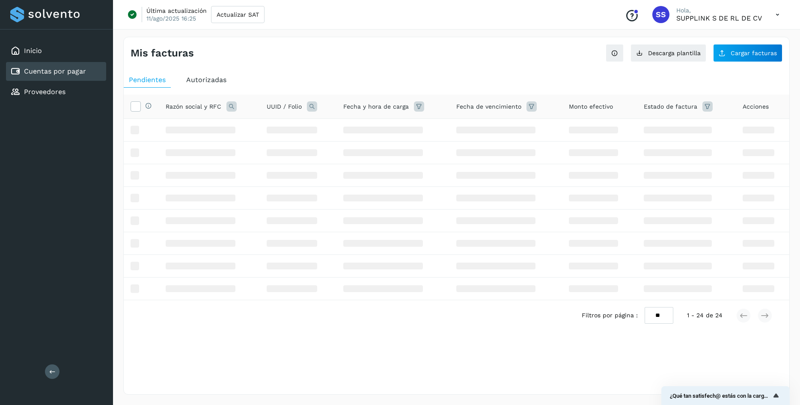
scroll to position [0, 0]
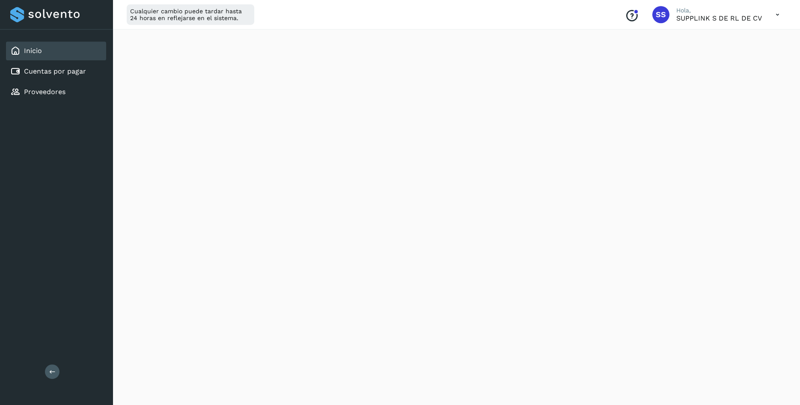
scroll to position [305, 0]
